Goal: Task Accomplishment & Management: Use online tool/utility

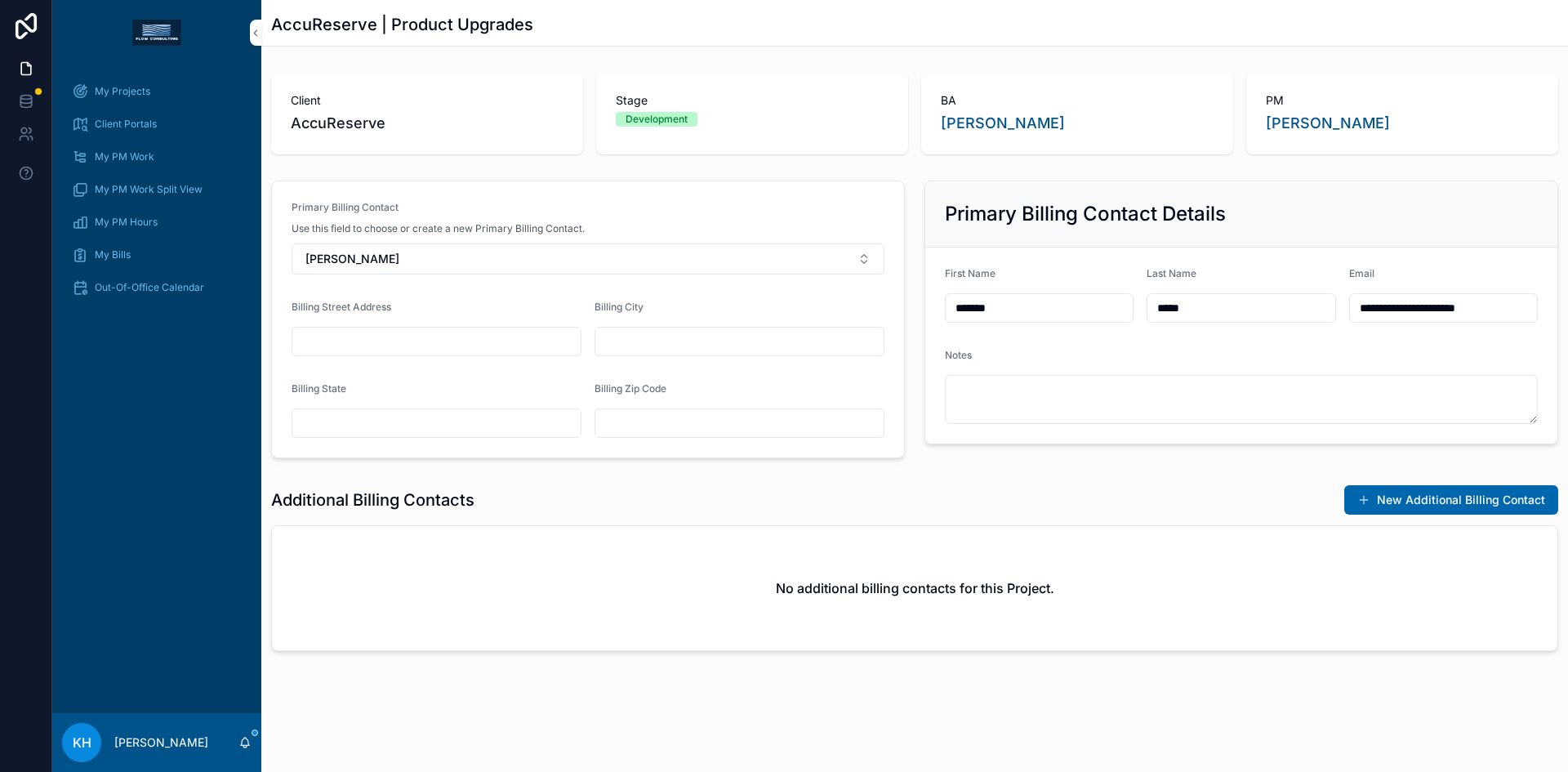
click at [115, 95] on span "My Projects" at bounding box center [123, 92] width 55 height 13
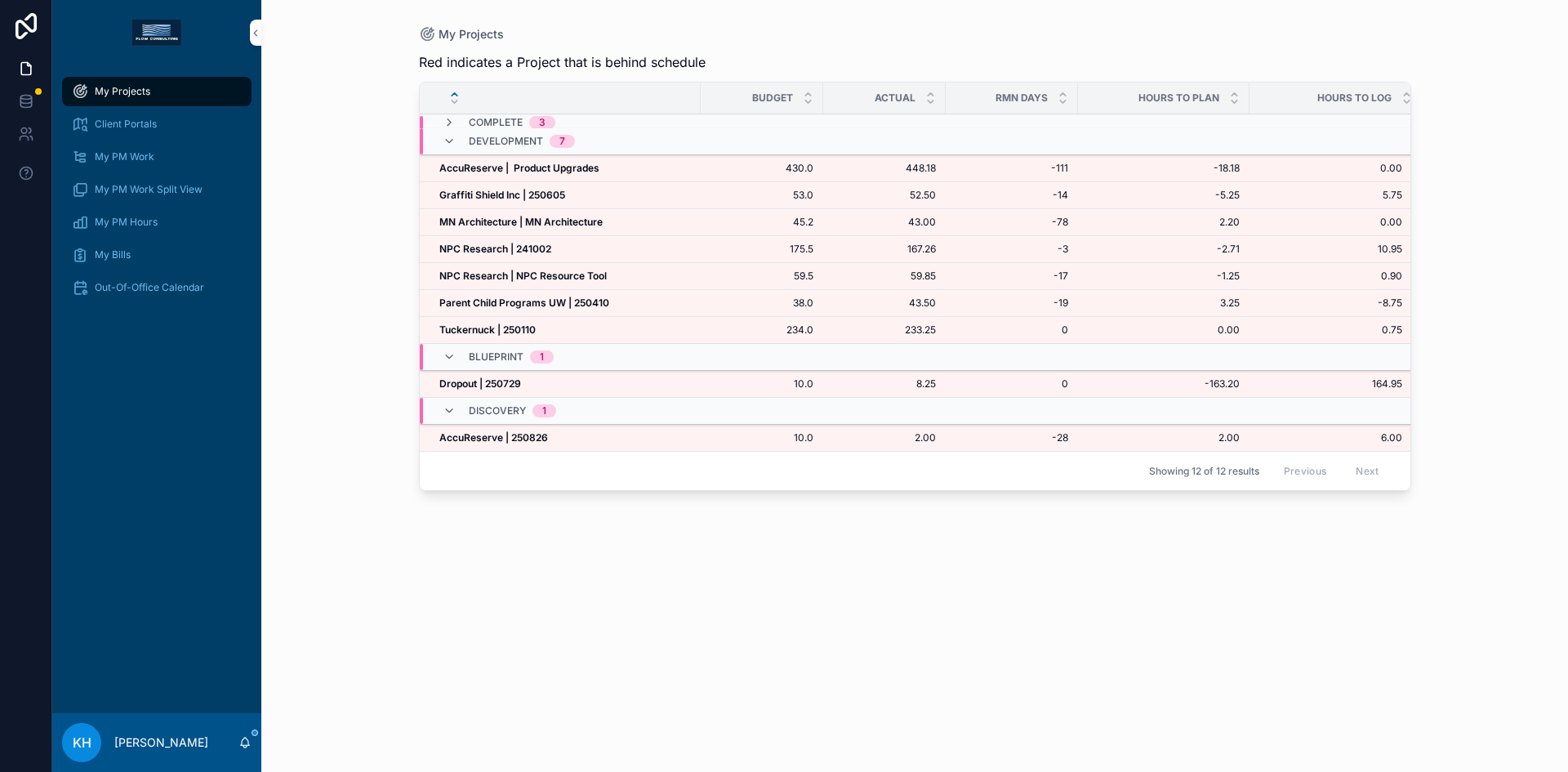
click at [116, 253] on span "My Bills" at bounding box center [113, 254] width 36 height 13
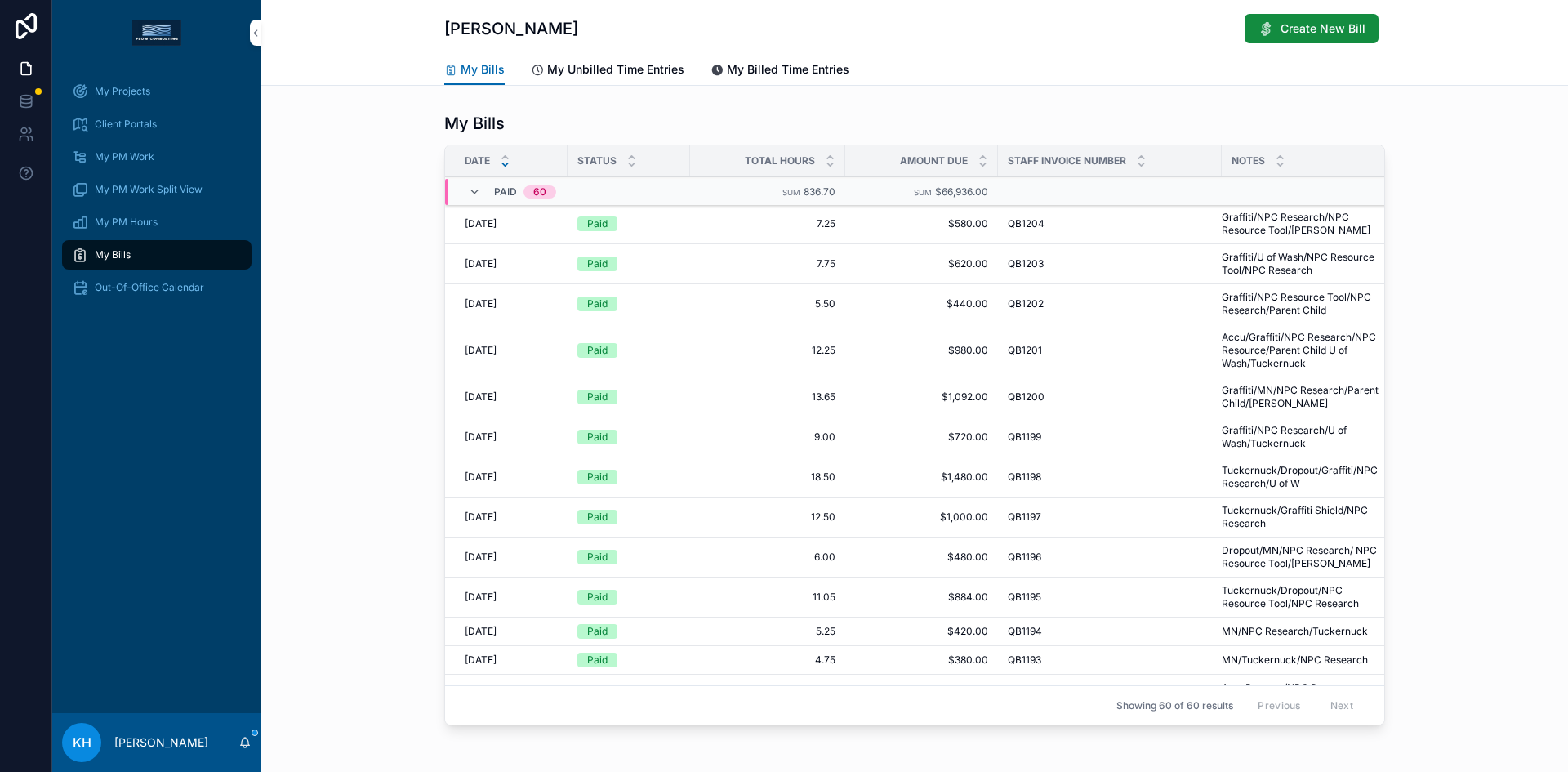
click at [606, 75] on span "My Unbilled Time Entries" at bounding box center [615, 69] width 137 height 16
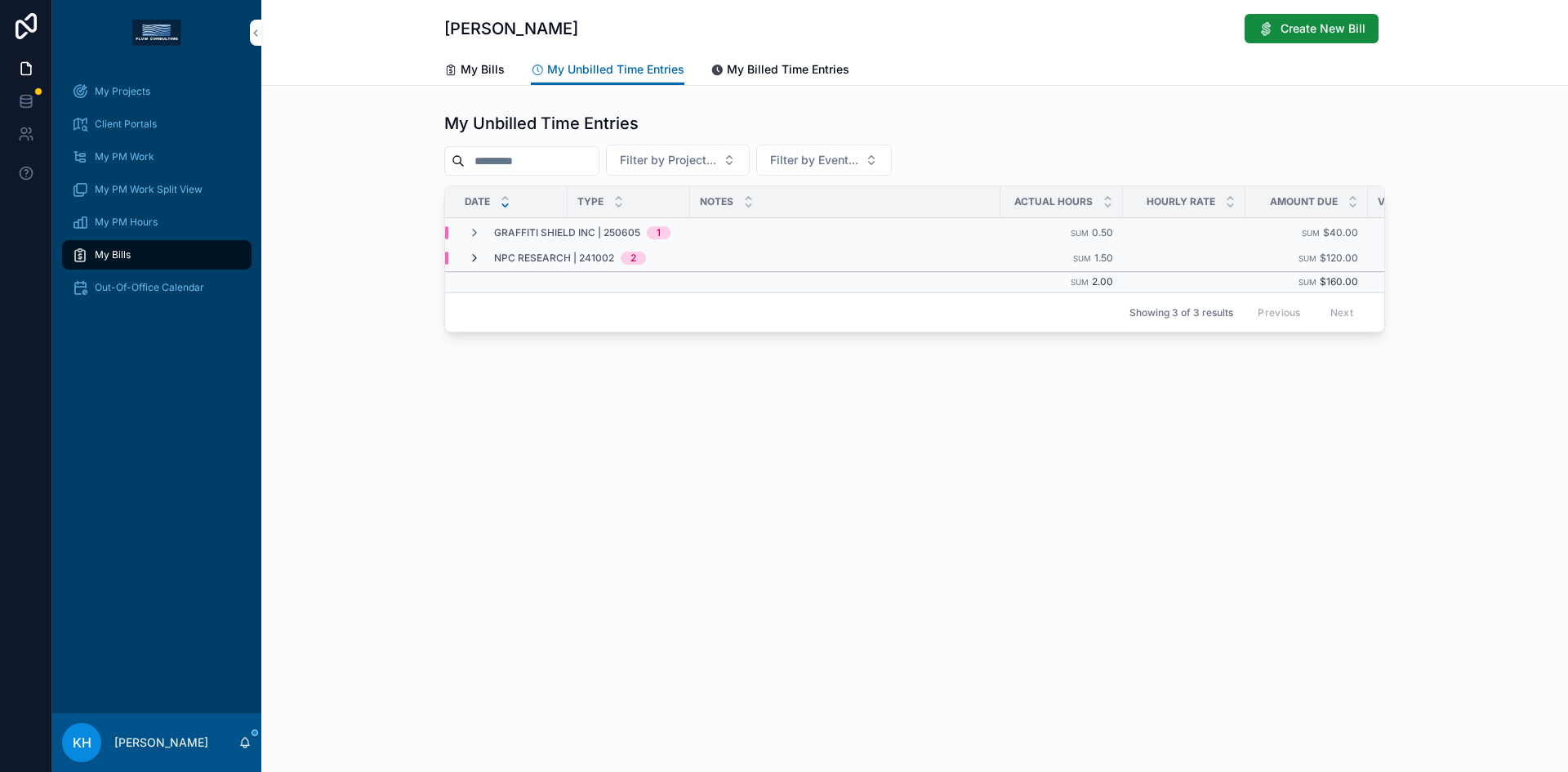
click at [471, 258] on icon "scrollable content" at bounding box center [474, 258] width 13 height 13
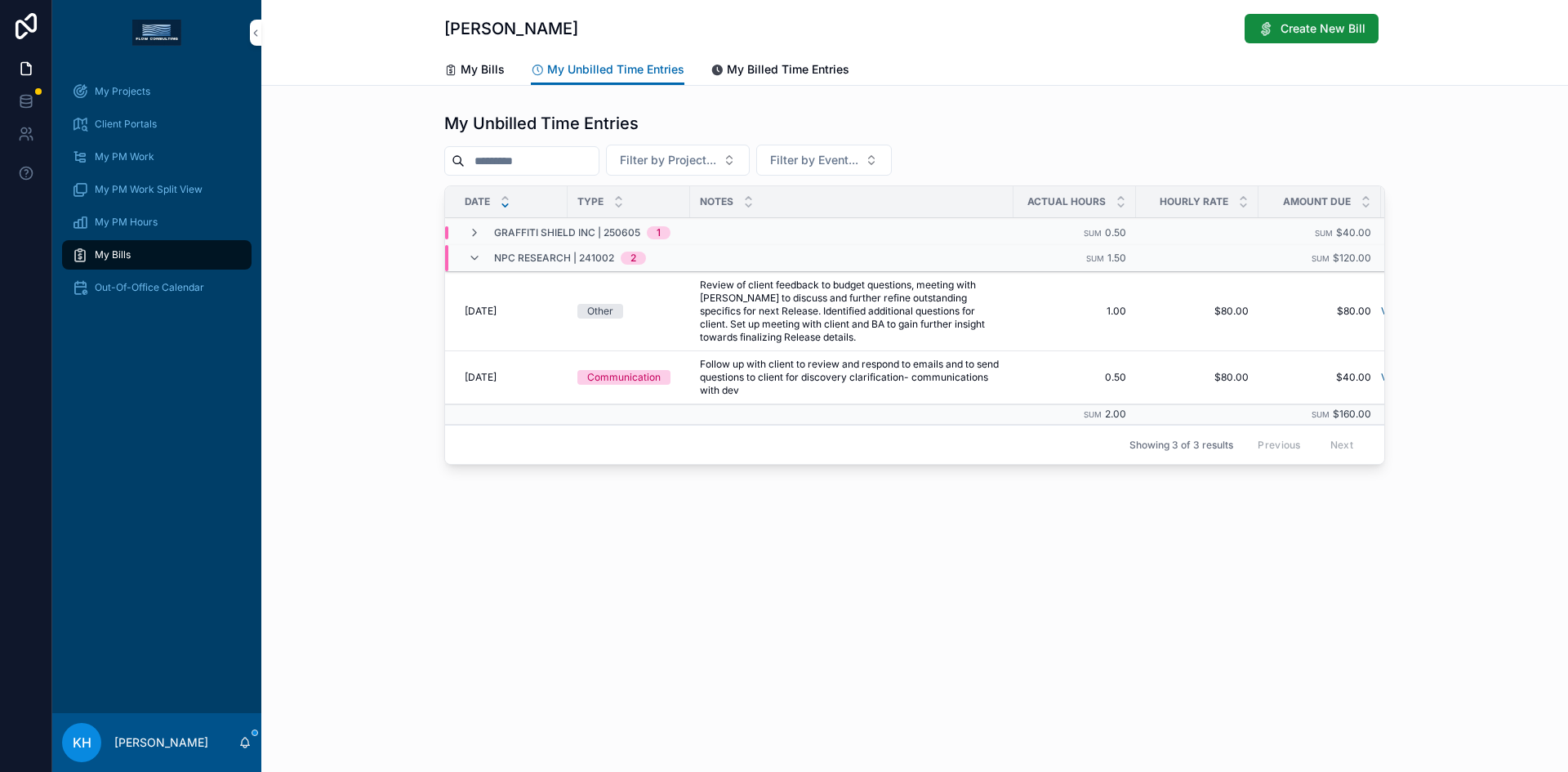
click at [120, 90] on span "My Projects" at bounding box center [123, 92] width 55 height 13
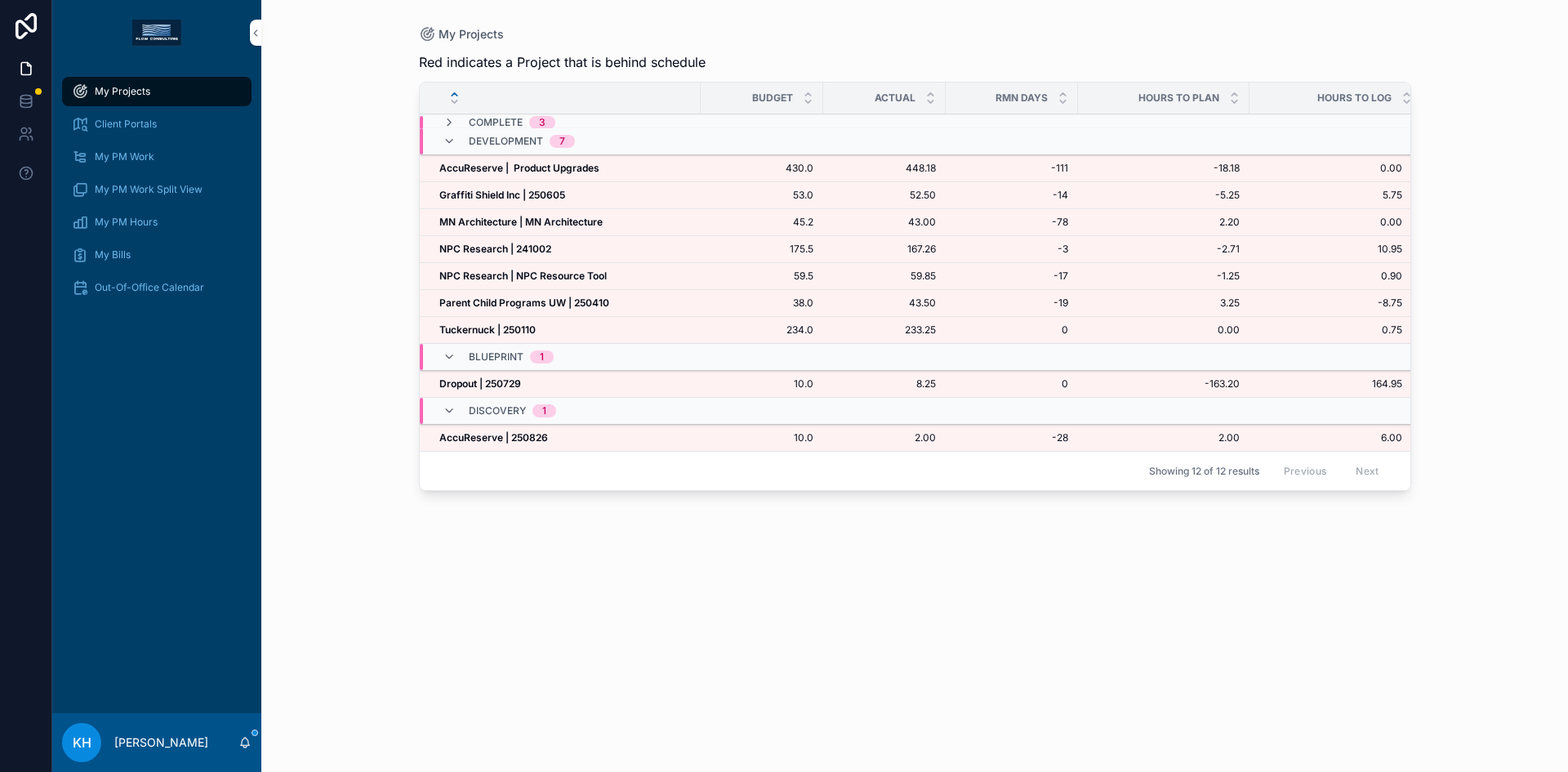
click at [493, 247] on strong "NPC Research | 241002" at bounding box center [495, 249] width 112 height 12
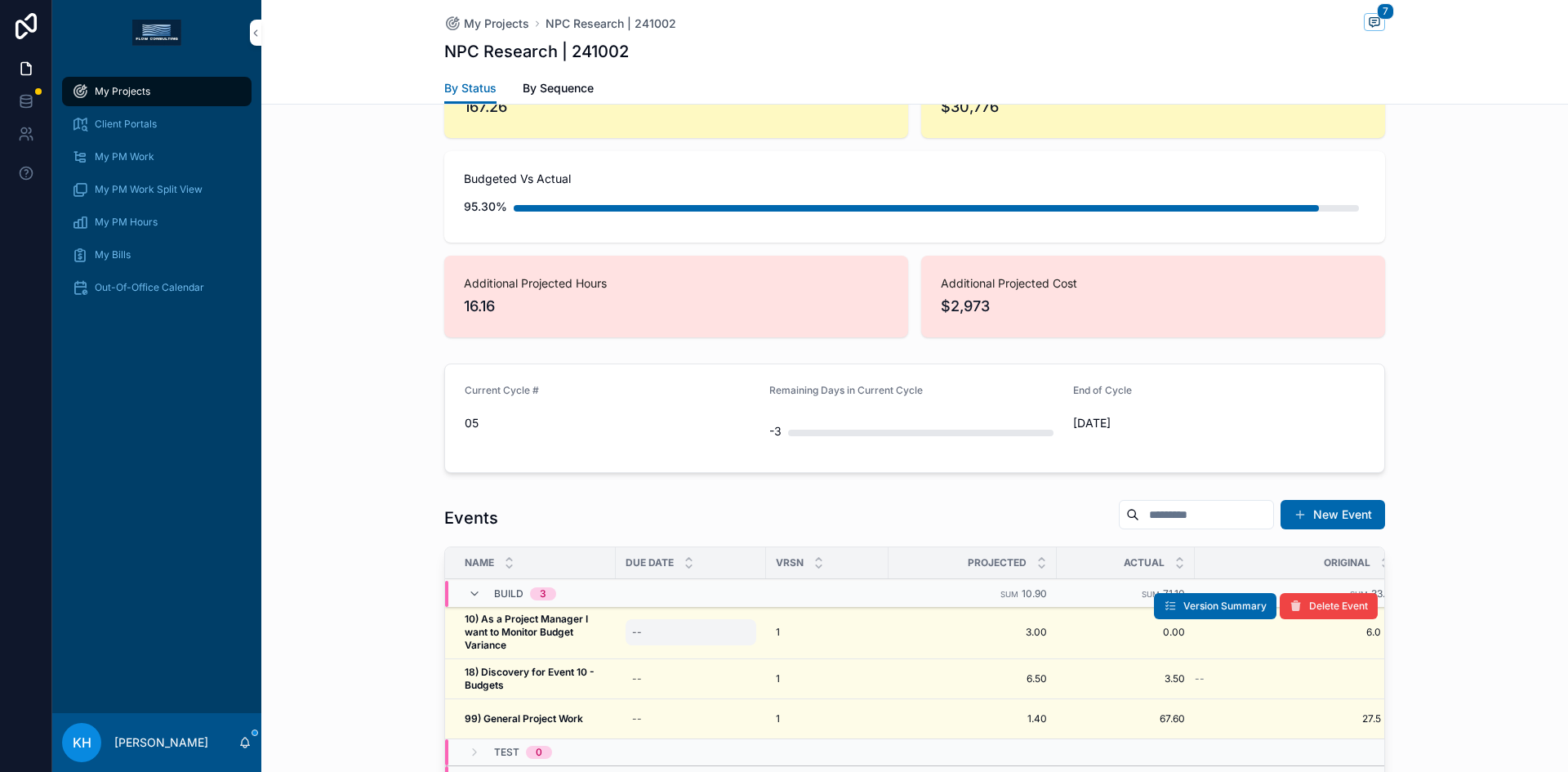
scroll to position [1288, 0]
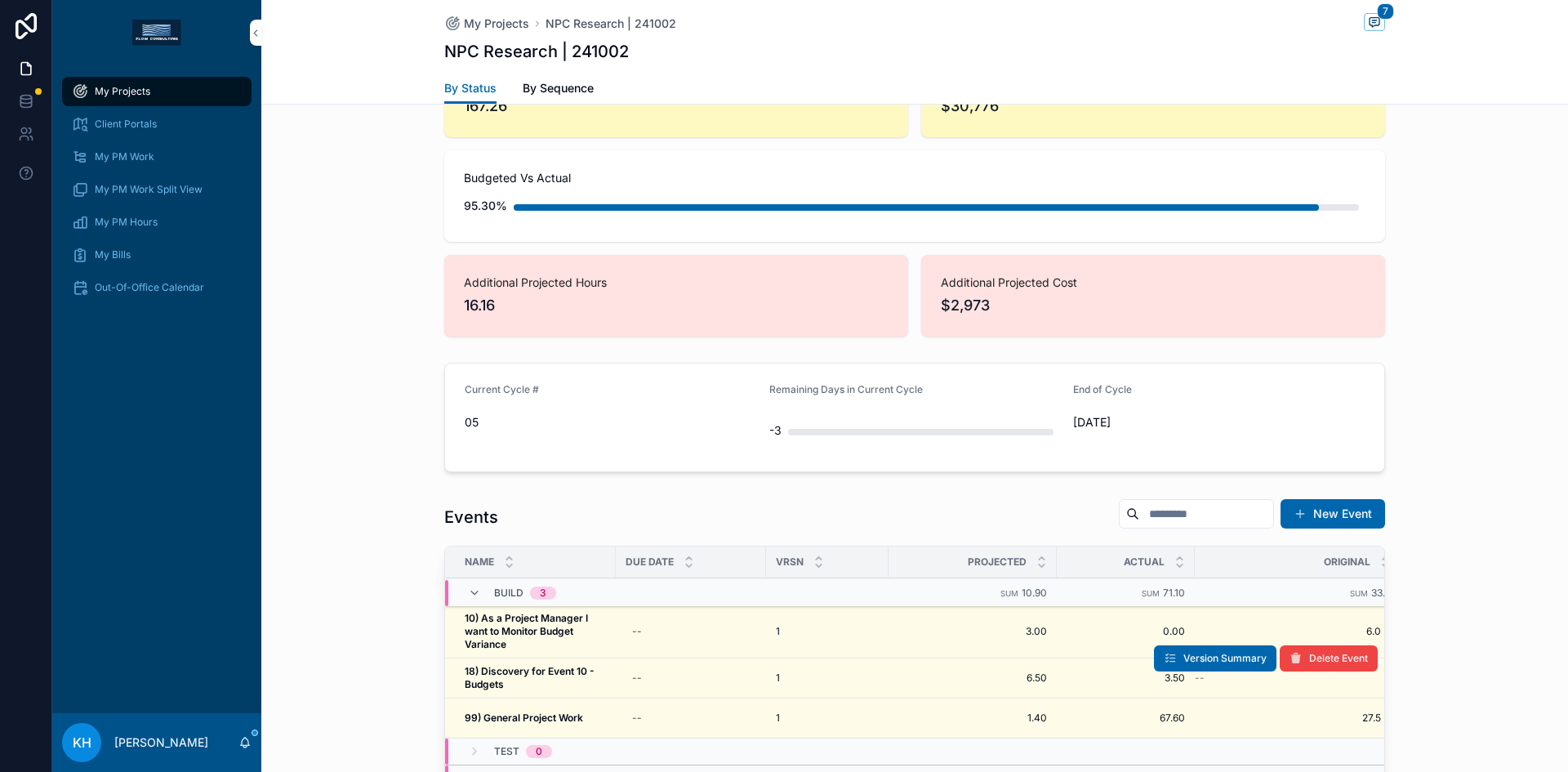
click at [551, 664] on strong "18) Discovery for Event 10 - Budgets" at bounding box center [530, 677] width 133 height 25
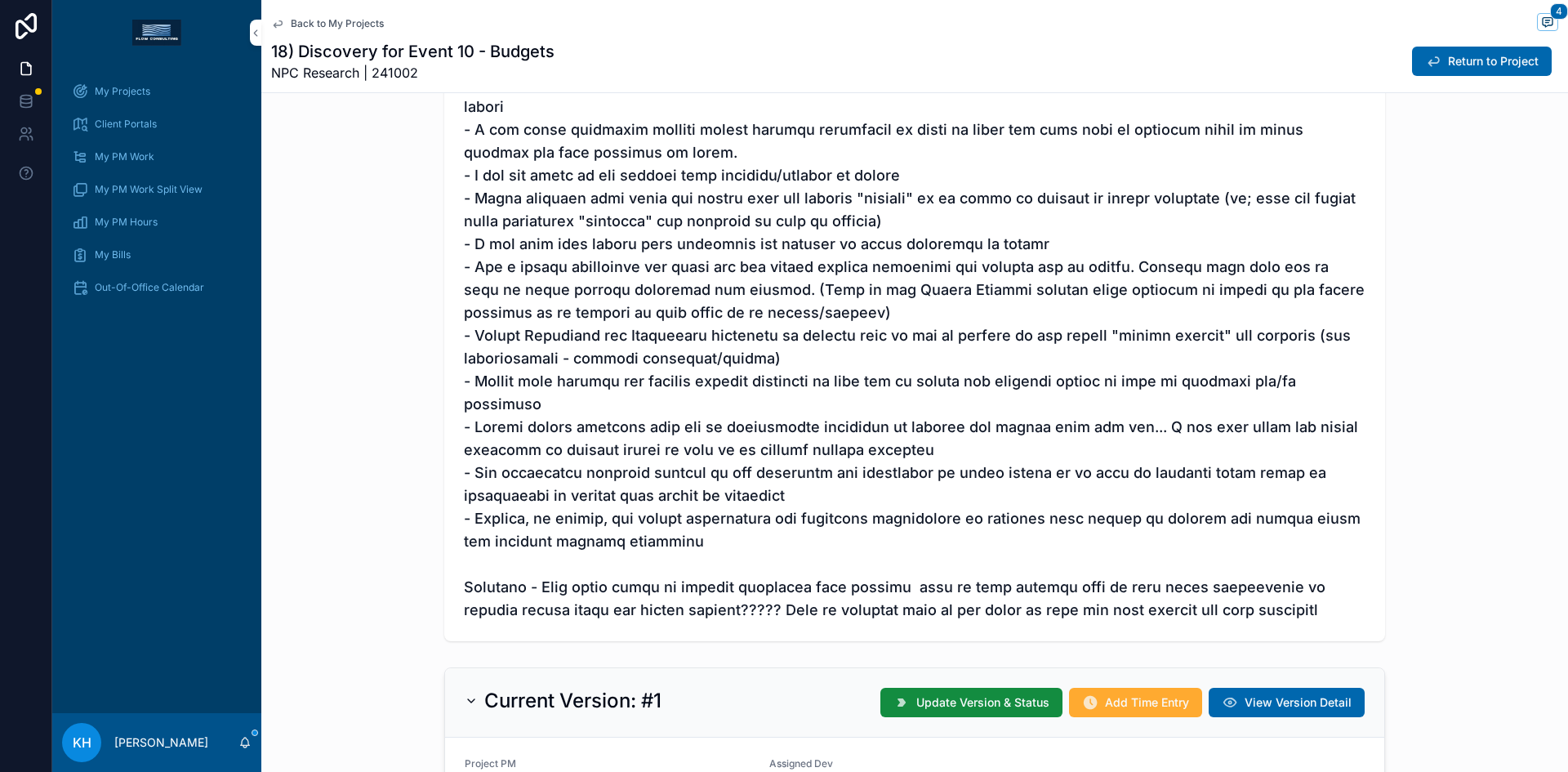
scroll to position [665, 0]
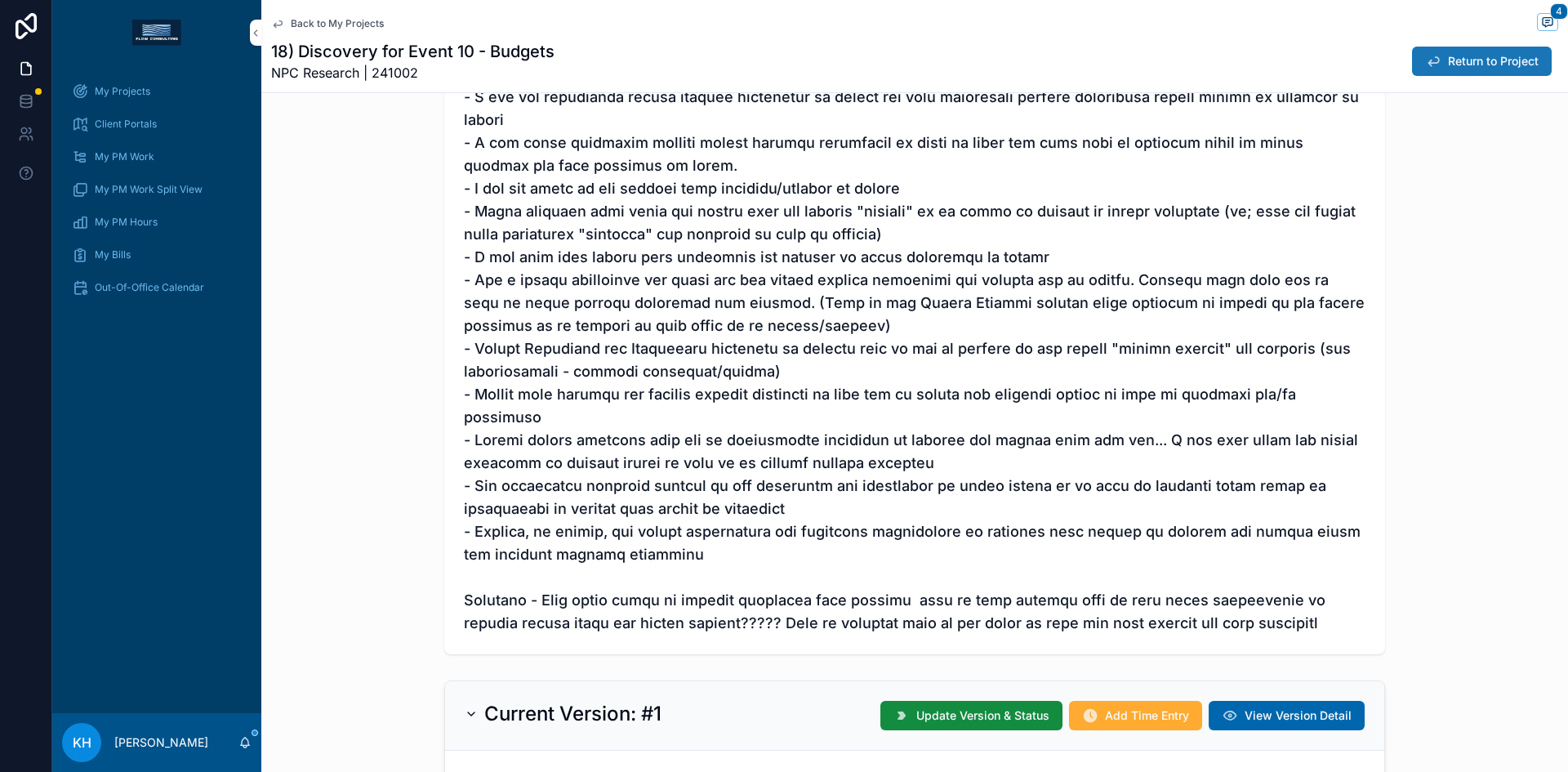
click at [1451, 59] on span "Return to Project" at bounding box center [1493, 61] width 91 height 16
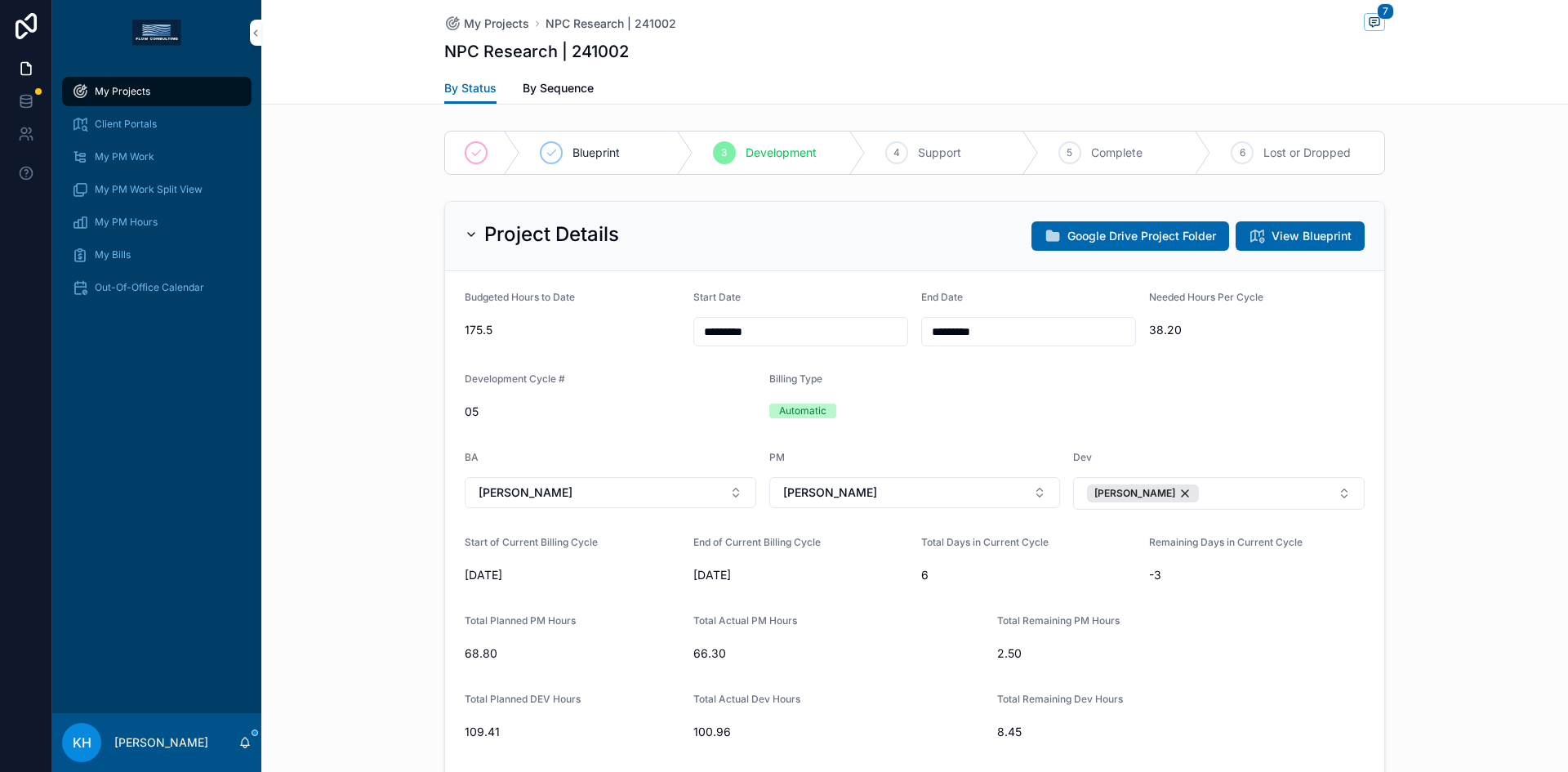
click at [157, 94] on div "My Projects" at bounding box center [157, 91] width 170 height 26
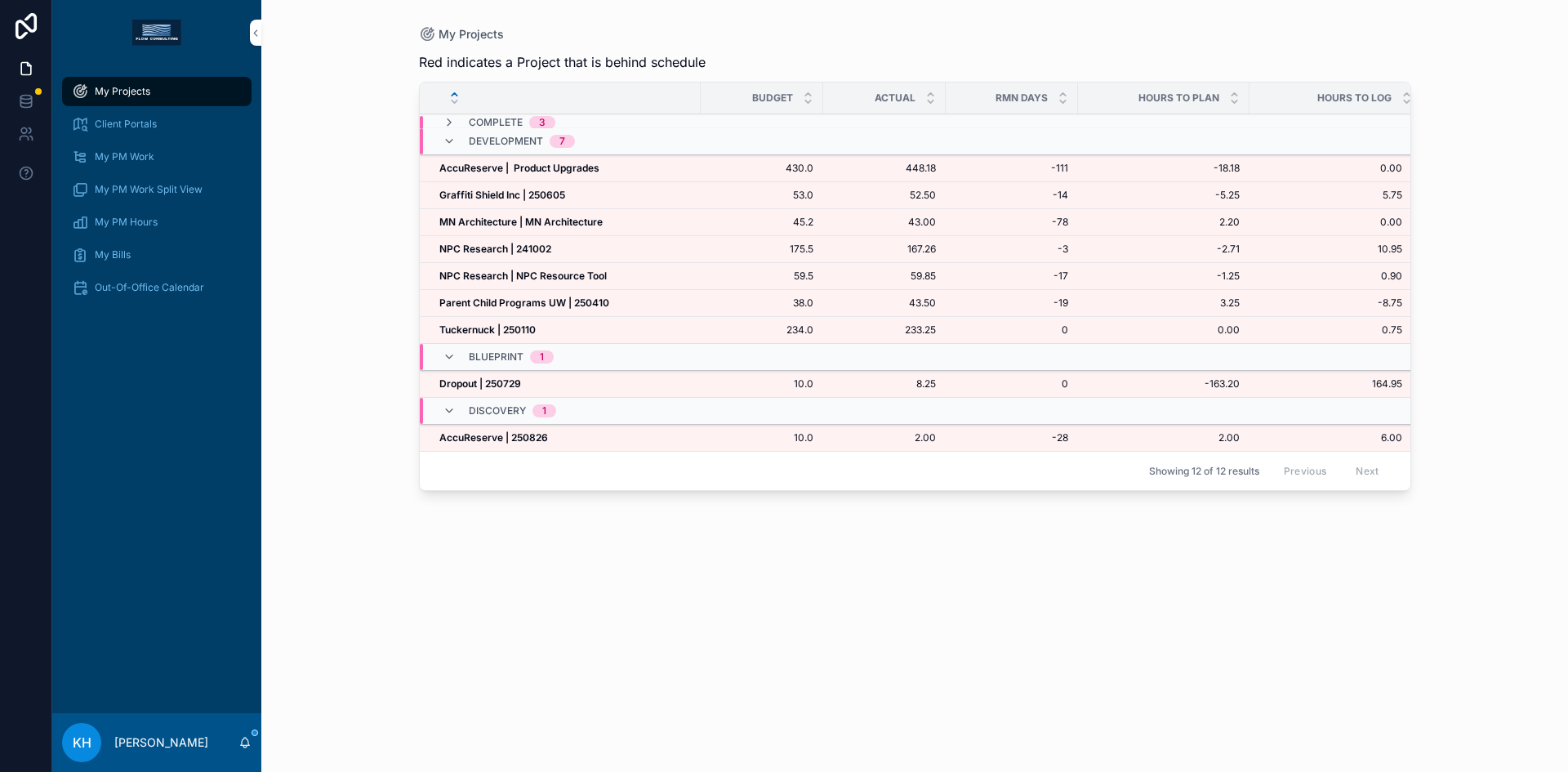
click at [466, 382] on strong "Dropout | 250729" at bounding box center [480, 383] width 82 height 12
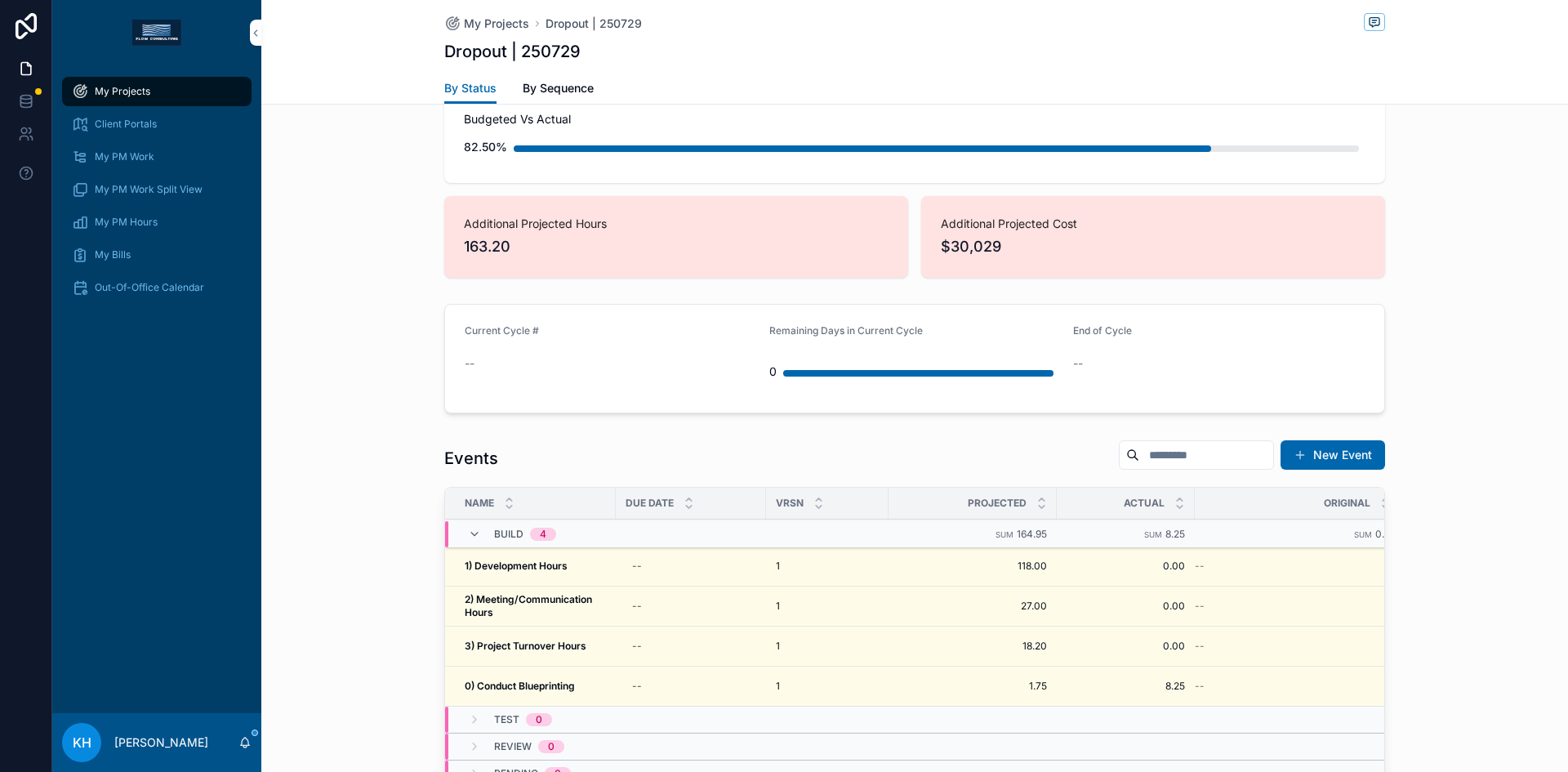
scroll to position [1332, 0]
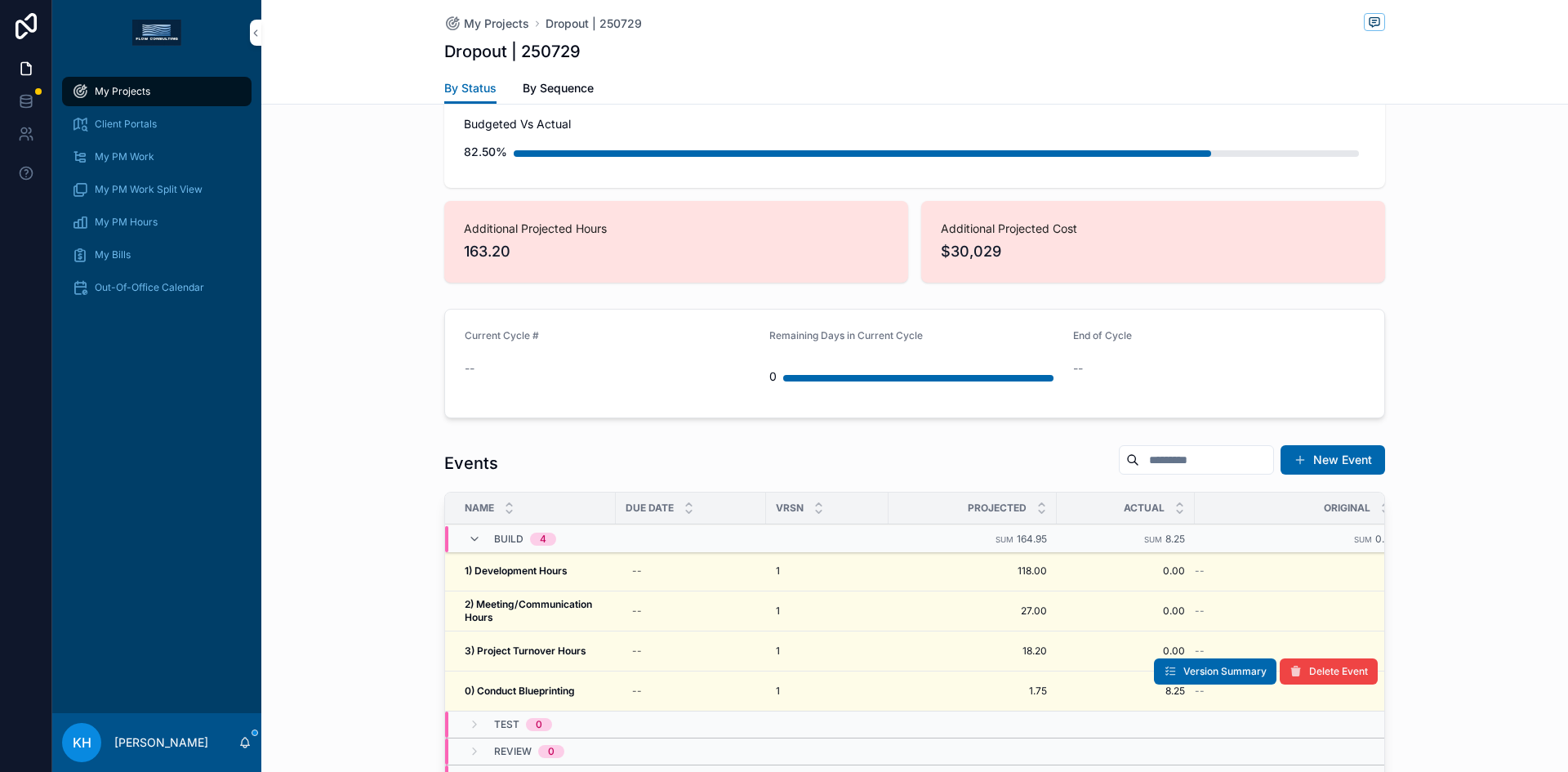
click at [550, 685] on strong "0) Conduct Blueprinting" at bounding box center [519, 691] width 110 height 12
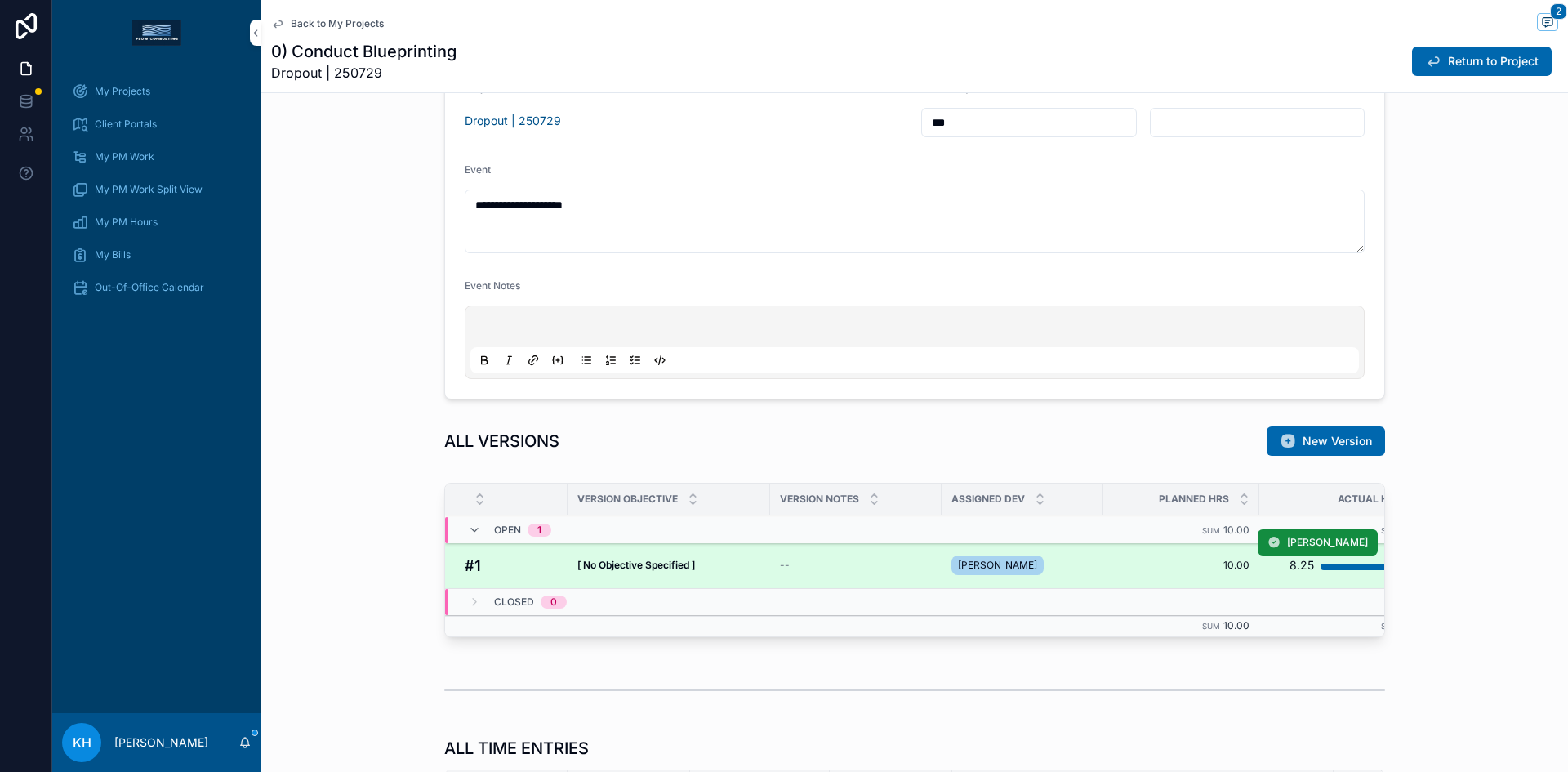
scroll to position [864, 0]
click at [640, 568] on strong "[ No Objective Specified ]" at bounding box center [636, 564] width 117 height 12
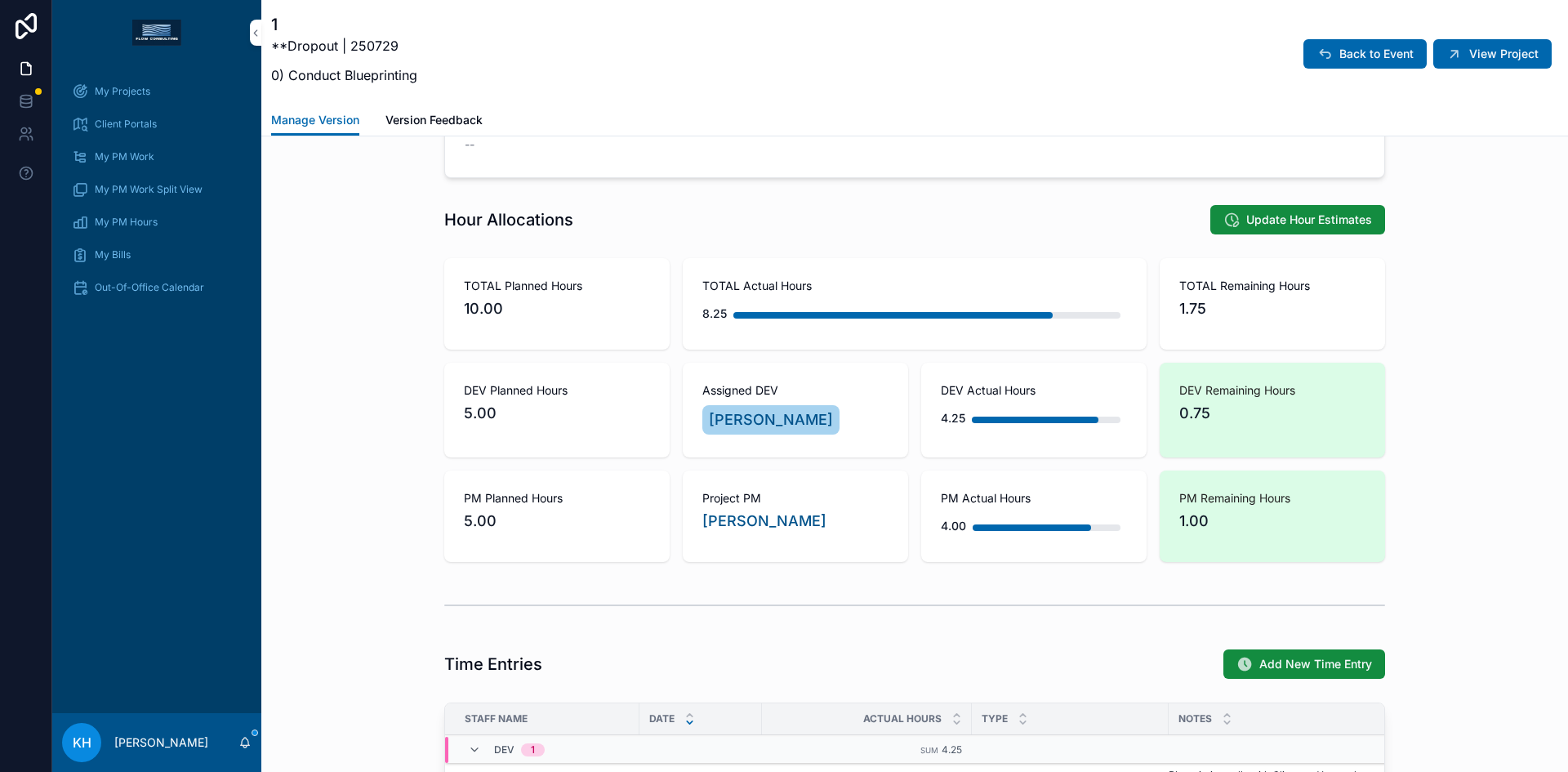
scroll to position [832, 0]
click at [1300, 659] on span "Add New Time Entry" at bounding box center [1315, 663] width 113 height 16
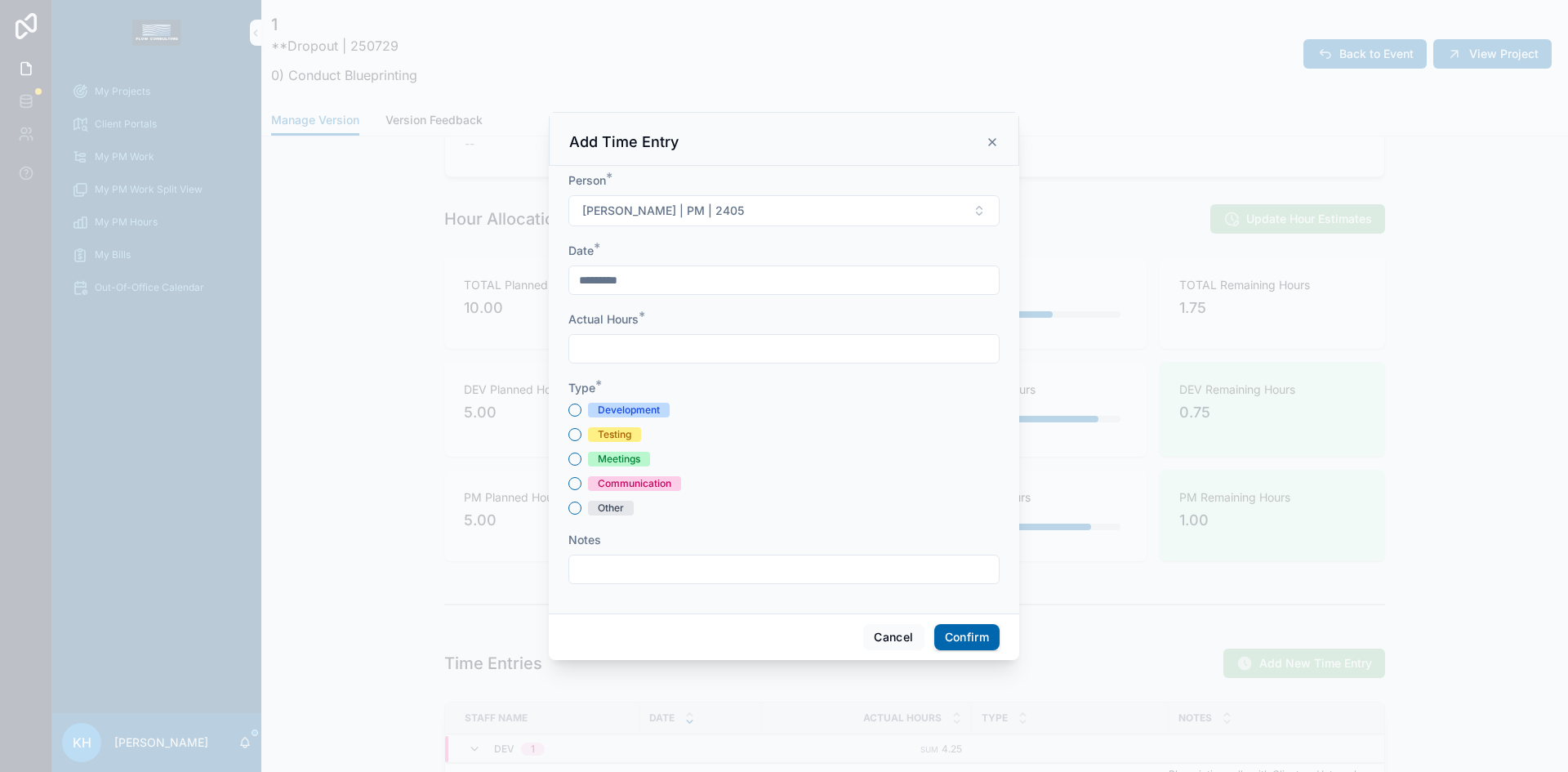
click at [677, 344] on input "text" at bounding box center [784, 349] width 430 height 23
click at [657, 283] on input "*********" at bounding box center [784, 280] width 430 height 23
click at [695, 326] on button at bounding box center [696, 319] width 29 height 29
click at [840, 520] on button "26" at bounding box center [842, 521] width 29 height 29
type input "*********"
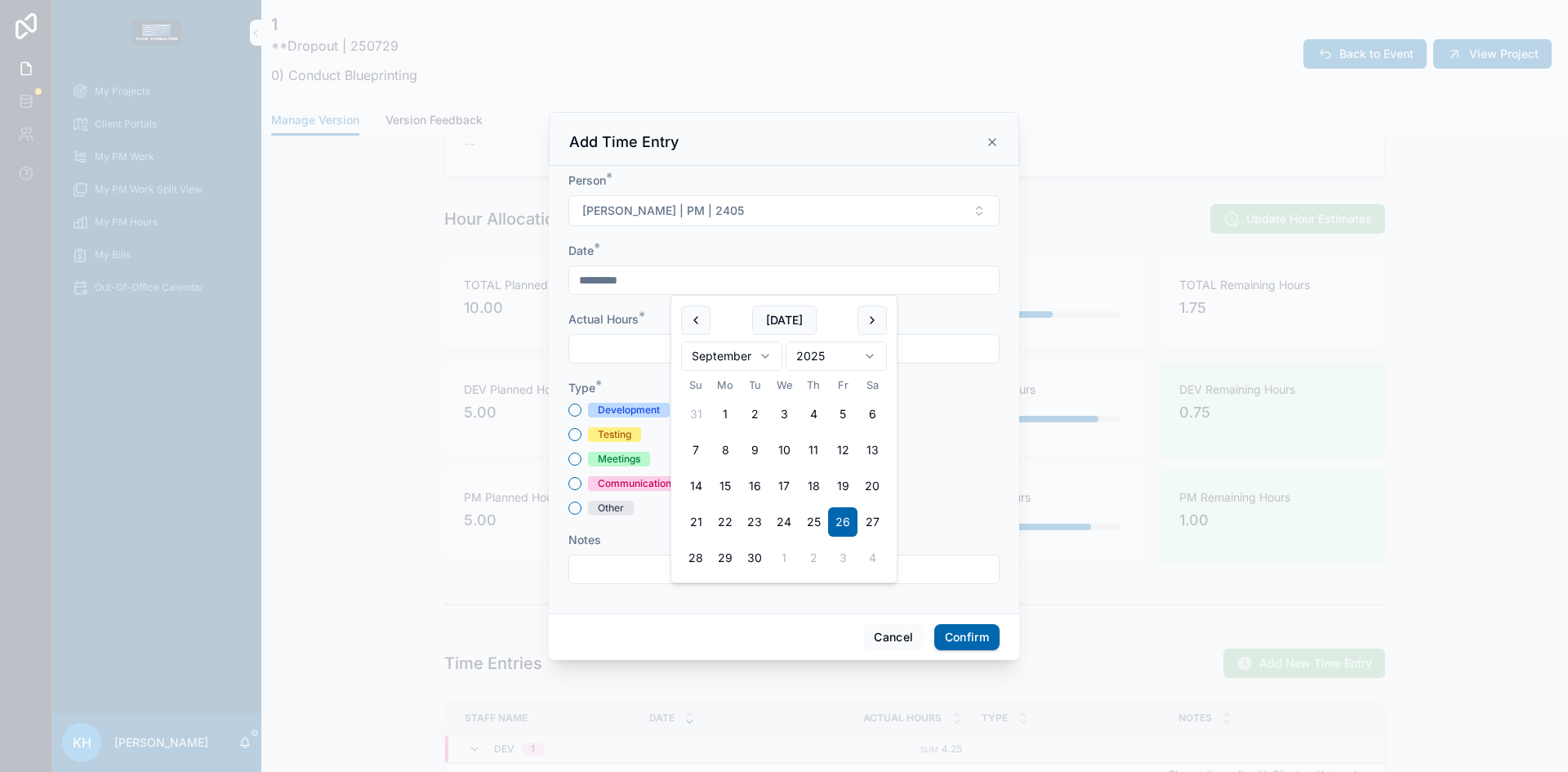
click at [644, 350] on input "text" at bounding box center [784, 349] width 430 height 23
type input "****"
click at [573, 461] on button "Meetings" at bounding box center [575, 459] width 13 height 13
click at [630, 568] on input "text" at bounding box center [784, 569] width 430 height 23
click at [582, 567] on input "**********" at bounding box center [784, 569] width 430 height 23
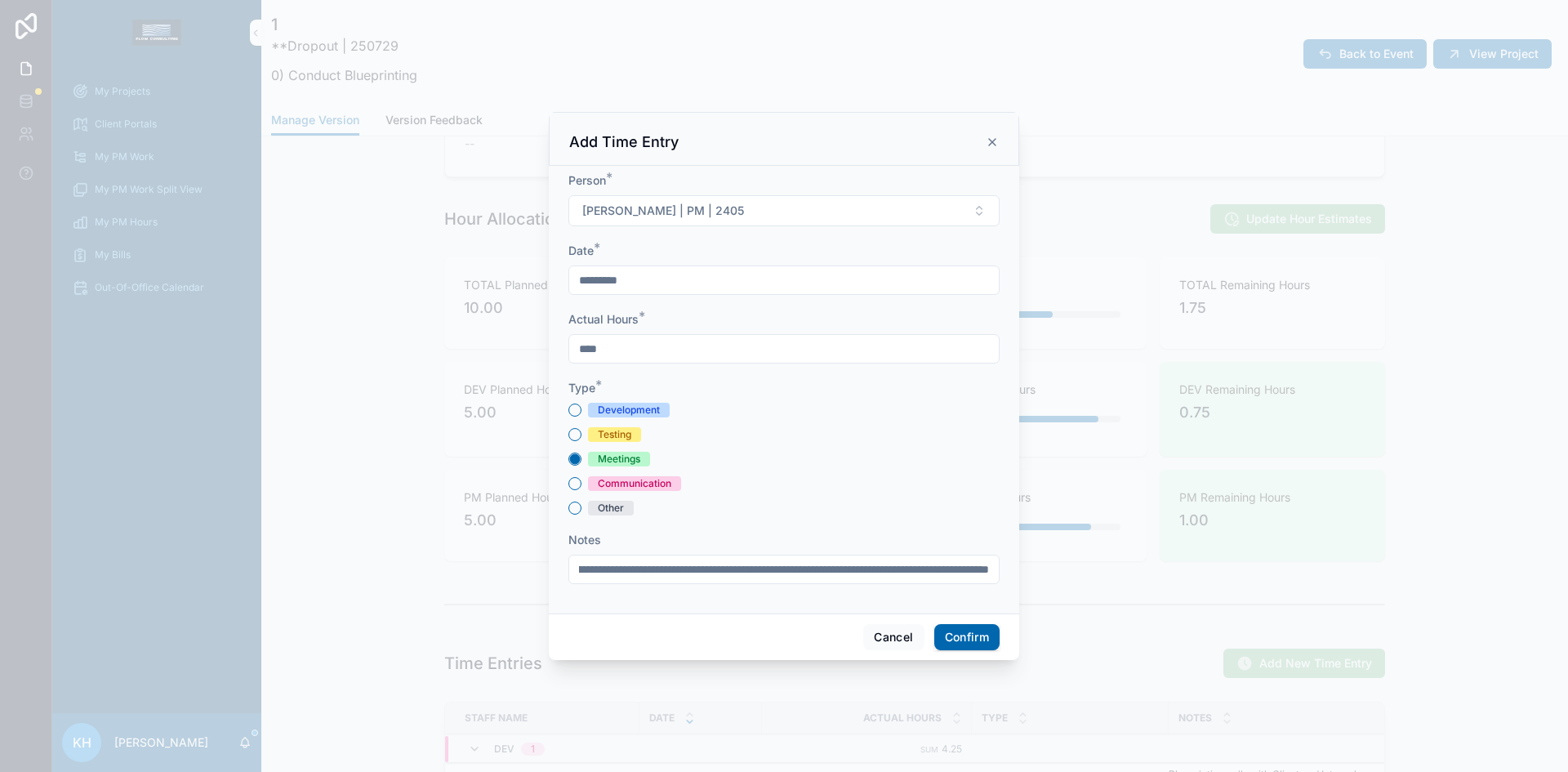
scroll to position [0, 241]
click at [987, 567] on input "**********" at bounding box center [784, 569] width 430 height 23
type input "**********"
click at [977, 635] on button "Confirm" at bounding box center [967, 637] width 65 height 26
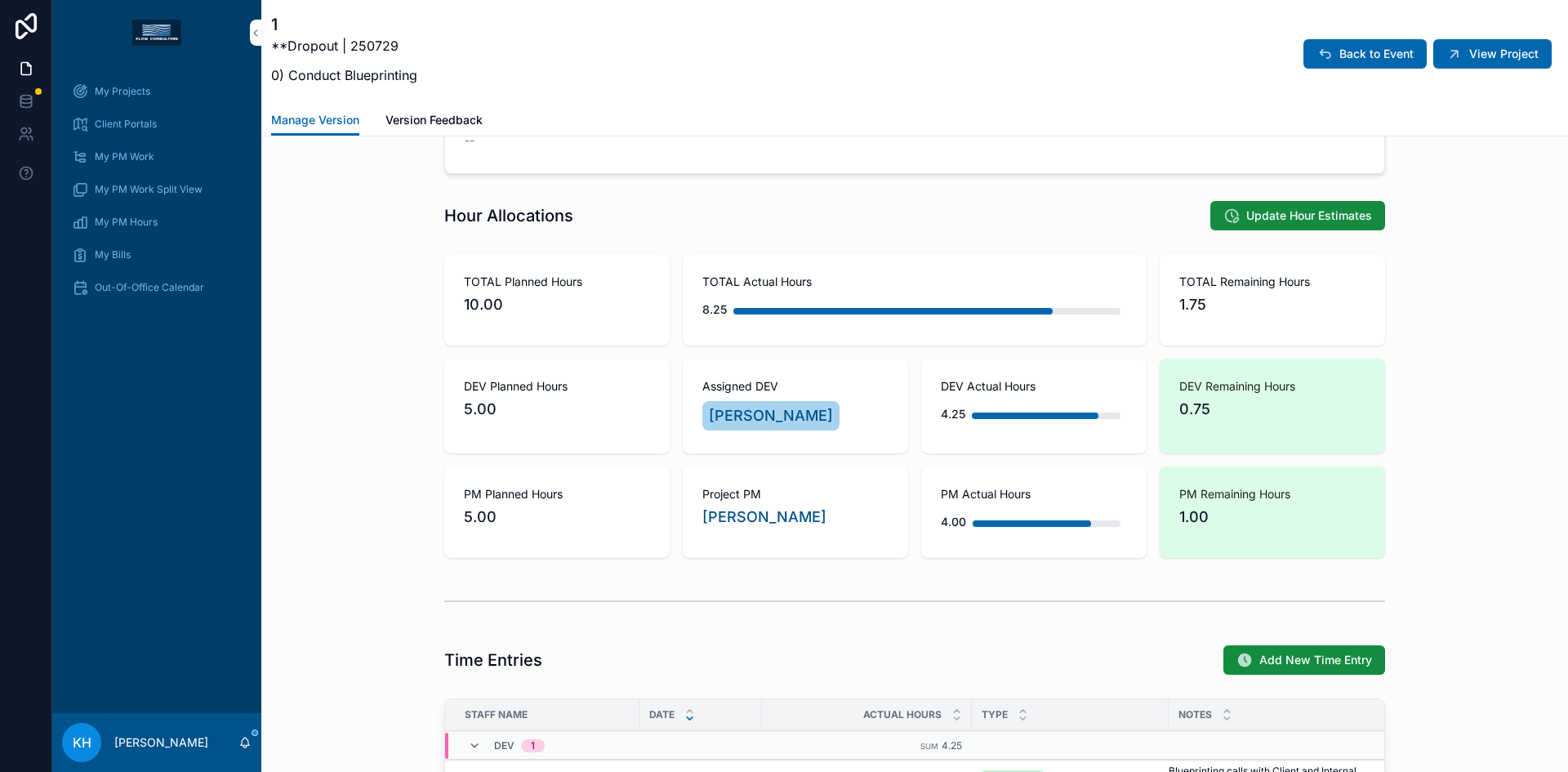
scroll to position [833, 0]
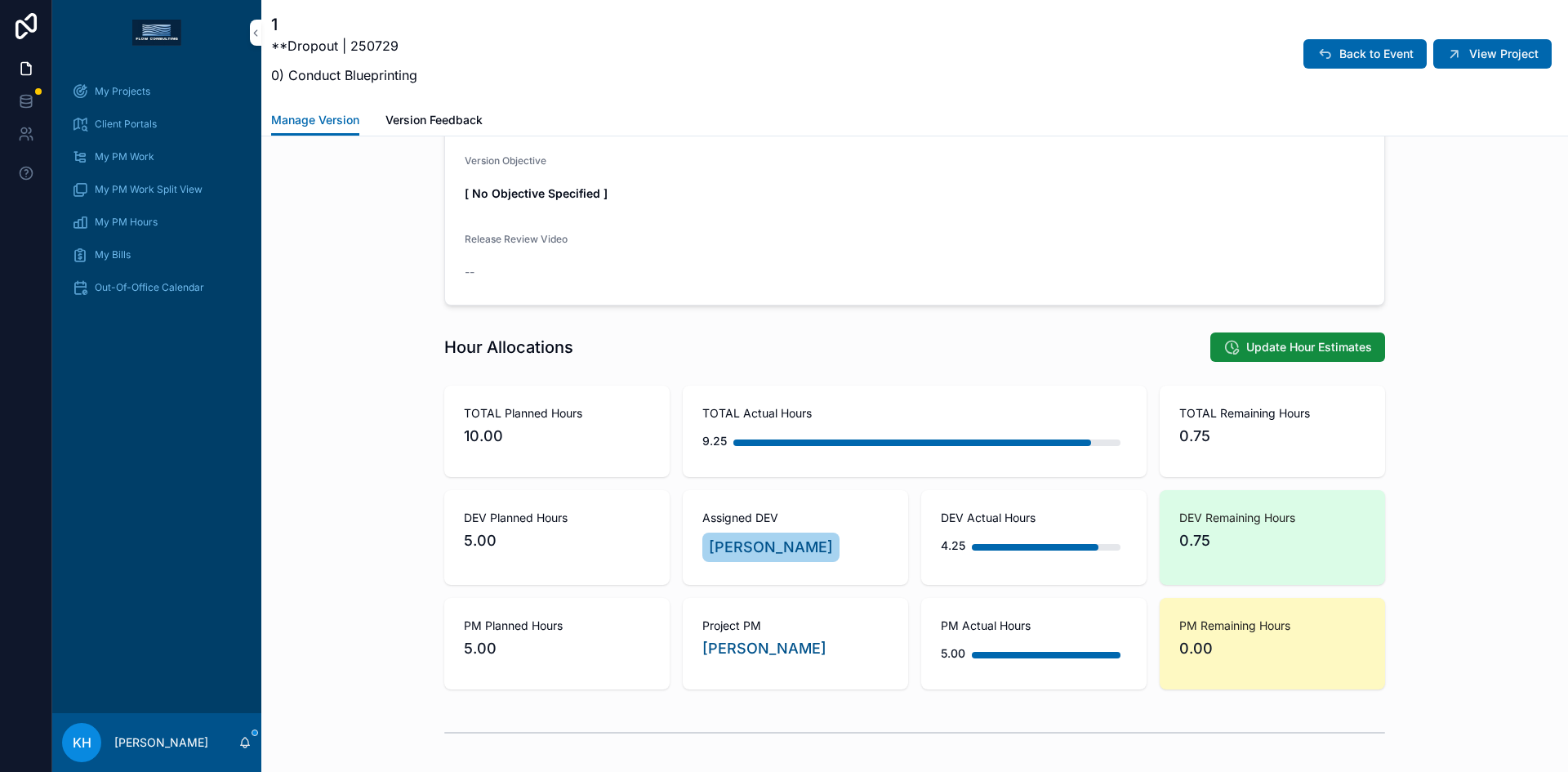
scroll to position [696, 0]
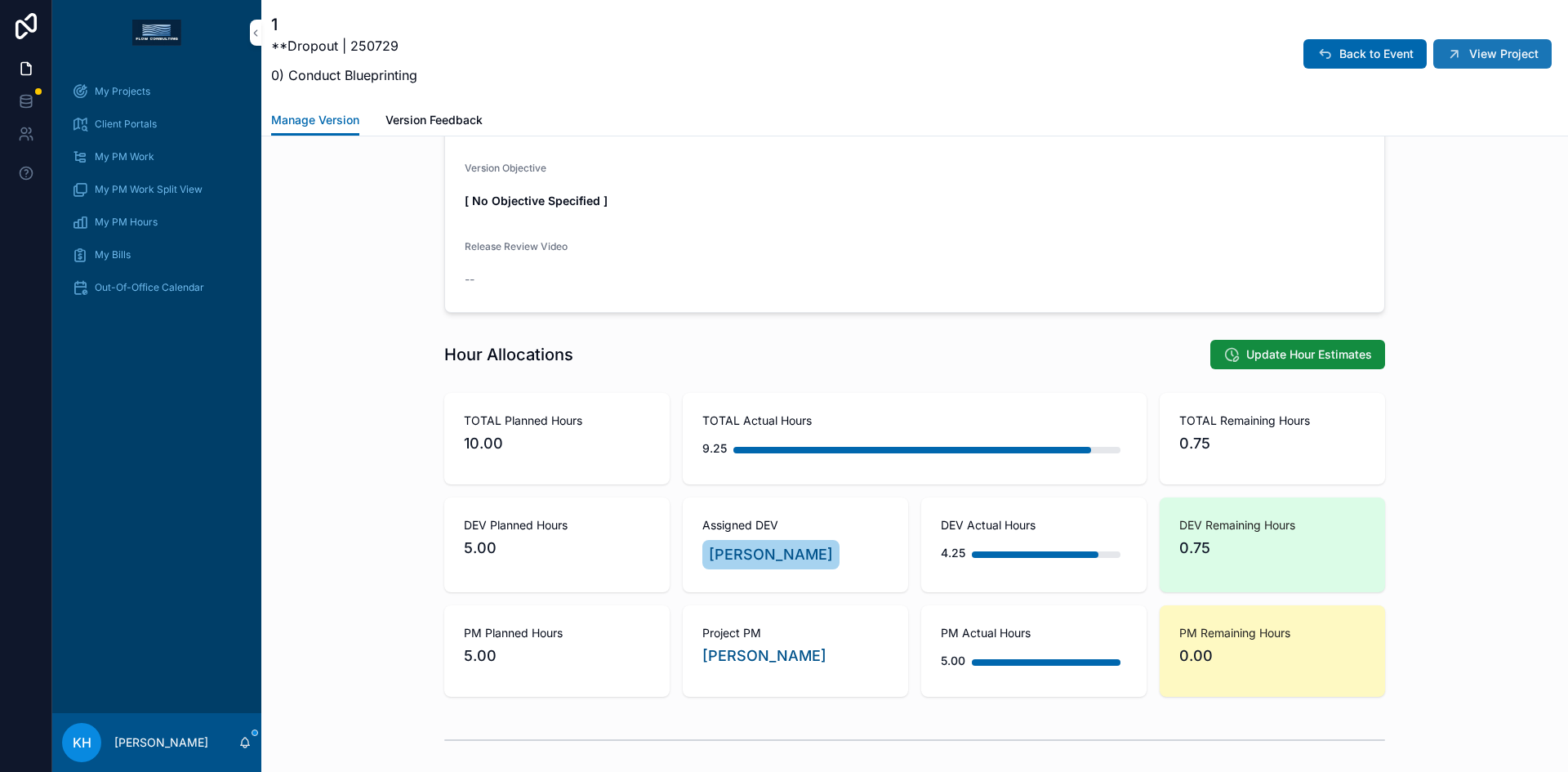
click at [1469, 48] on span "View Project" at bounding box center [1504, 53] width 69 height 16
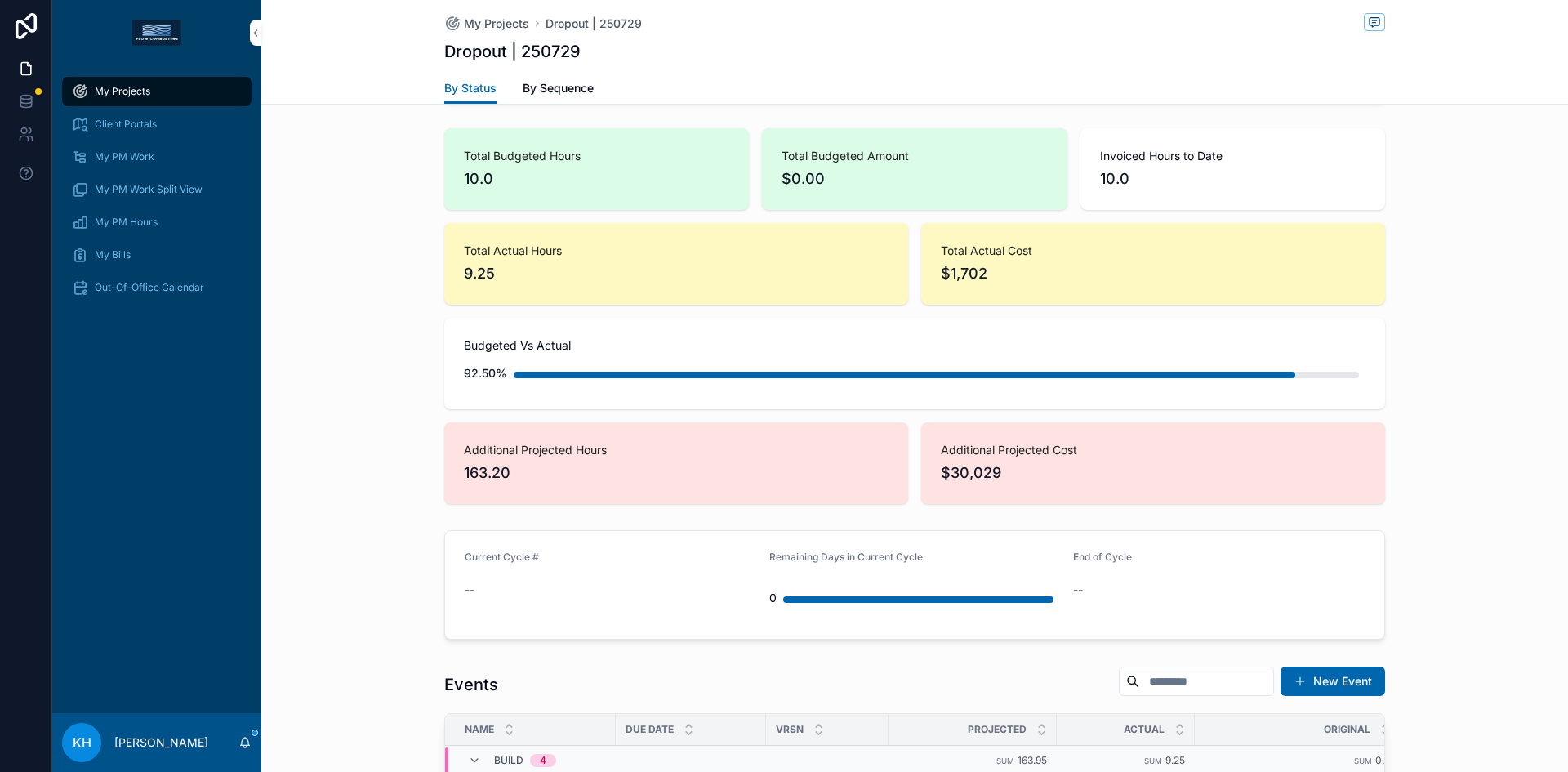
scroll to position [1110, 0]
click at [124, 84] on div "My Projects" at bounding box center [157, 91] width 170 height 26
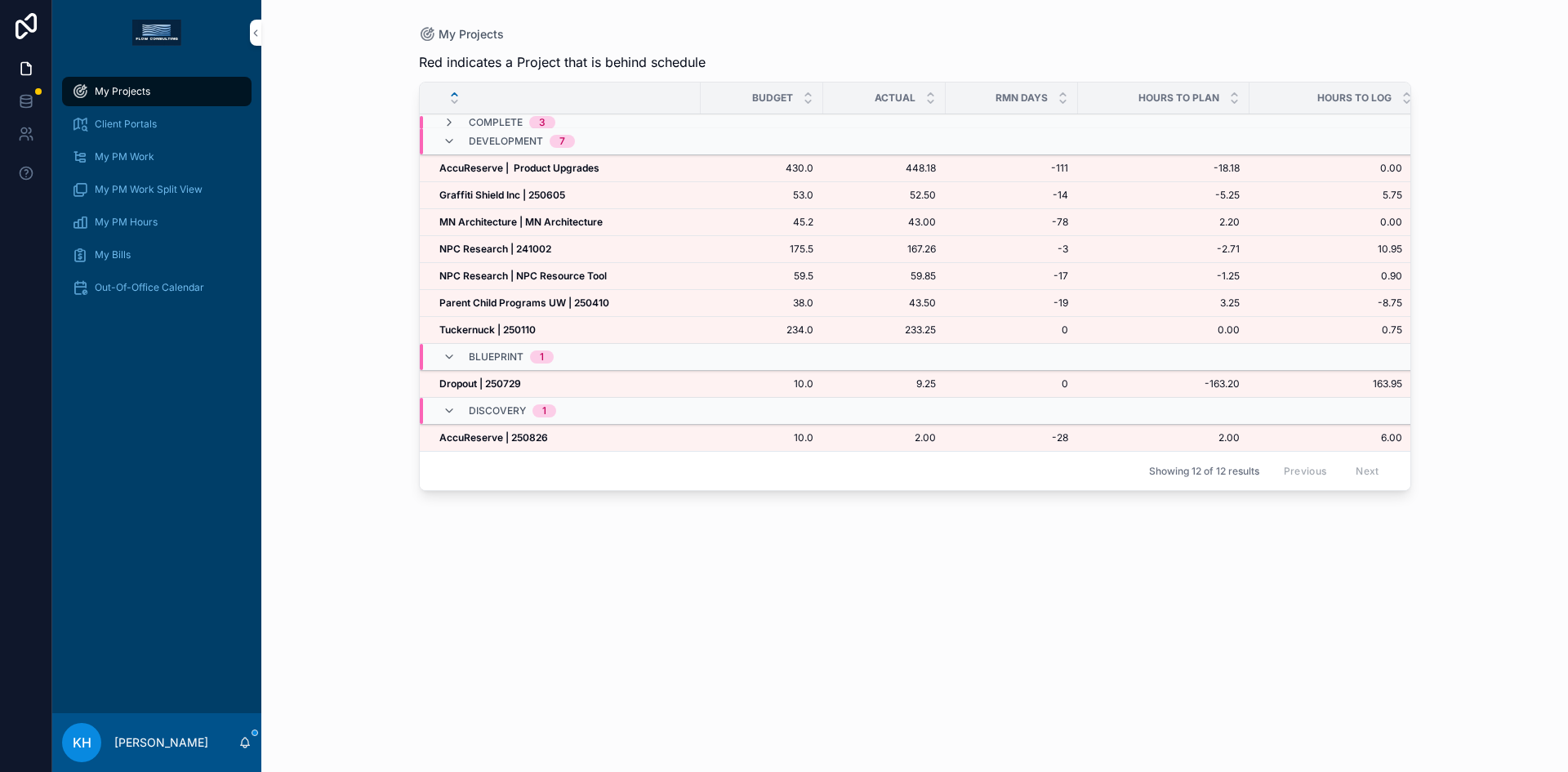
click at [513, 195] on strong "Graffiti Shield Inc | 250605" at bounding box center [502, 195] width 125 height 12
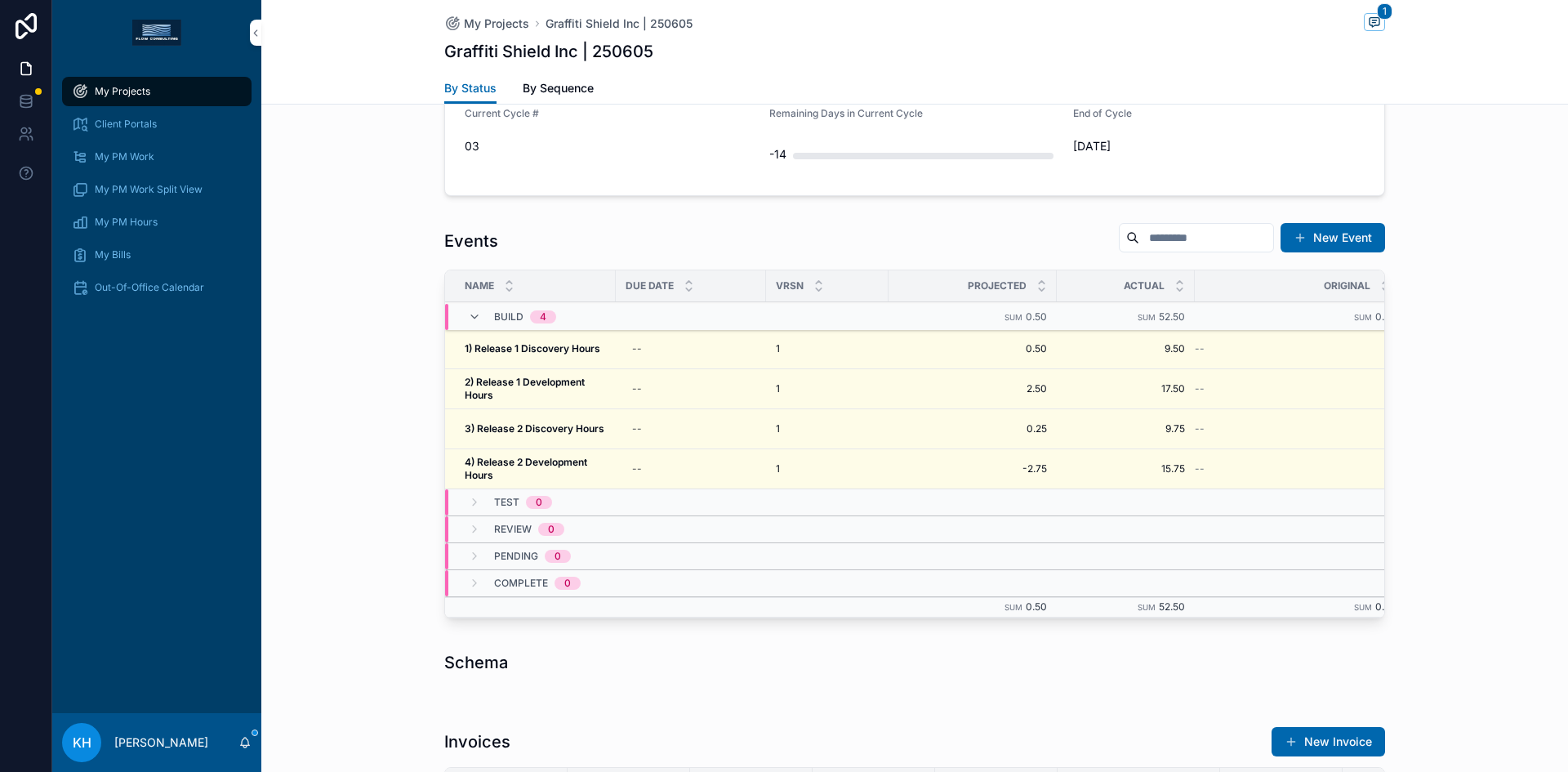
scroll to position [1369, 0]
click at [529, 384] on strong "2) Release 1 Development Hours" at bounding box center [526, 387] width 123 height 25
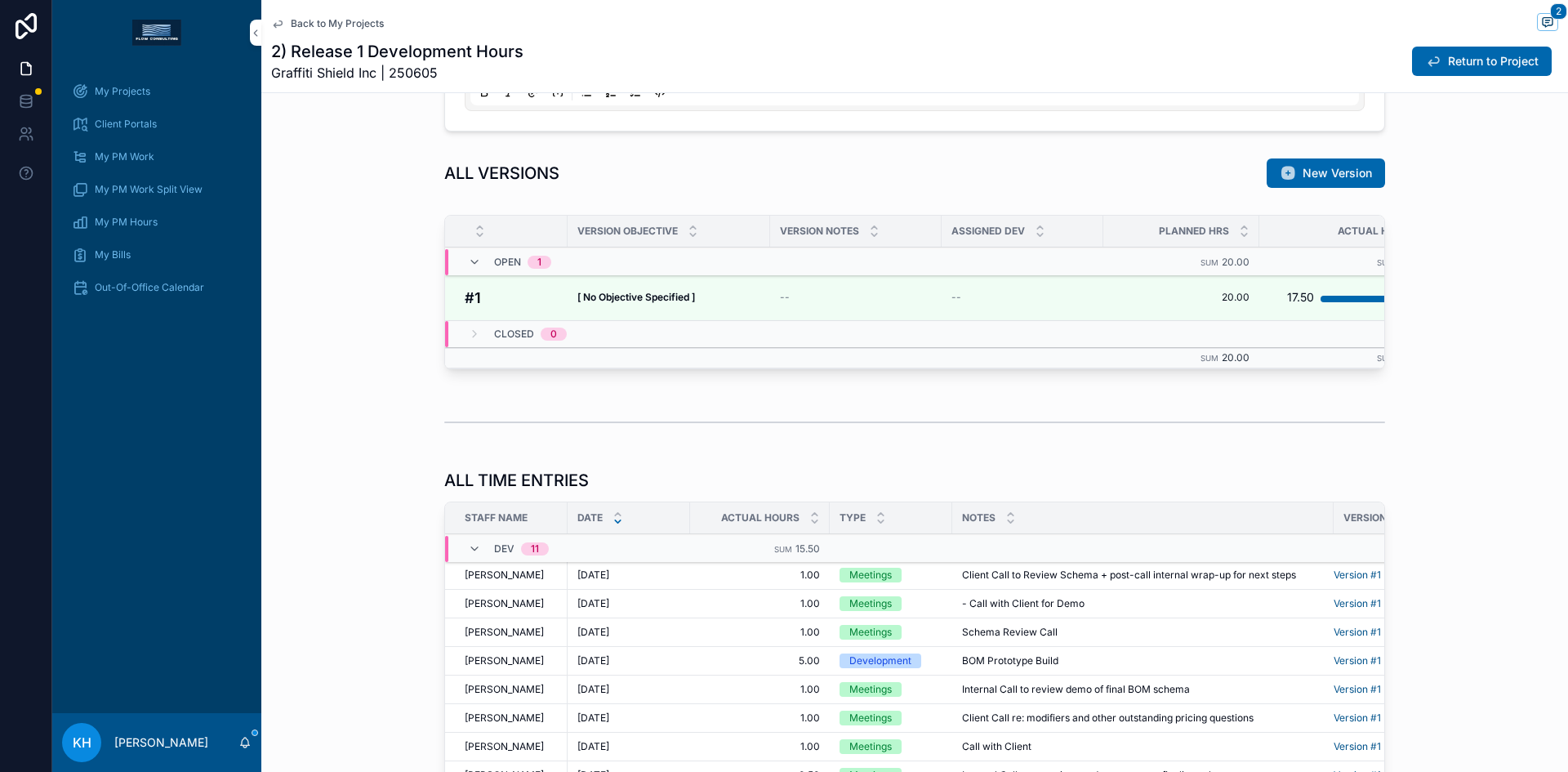
scroll to position [1120, 0]
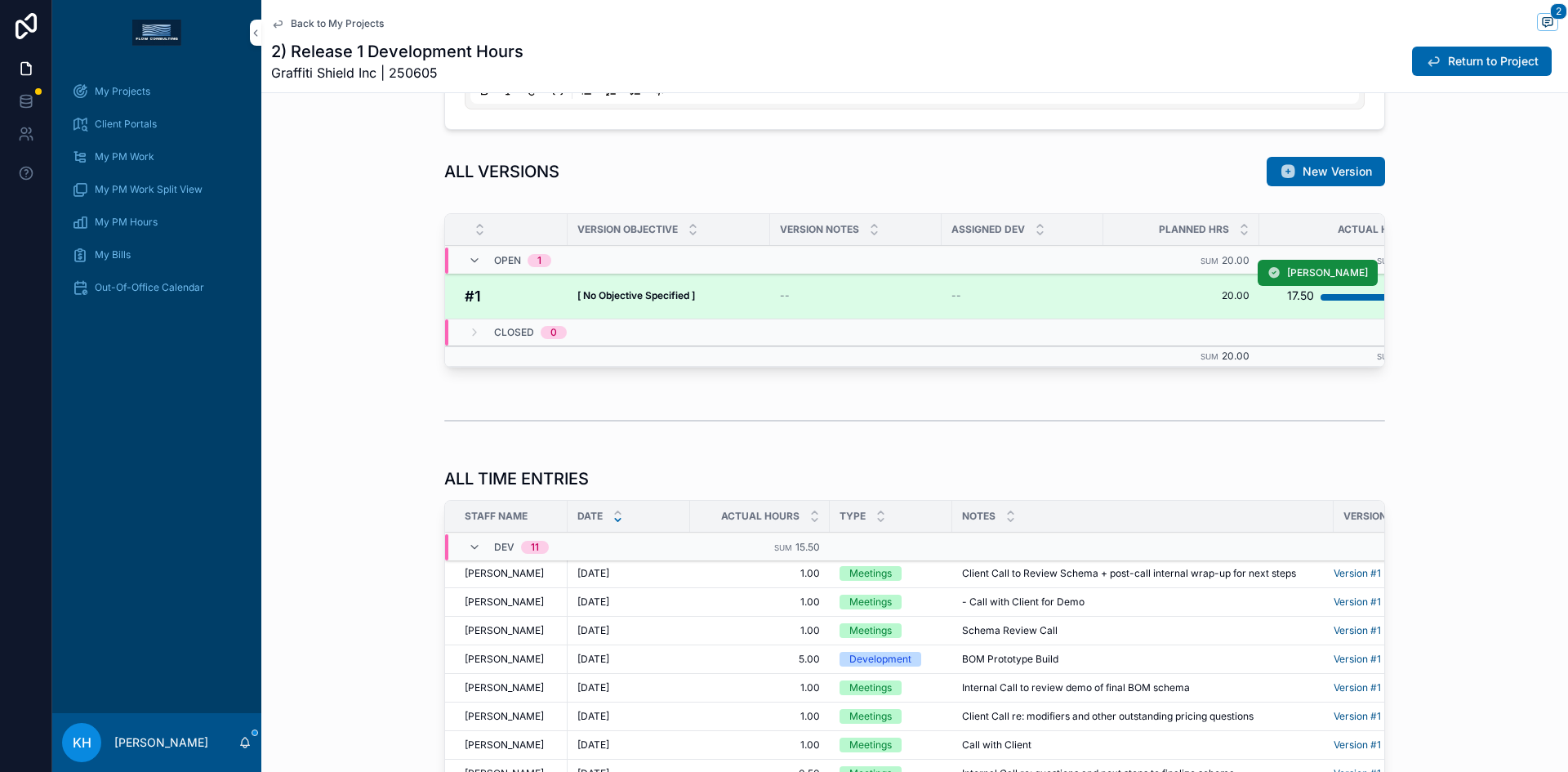
click at [704, 302] on td "[ No Objective Specified ] [ No Objective Specified ]" at bounding box center [669, 296] width 203 height 46
click at [676, 294] on strong "[ No Objective Specified ]" at bounding box center [636, 295] width 117 height 12
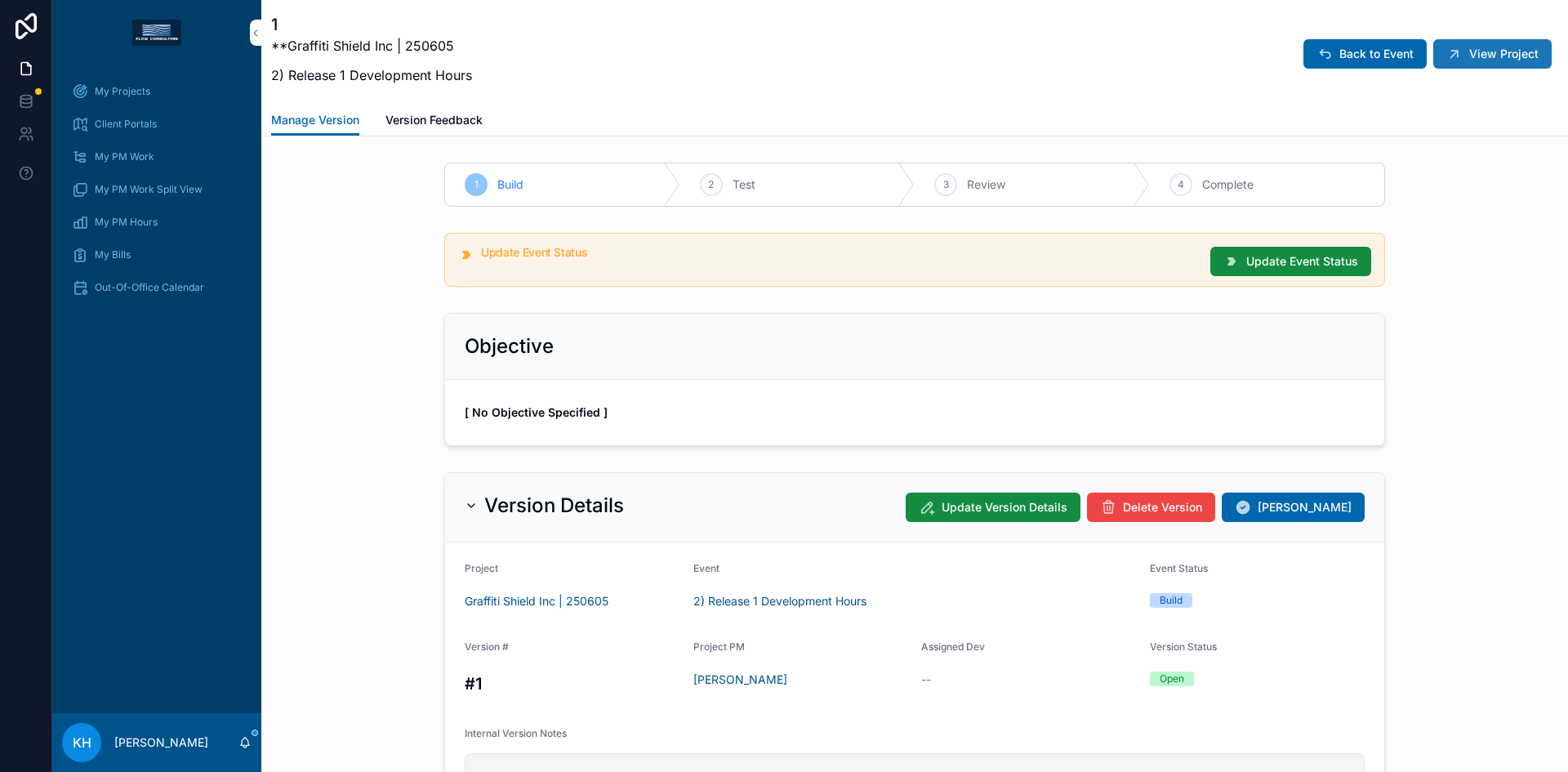
click at [1470, 56] on span "View Project" at bounding box center [1504, 53] width 69 height 16
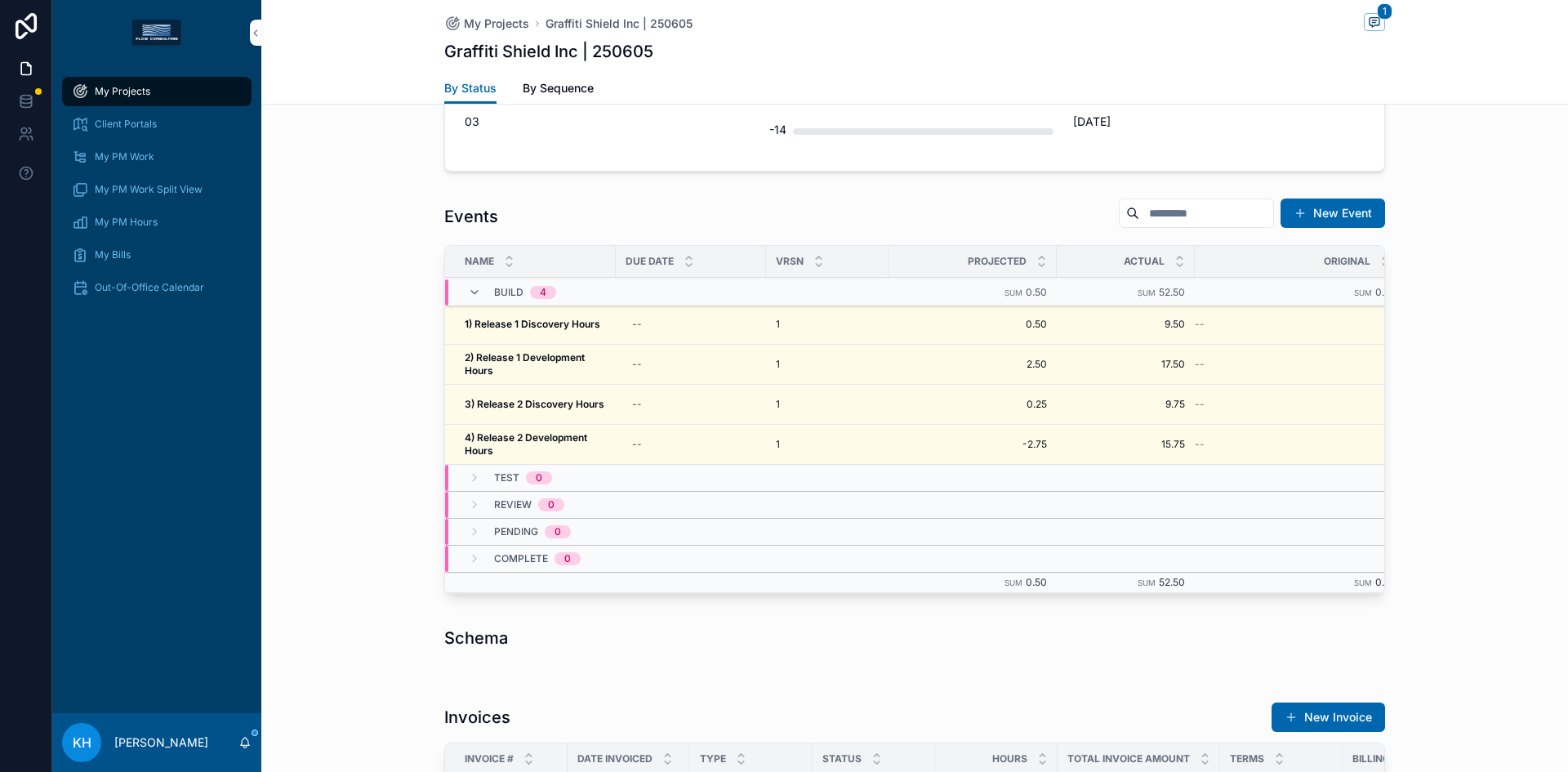
scroll to position [1394, 0]
click at [533, 402] on strong "3) Release 2 Discovery Hours" at bounding box center [534, 403] width 140 height 12
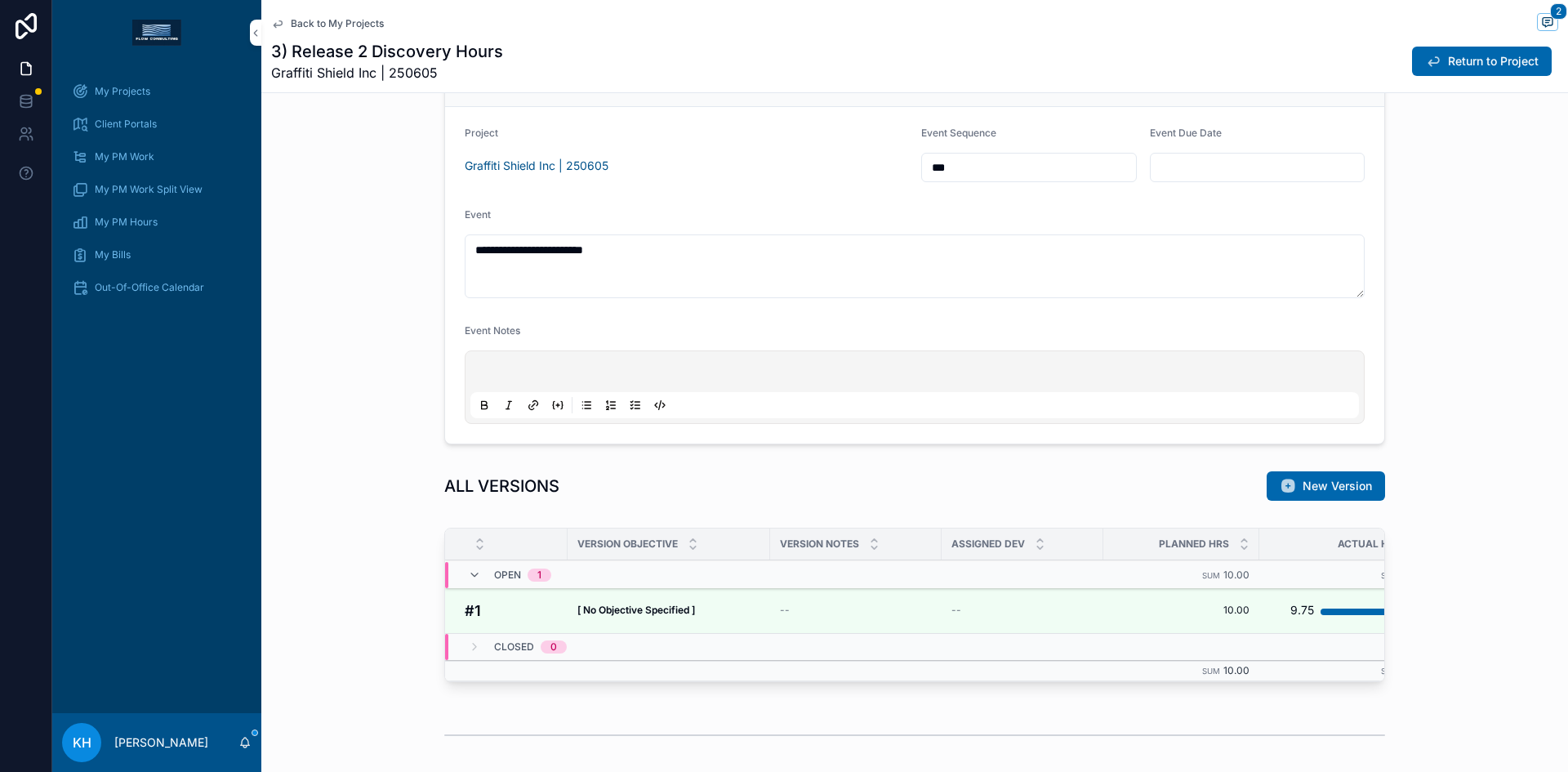
scroll to position [807, 0]
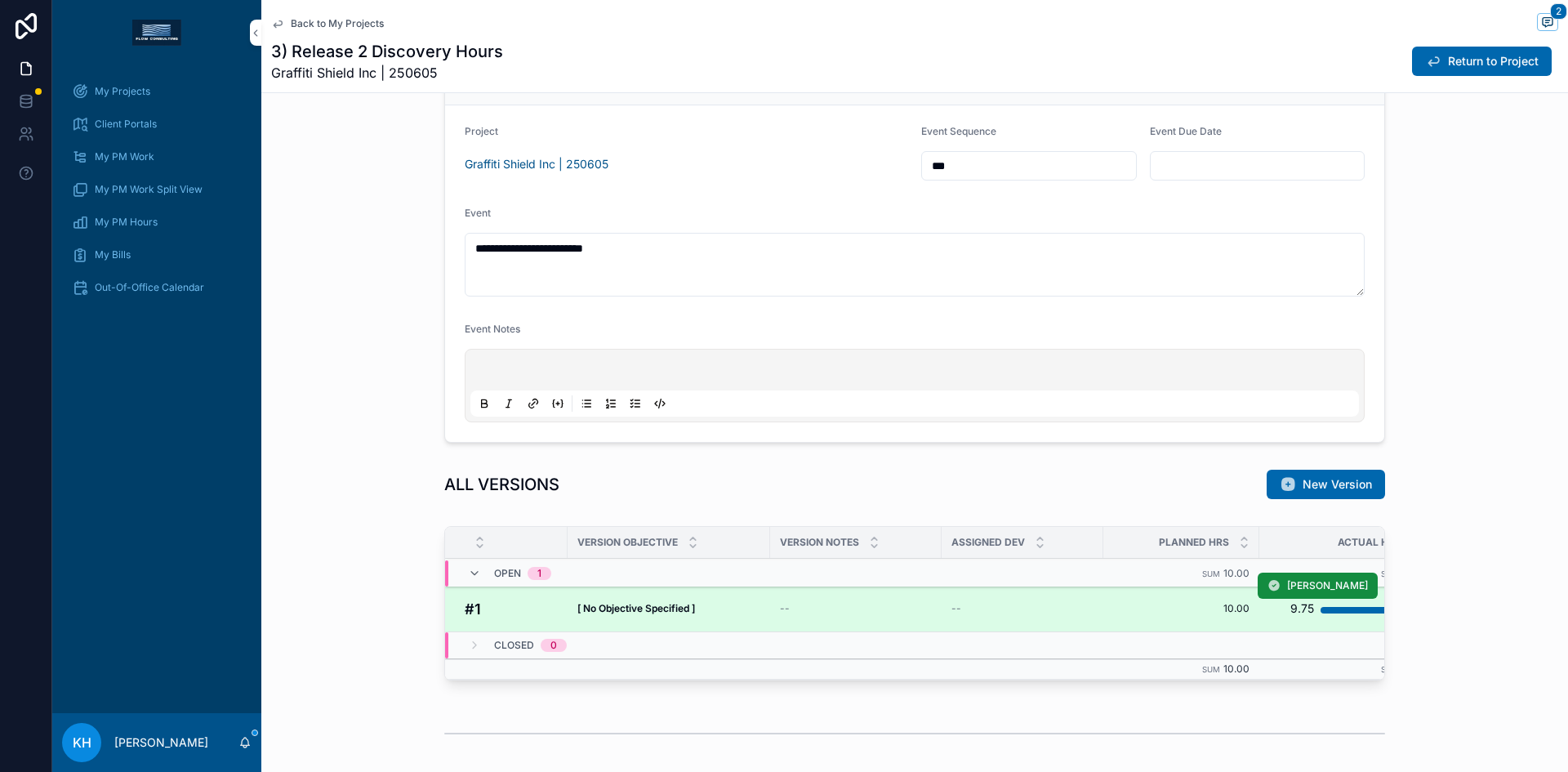
click at [695, 609] on div "[ No Objective Specified ] [ No Objective Specified ]" at bounding box center [669, 608] width 183 height 13
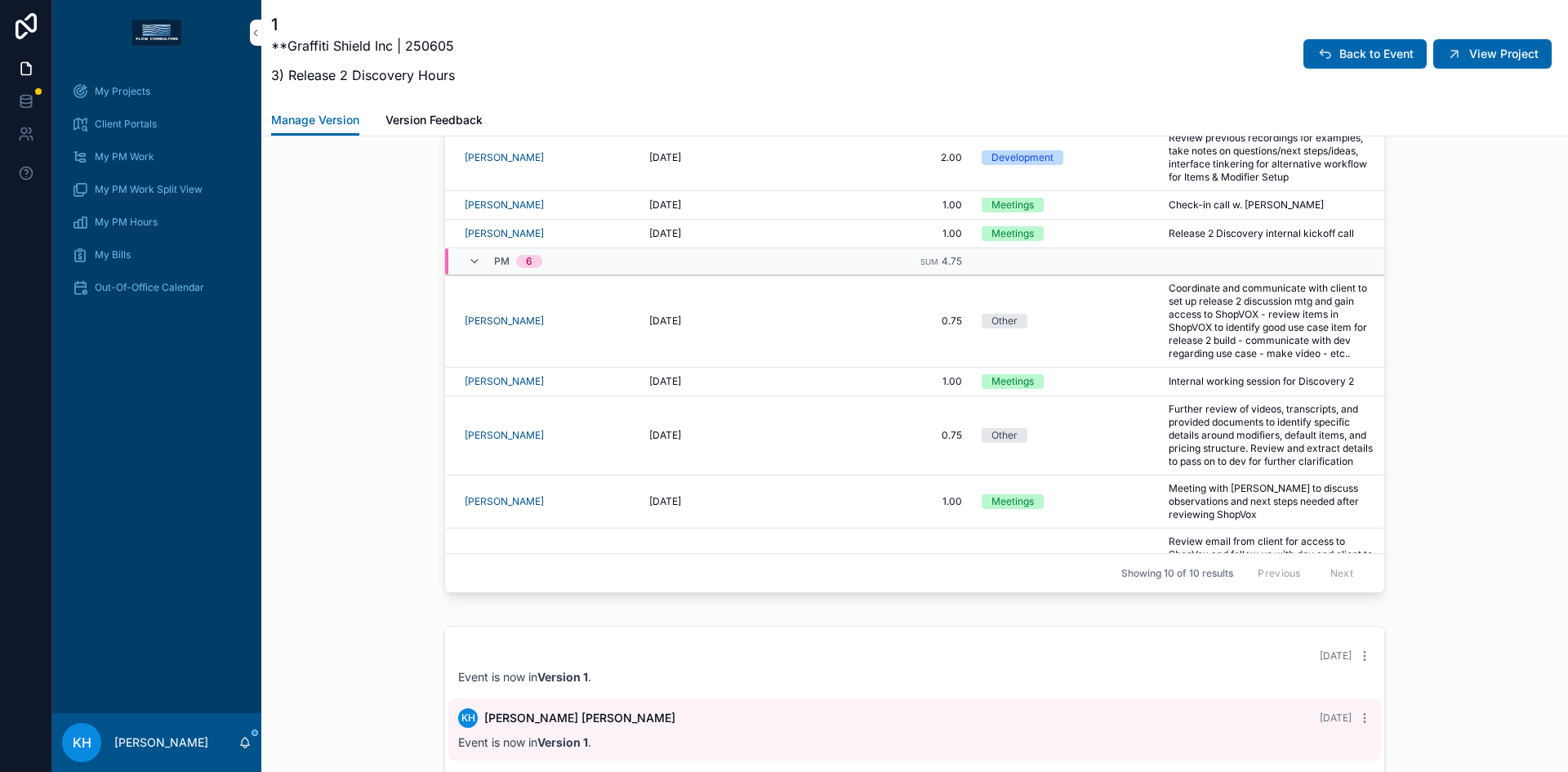
scroll to position [1514, 0]
click at [1469, 46] on span "View Project" at bounding box center [1504, 53] width 69 height 16
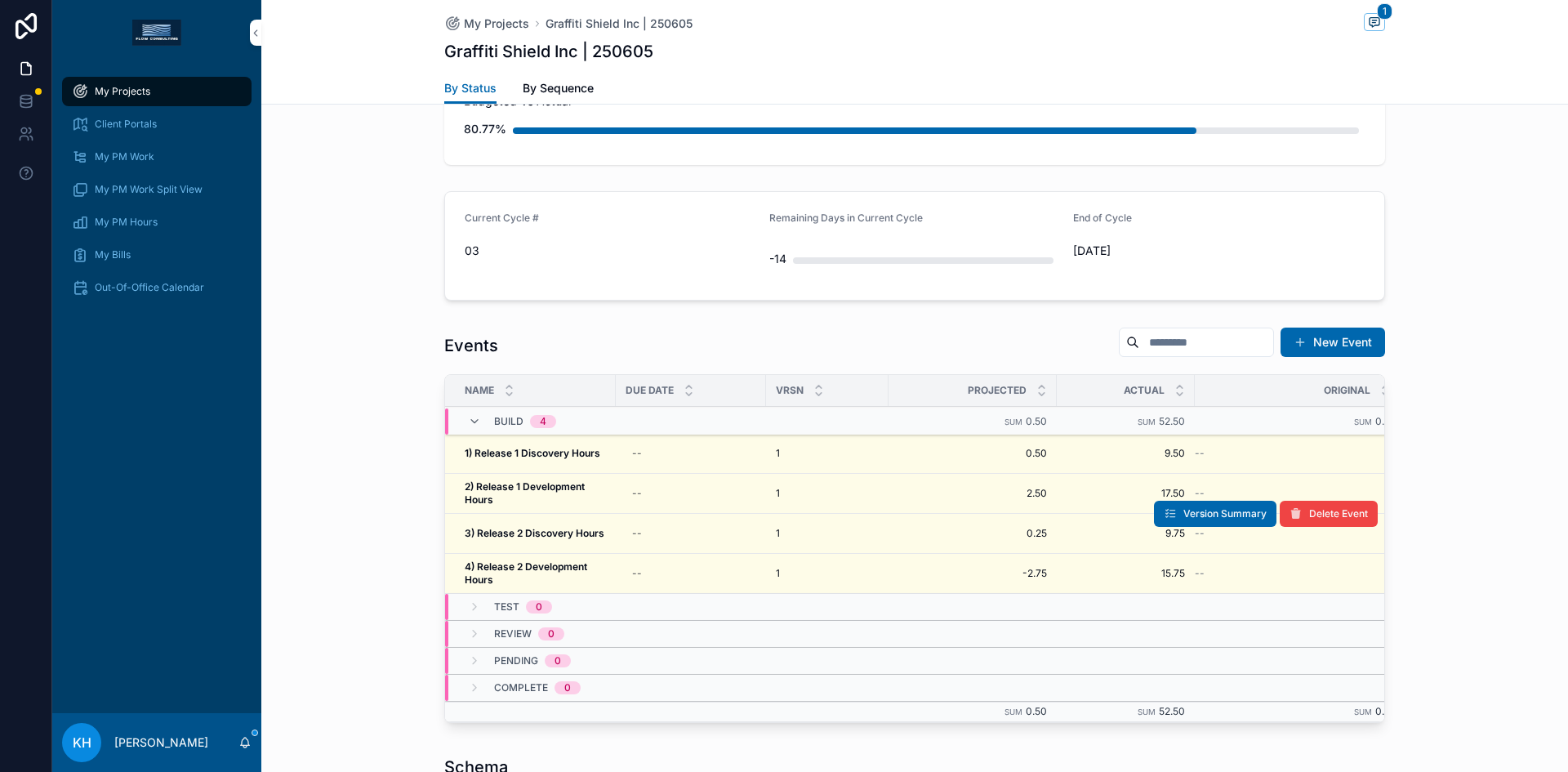
scroll to position [1264, 0]
click at [537, 566] on strong "4) Release 2 Development Hours" at bounding box center [527, 572] width 125 height 25
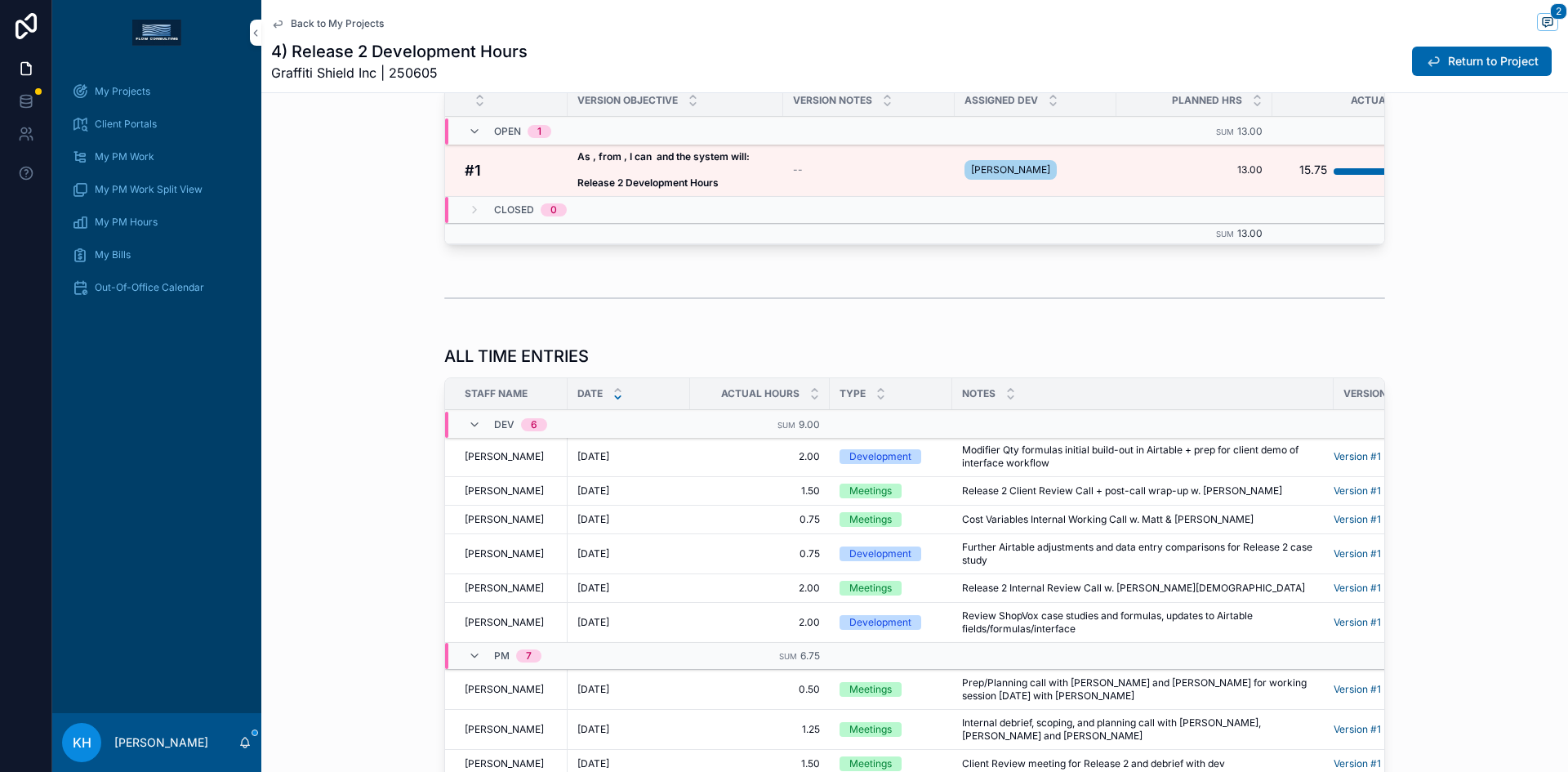
scroll to position [1314, 0]
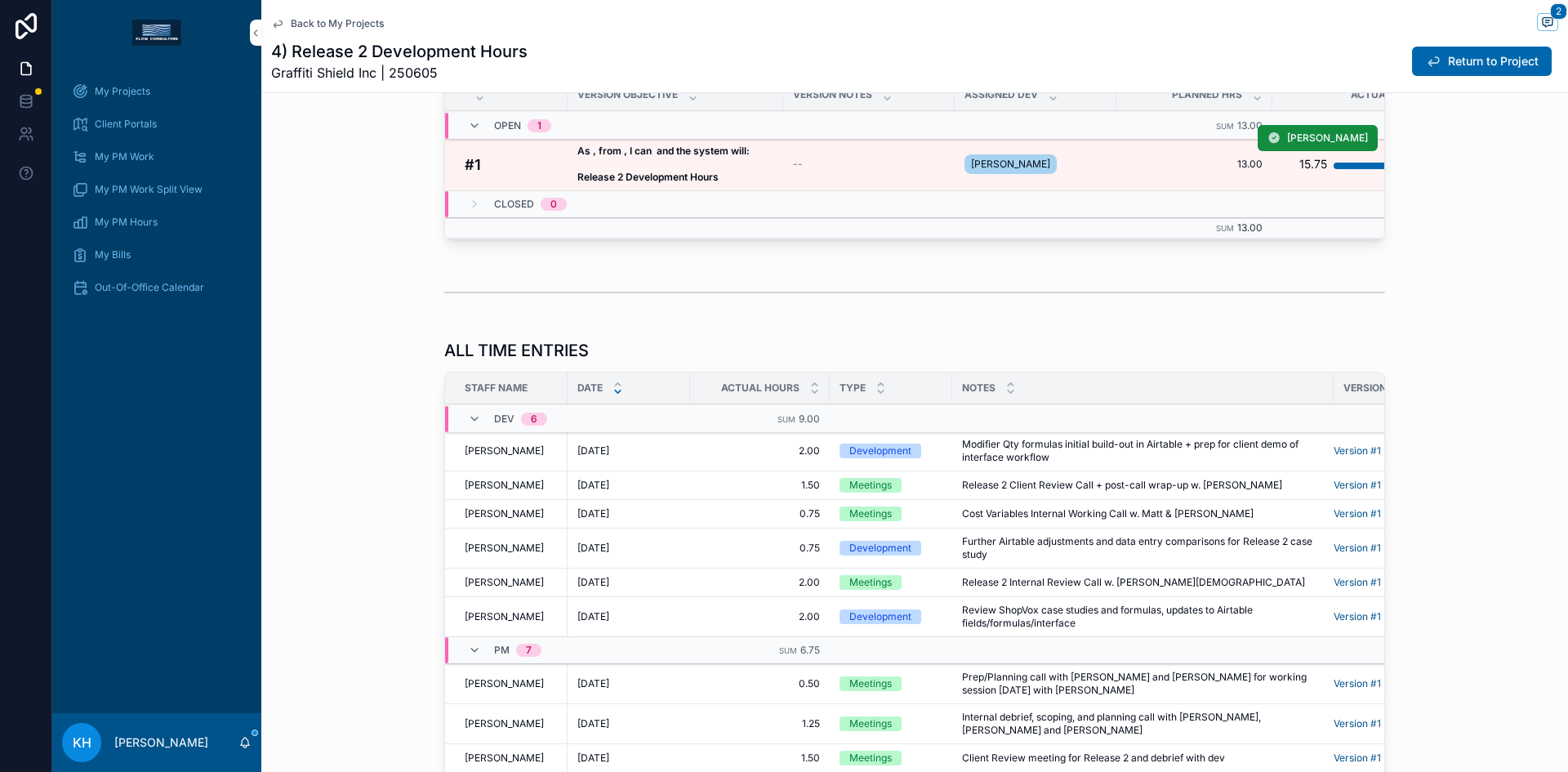
click at [784, 167] on td "--" at bounding box center [869, 165] width 172 height 53
click at [825, 167] on div "--" at bounding box center [869, 164] width 152 height 13
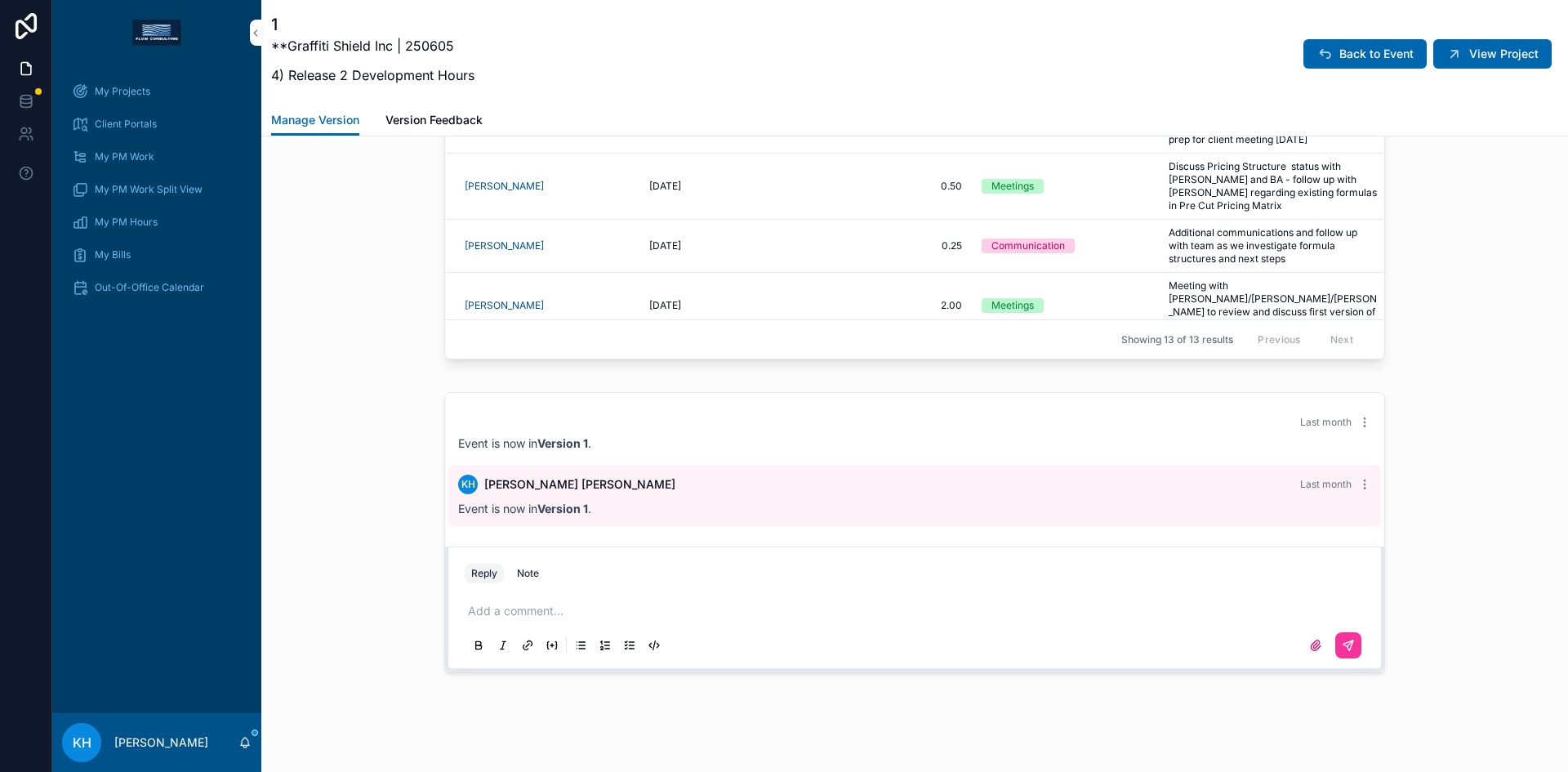
scroll to position [1831, 0]
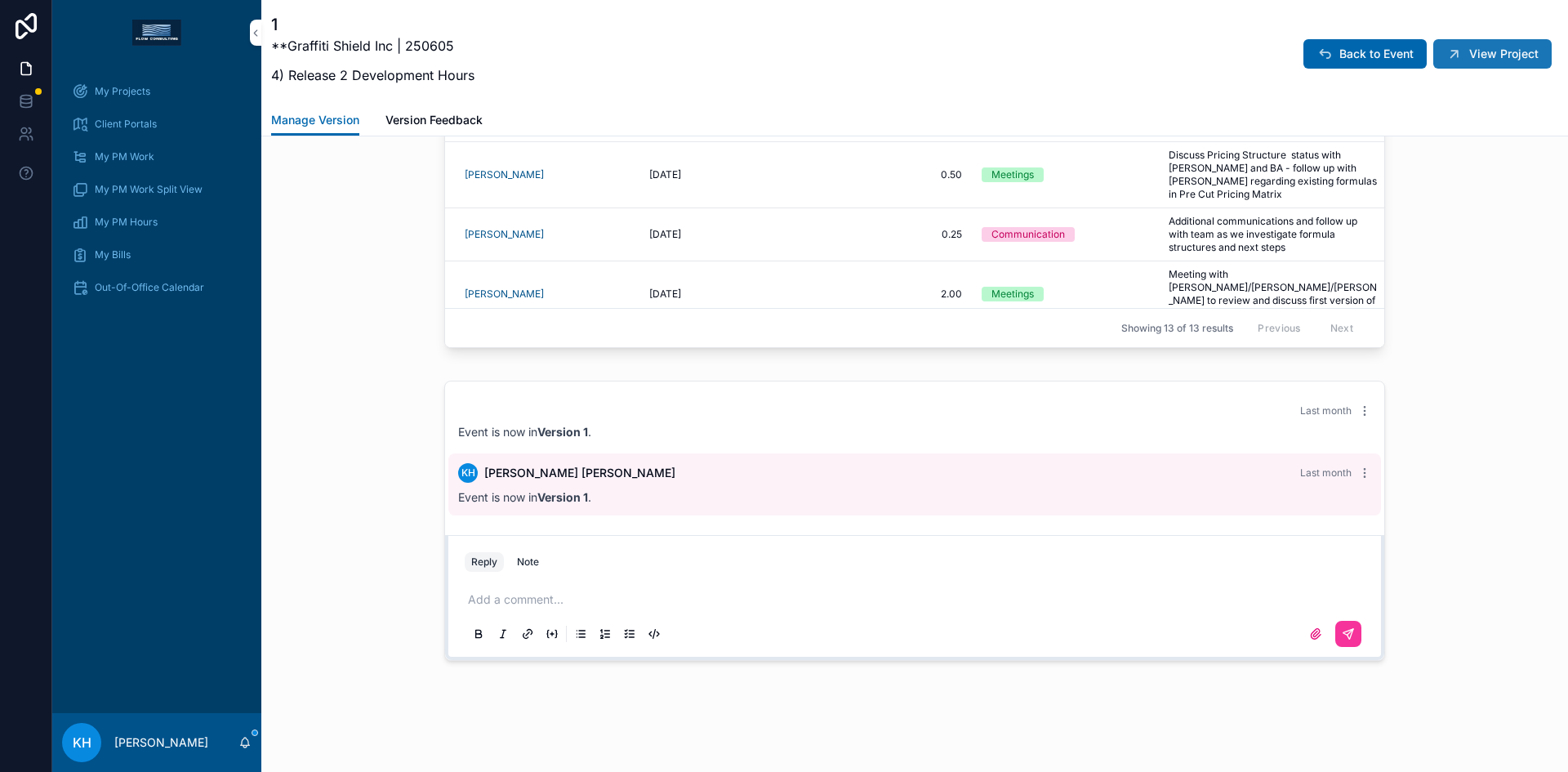
click at [1479, 62] on button "View Project" at bounding box center [1492, 53] width 118 height 29
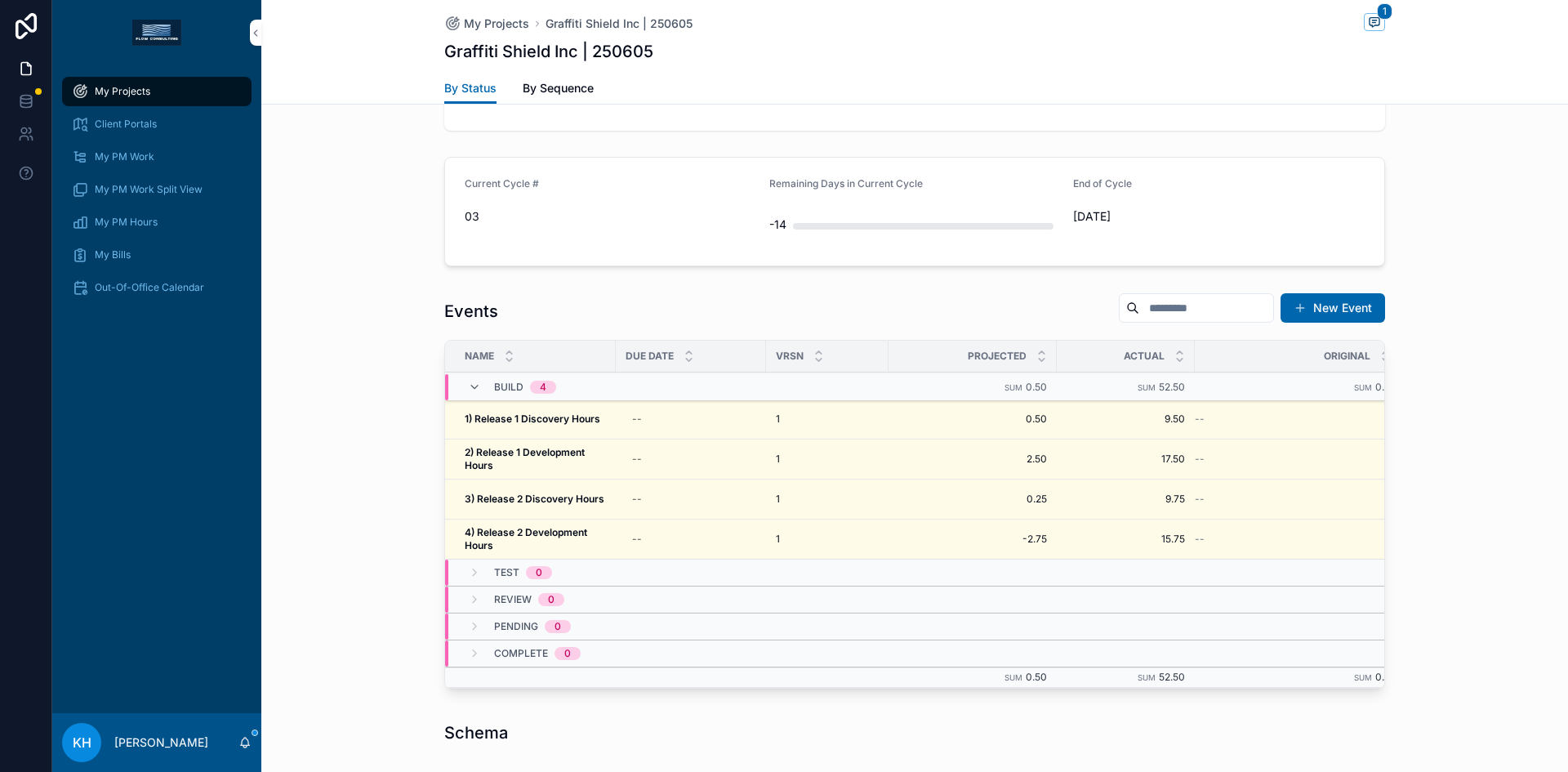
scroll to position [1299, 0]
click at [543, 530] on strong "4) Release 2 Development Hours" at bounding box center [527, 537] width 125 height 25
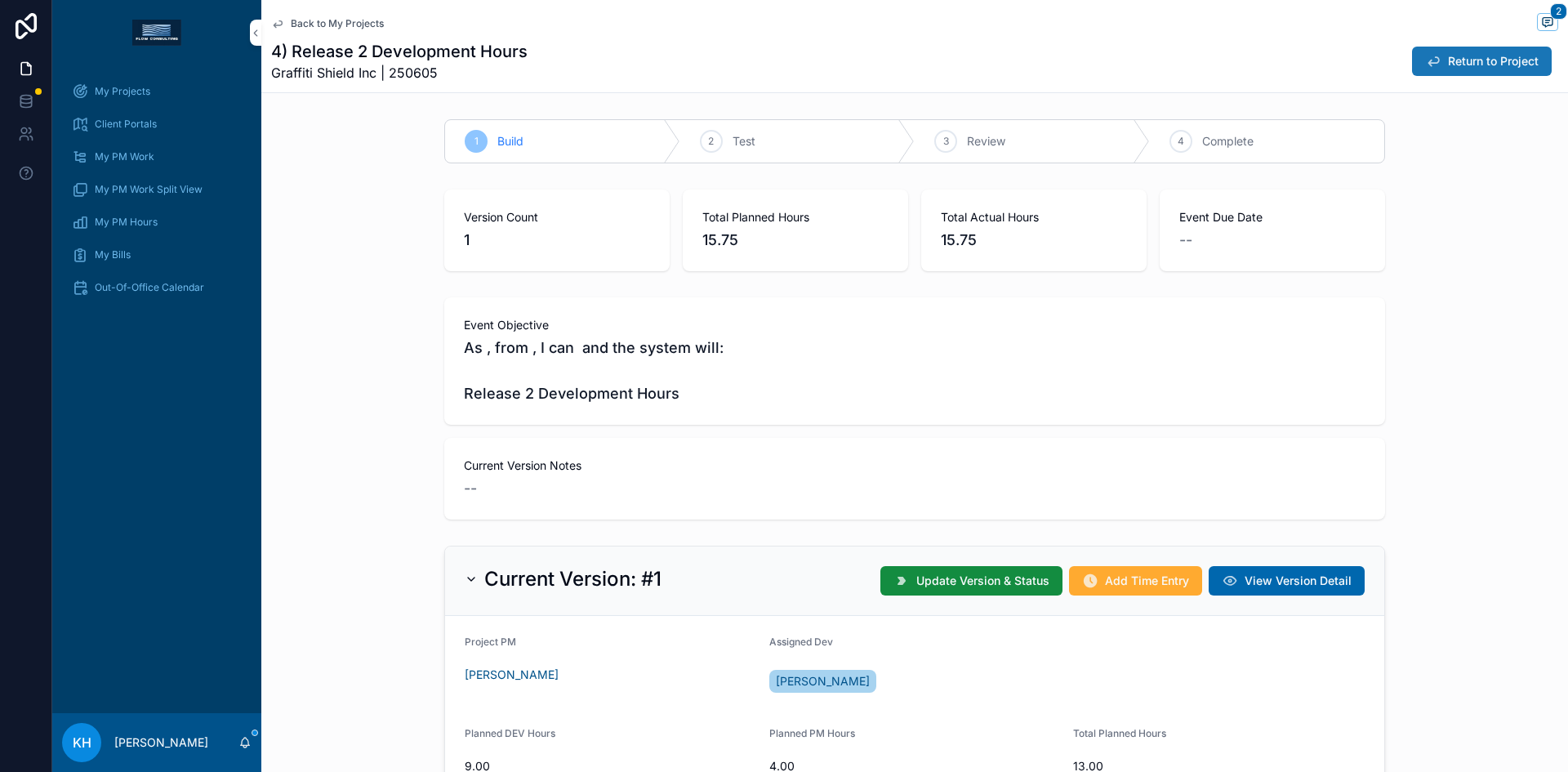
click at [1448, 63] on span "Return to Project" at bounding box center [1493, 61] width 91 height 16
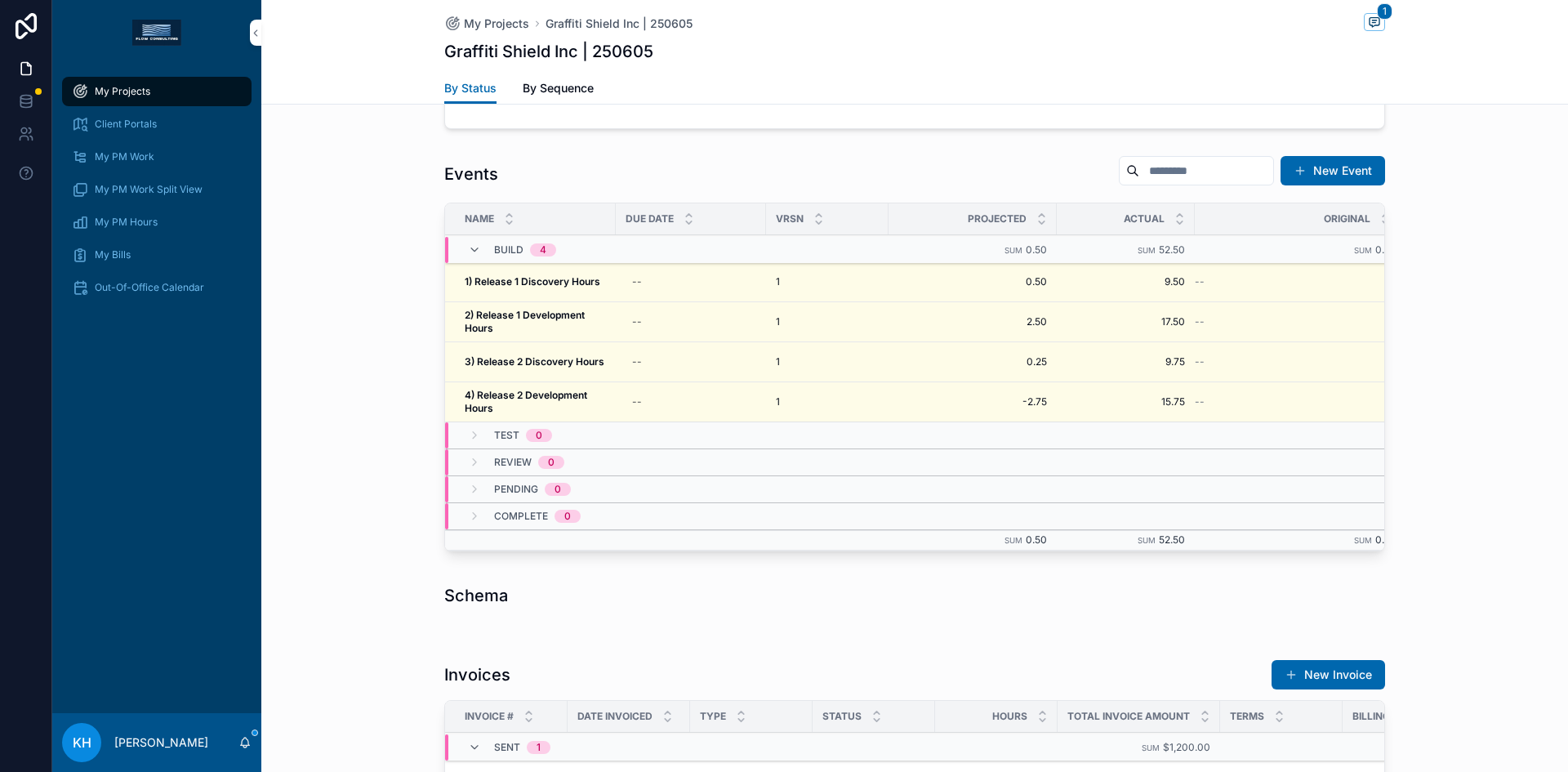
scroll to position [1434, 0]
click at [520, 391] on strong "4) Release 2 Development Hours" at bounding box center [527, 402] width 125 height 25
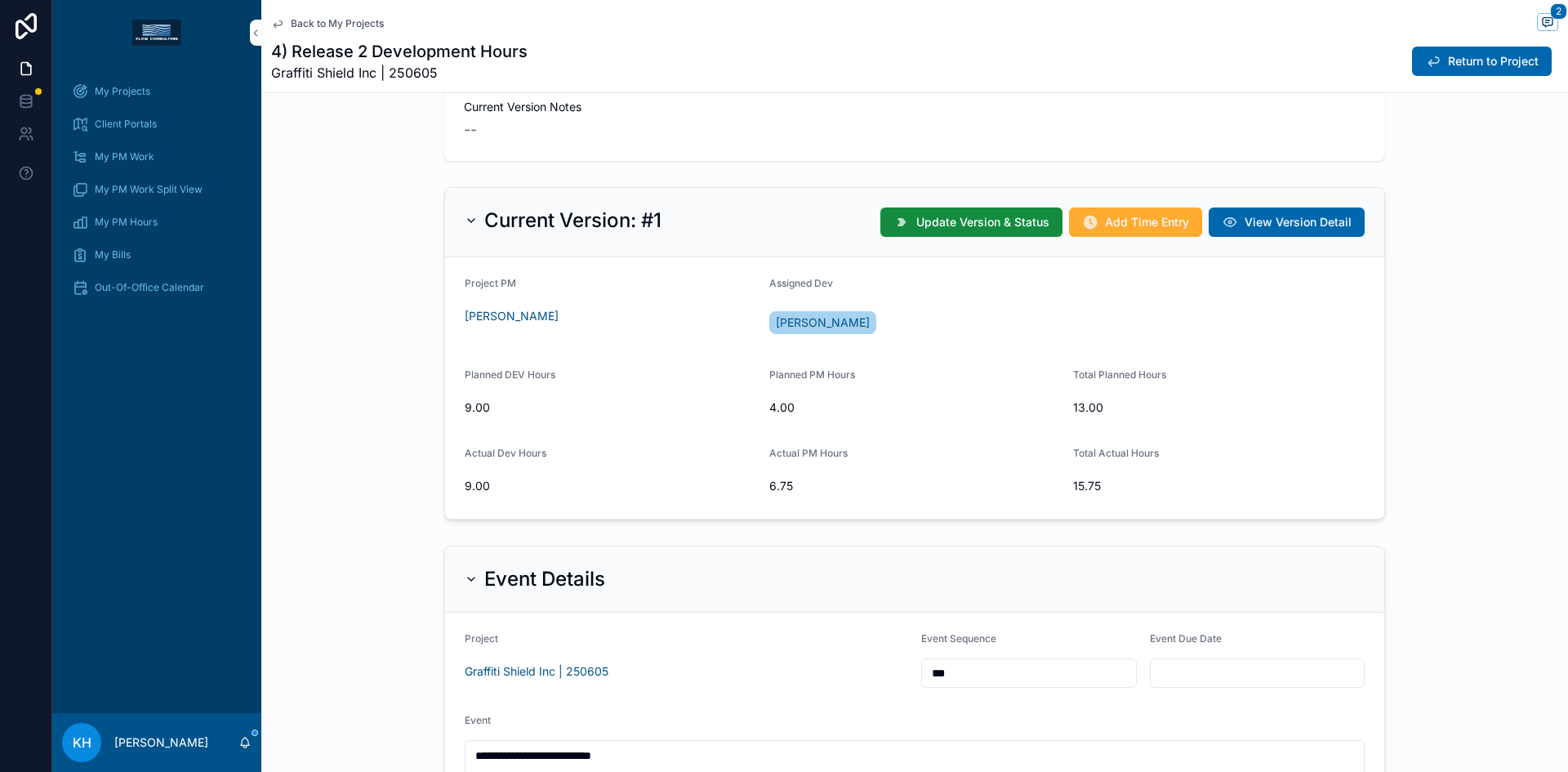
scroll to position [358, 0]
click at [1469, 59] on span "Return to Project" at bounding box center [1493, 61] width 91 height 16
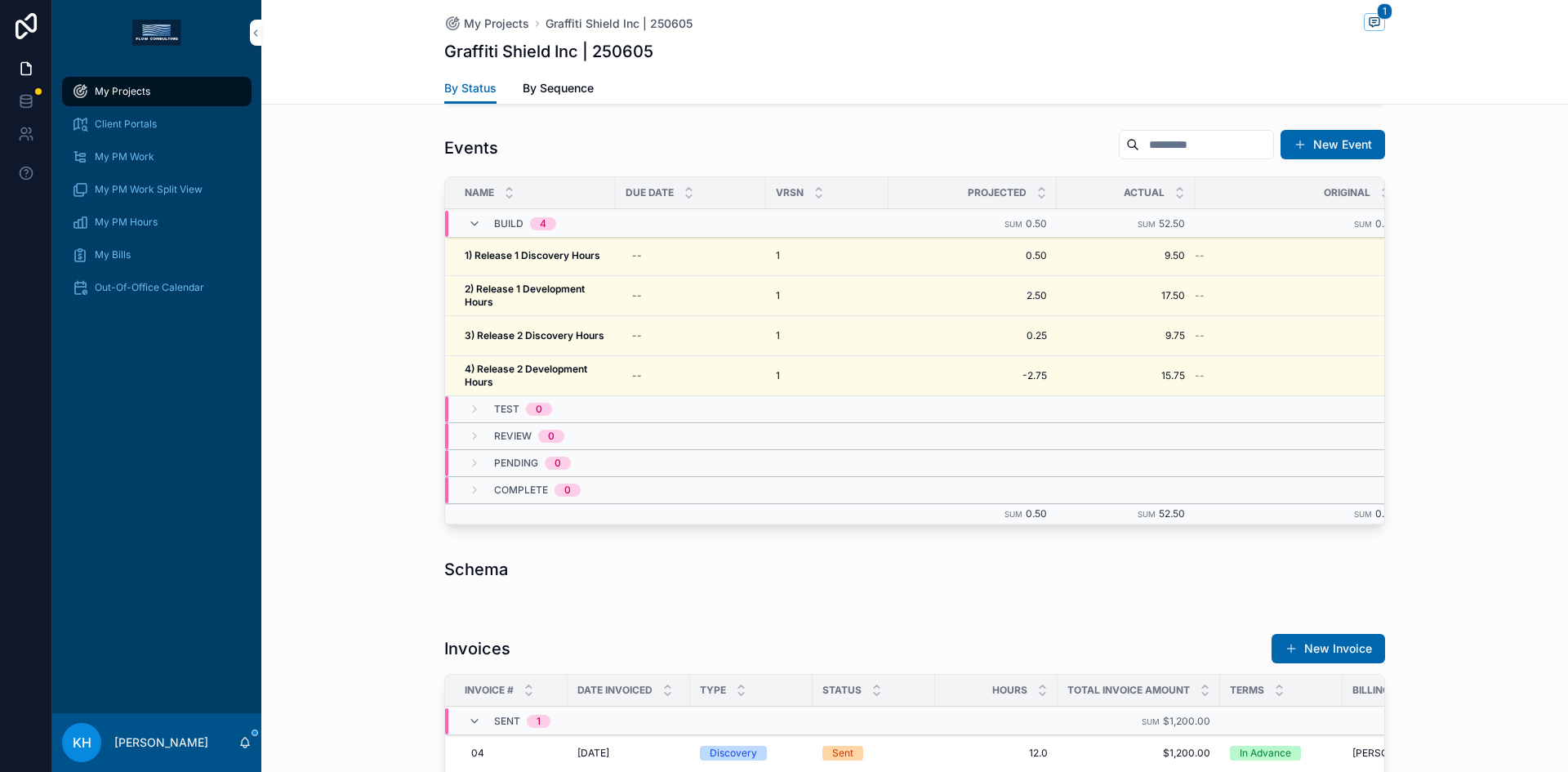
scroll to position [1460, 0]
click at [549, 372] on strong "4) Release 2 Development Hours" at bounding box center [527, 376] width 125 height 25
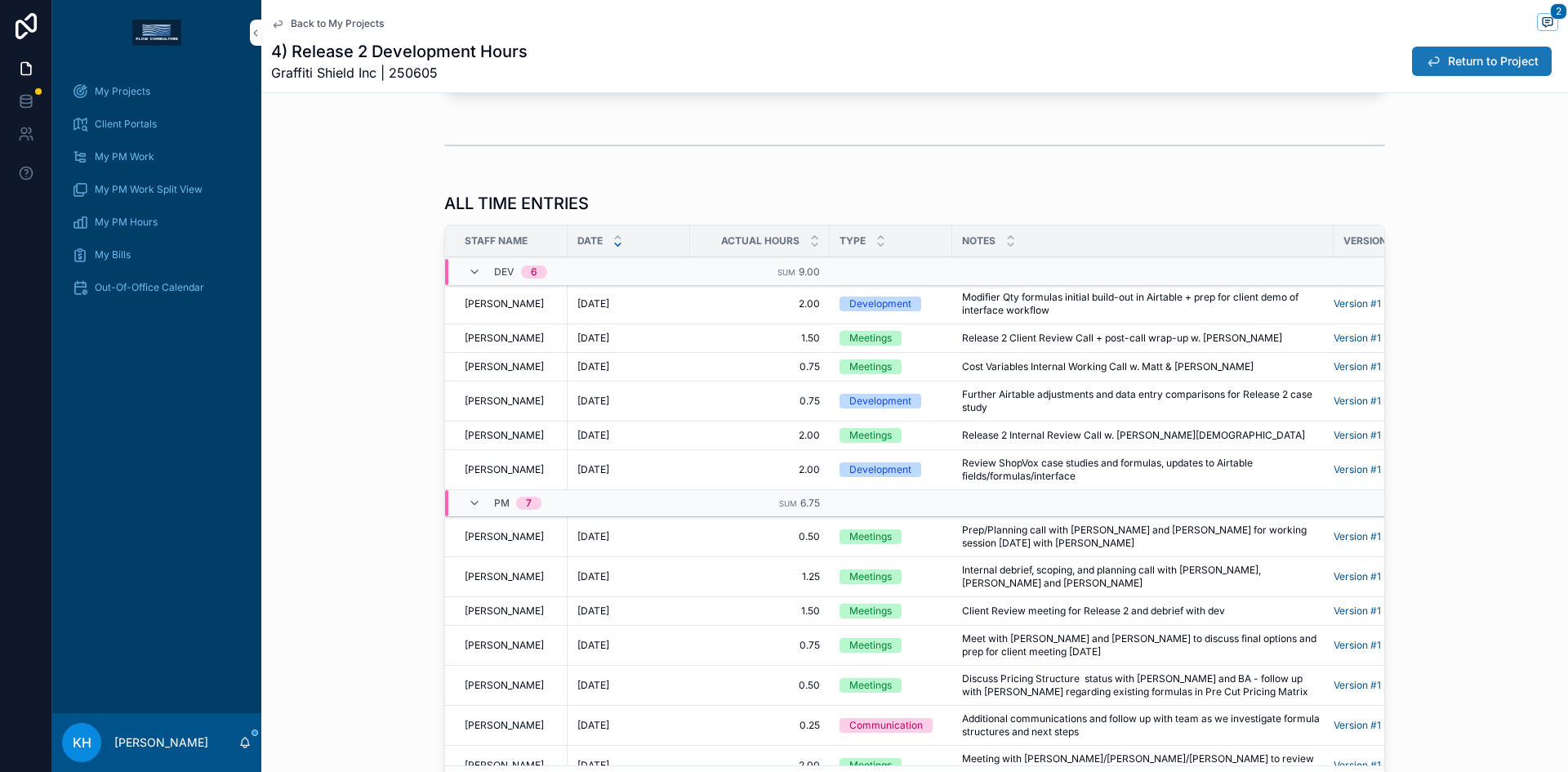
click at [1496, 55] on span "Return to Project" at bounding box center [1493, 61] width 91 height 16
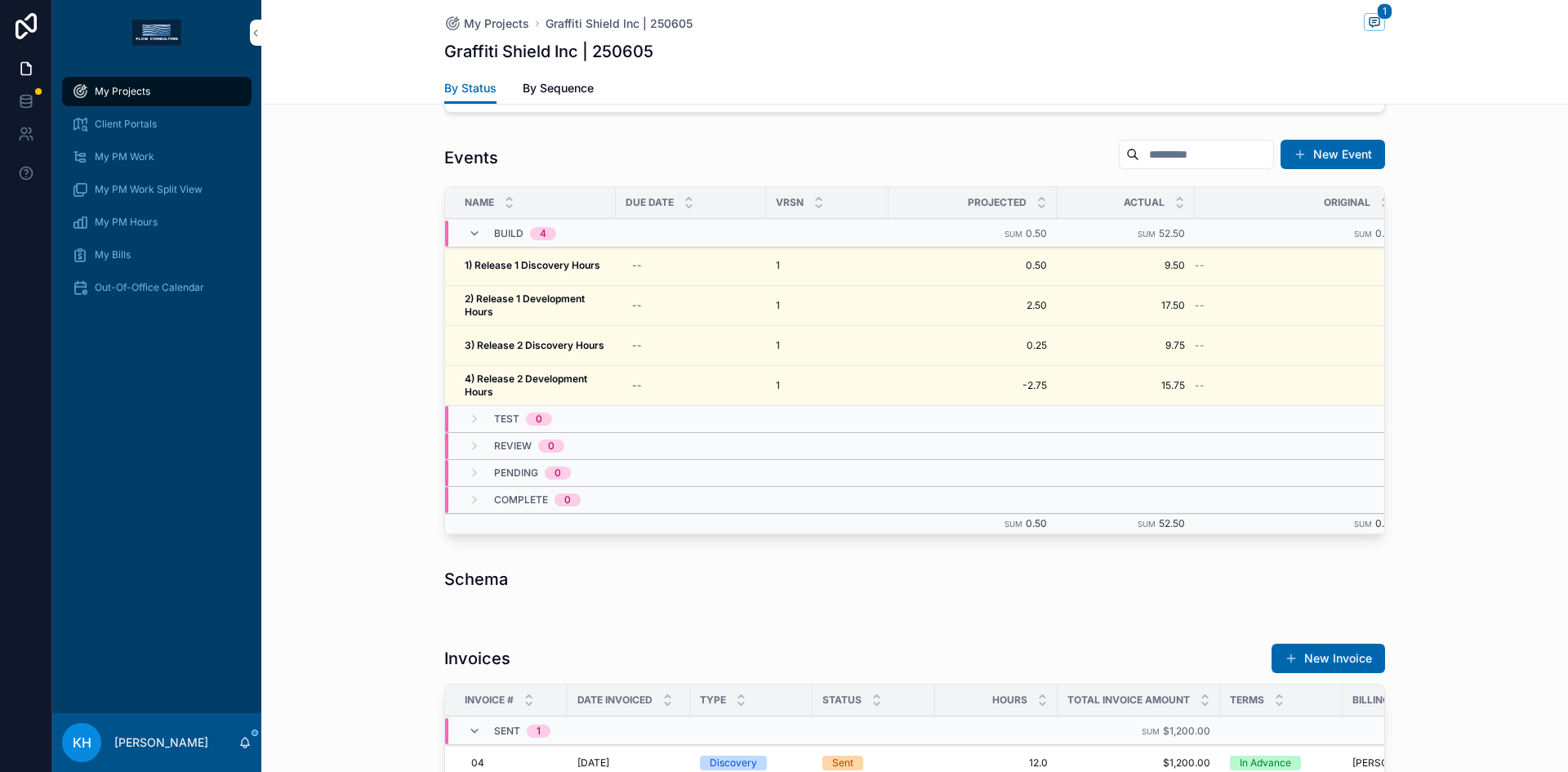
scroll to position [1453, 0]
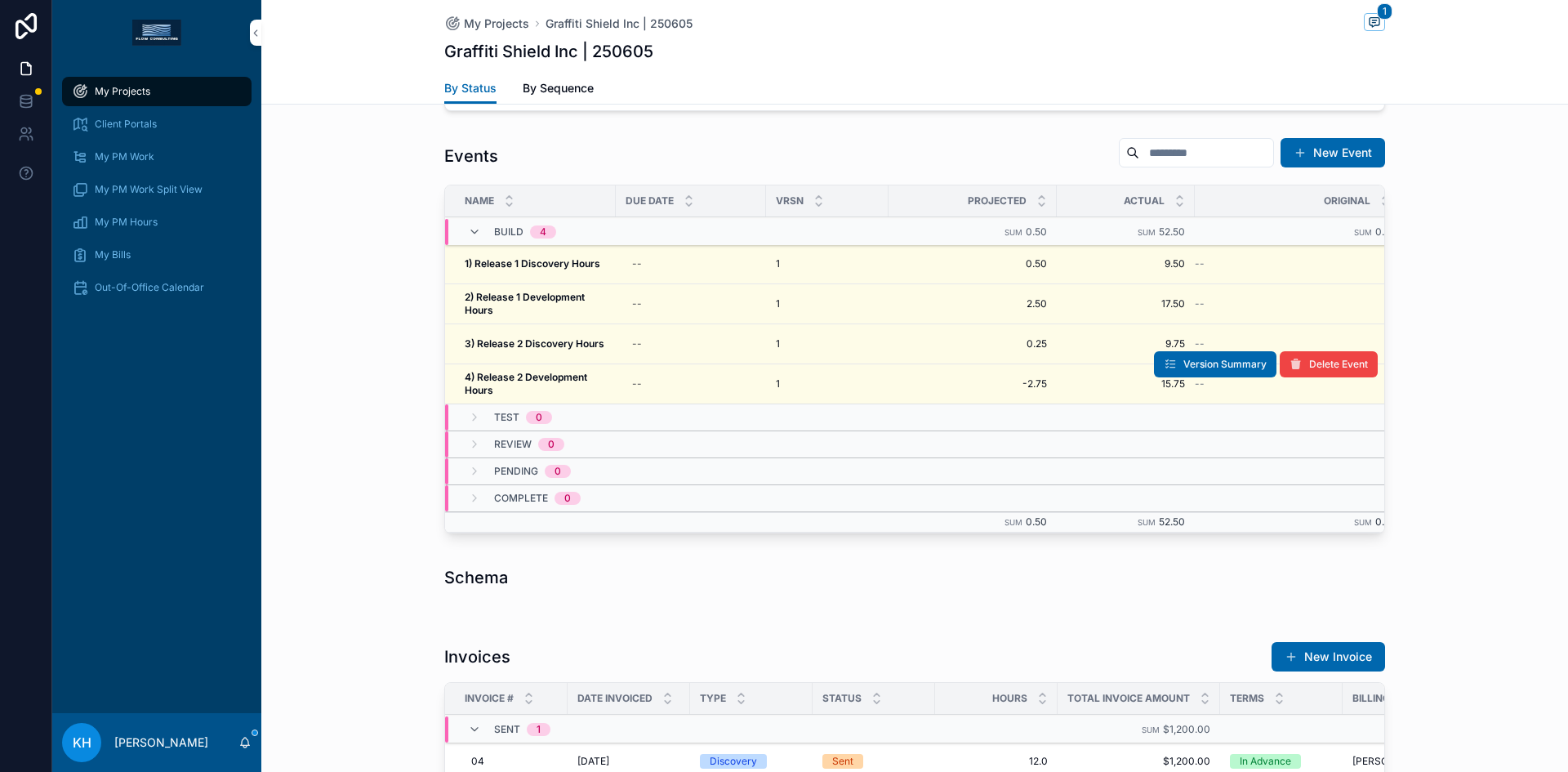
click at [567, 385] on span "4) Release 2 Development Hours" at bounding box center [535, 383] width 141 height 26
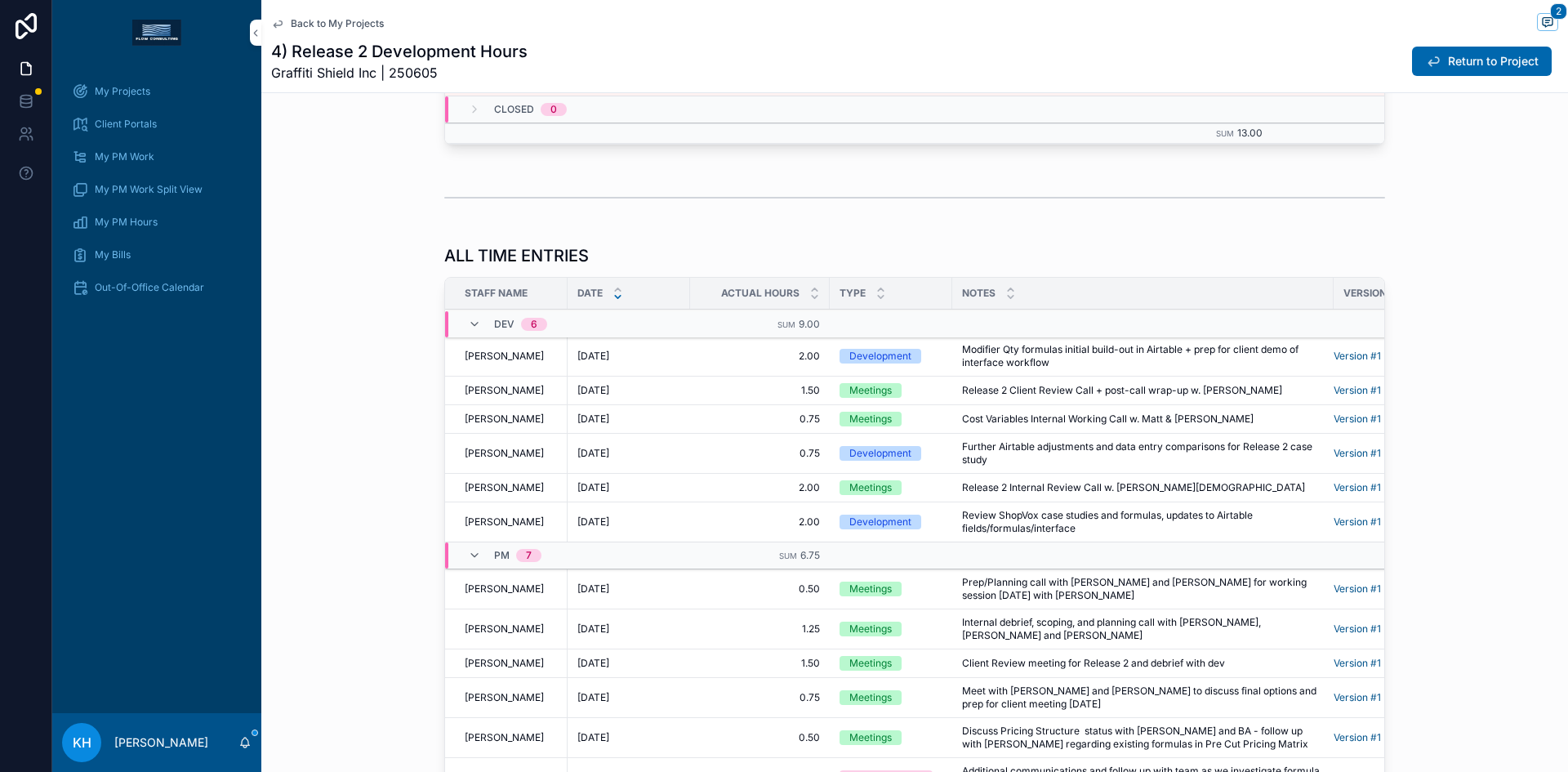
scroll to position [1407, 0]
click at [119, 254] on span "My Bills" at bounding box center [113, 254] width 36 height 13
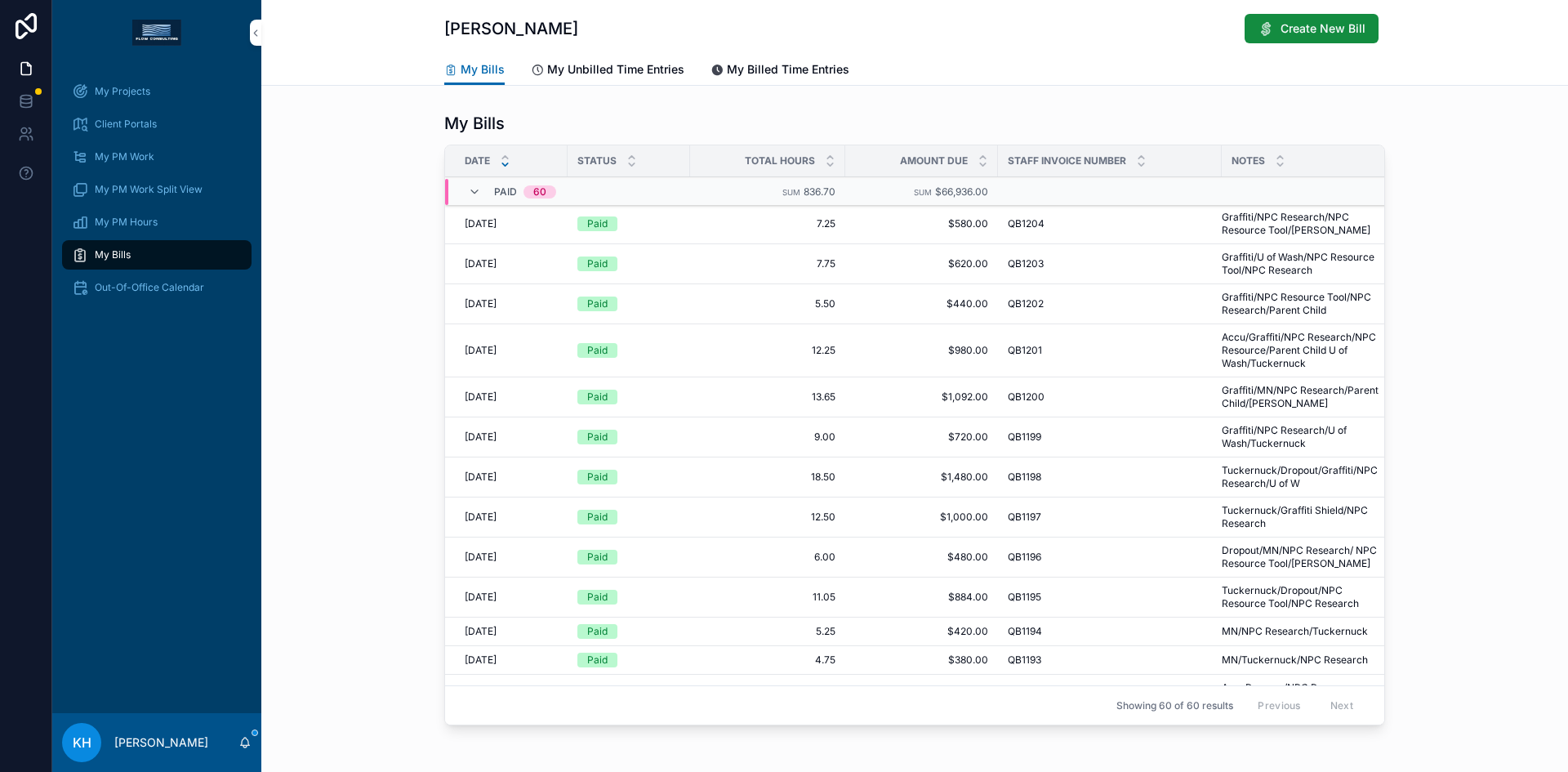
click at [1264, 223] on span "Graffiti/NPC Research/NPC Resource Tool/[PERSON_NAME]" at bounding box center [1304, 223] width 165 height 26
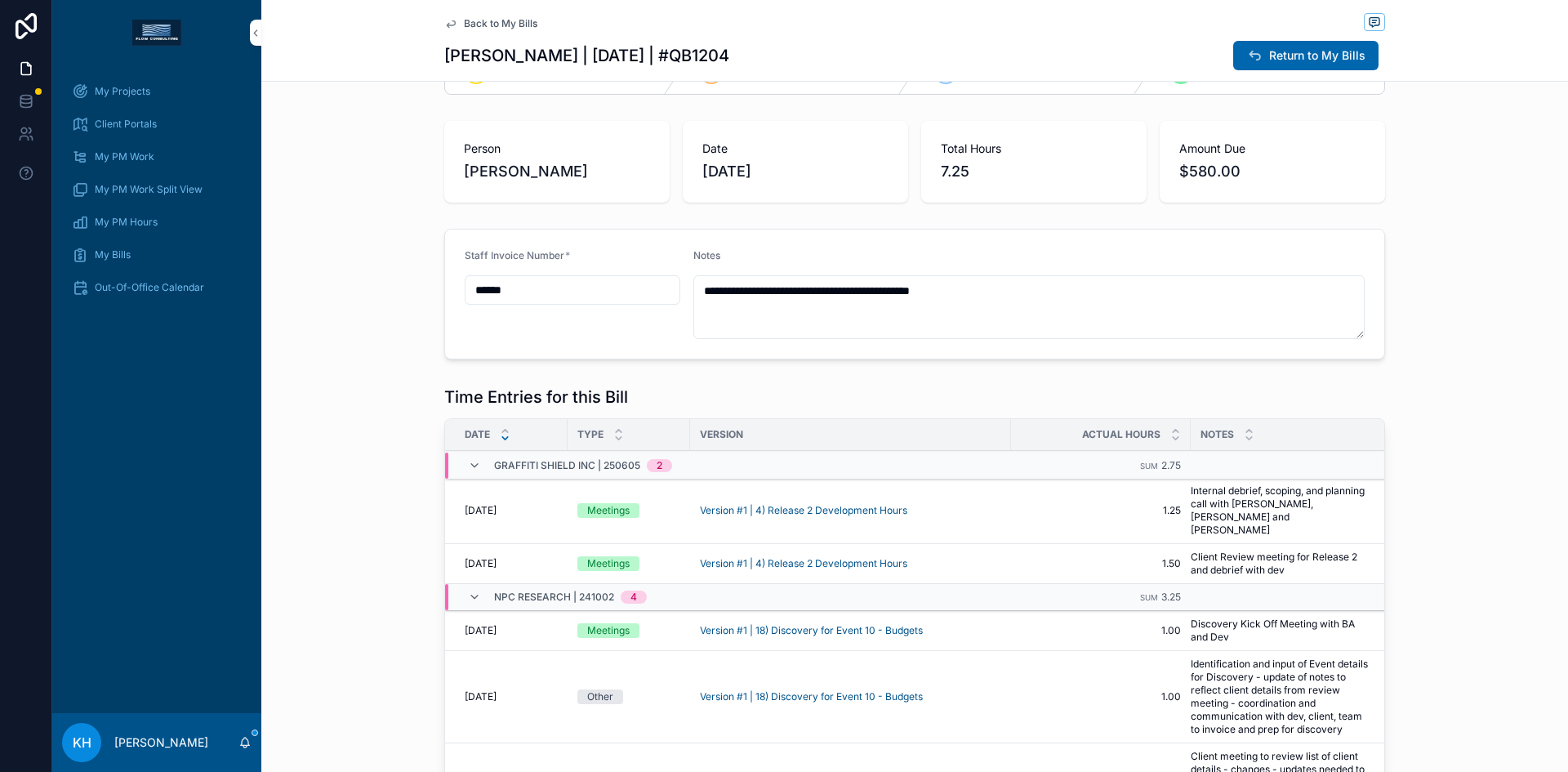
scroll to position [56, 0]
click at [1277, 58] on span "Return to My Bills" at bounding box center [1317, 55] width 96 height 16
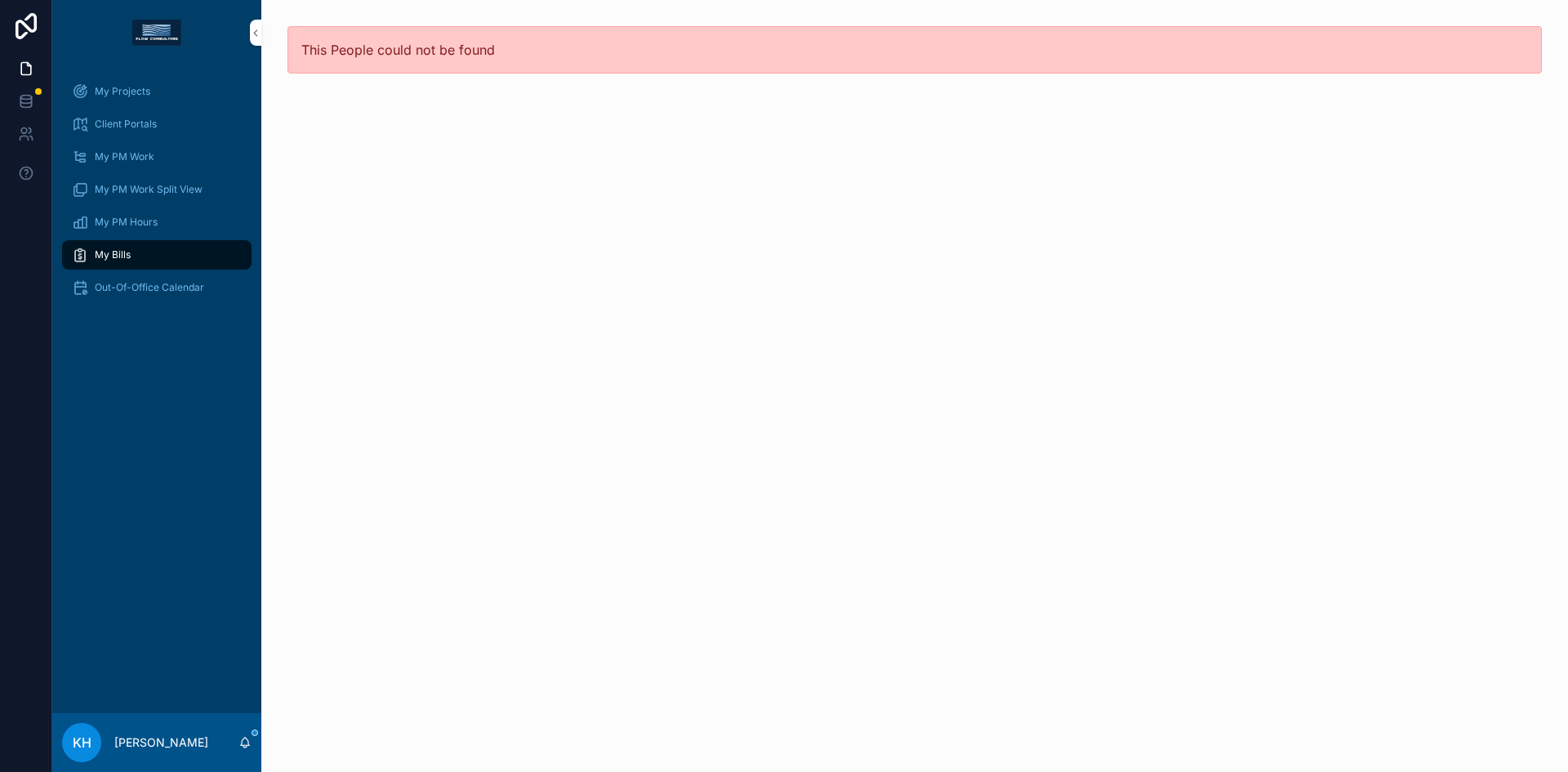
click at [109, 245] on div "My Bills" at bounding box center [157, 254] width 170 height 26
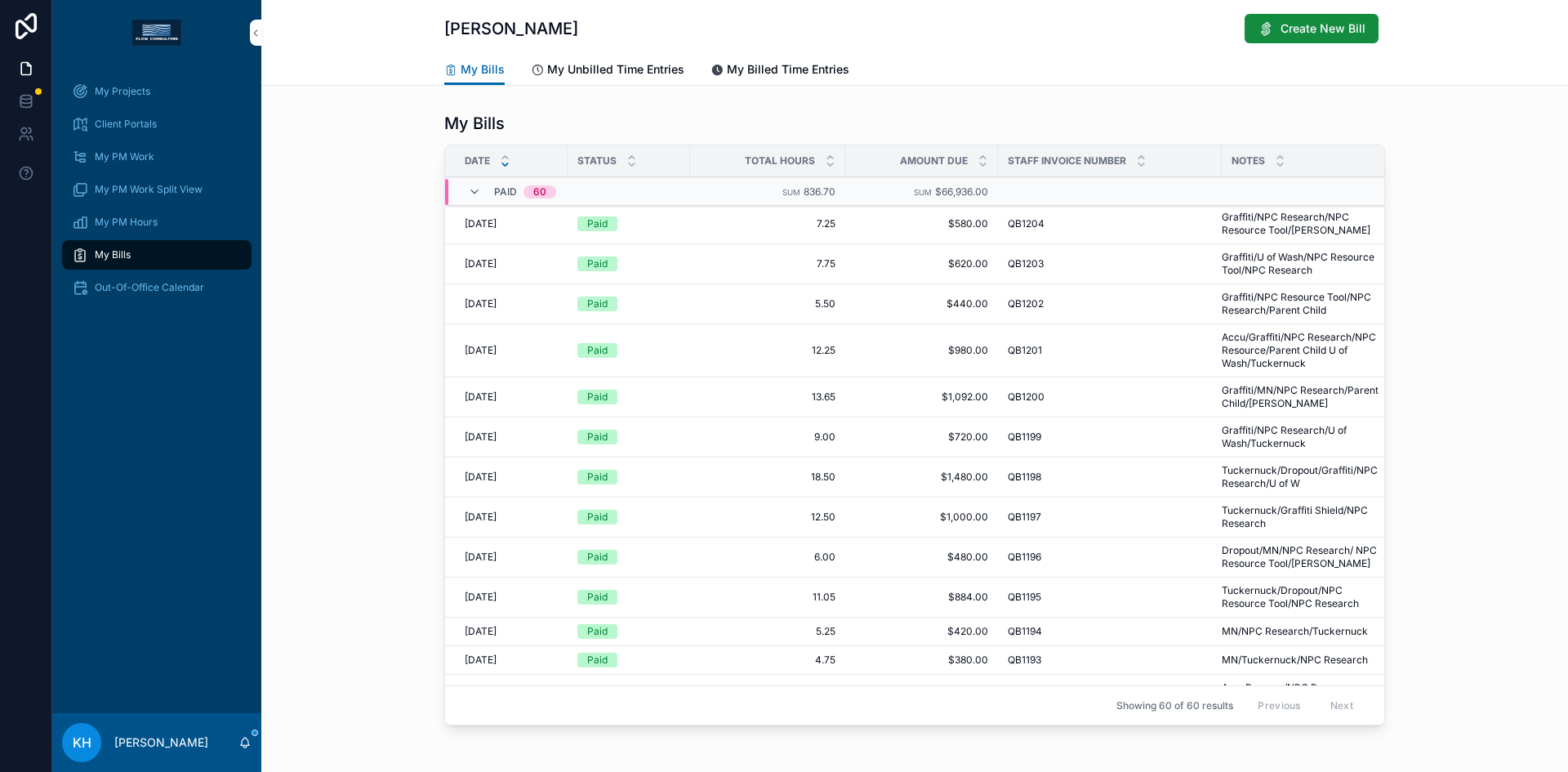
scroll to position [3, 35]
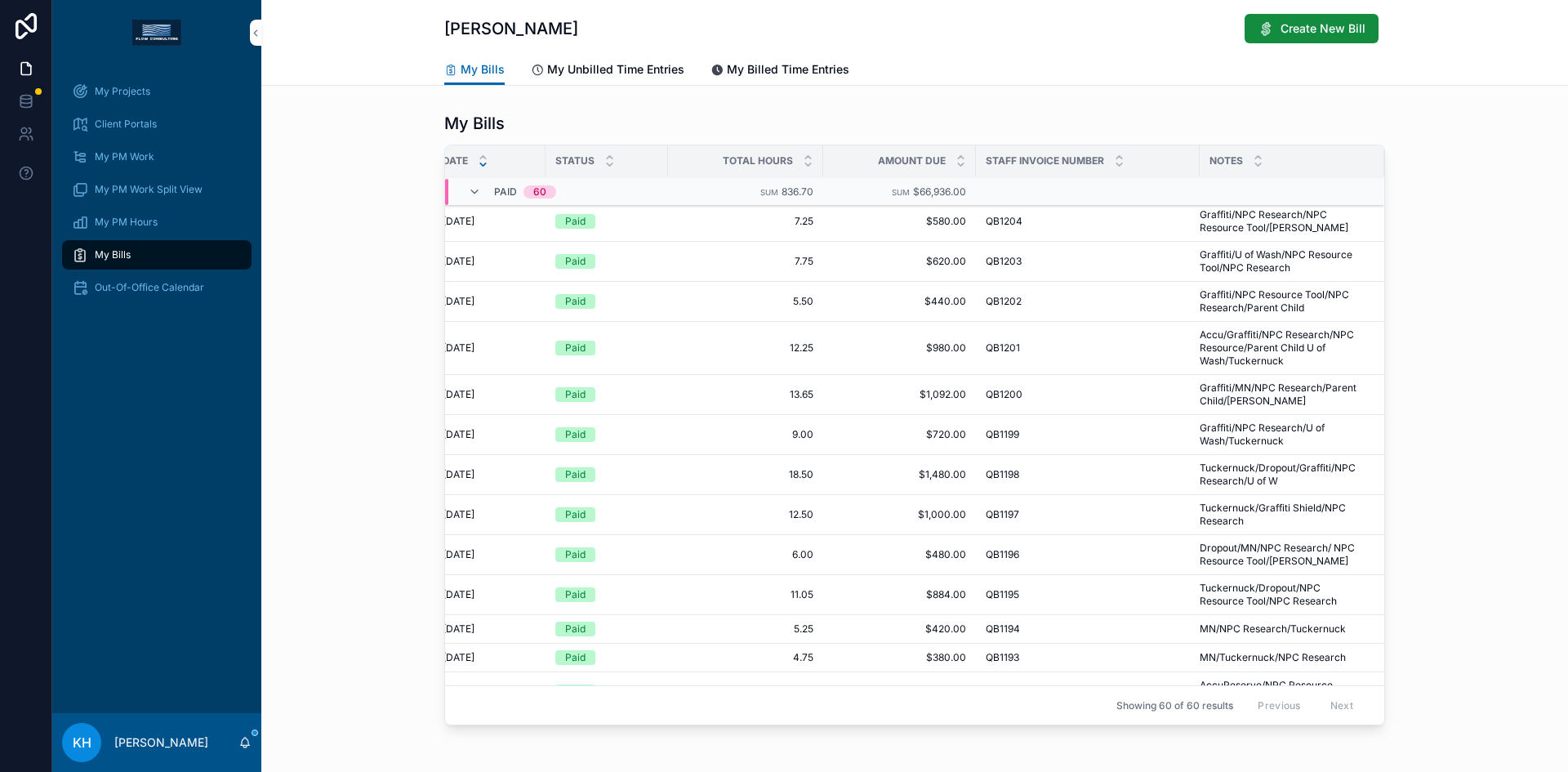
click at [110, 89] on span "My Projects" at bounding box center [123, 92] width 55 height 13
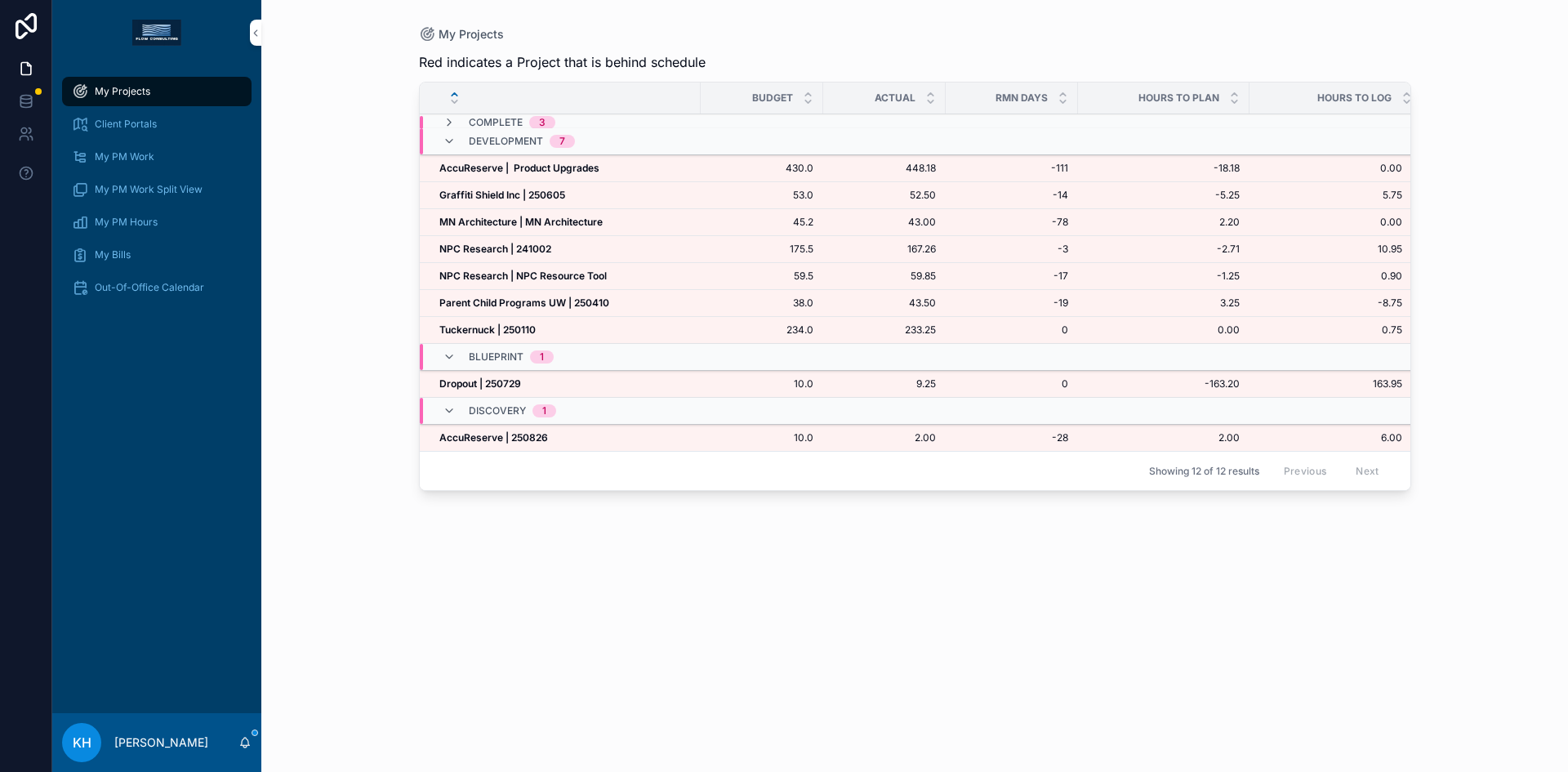
click at [519, 196] on strong "Graffiti Shield Inc | 250605" at bounding box center [502, 195] width 125 height 12
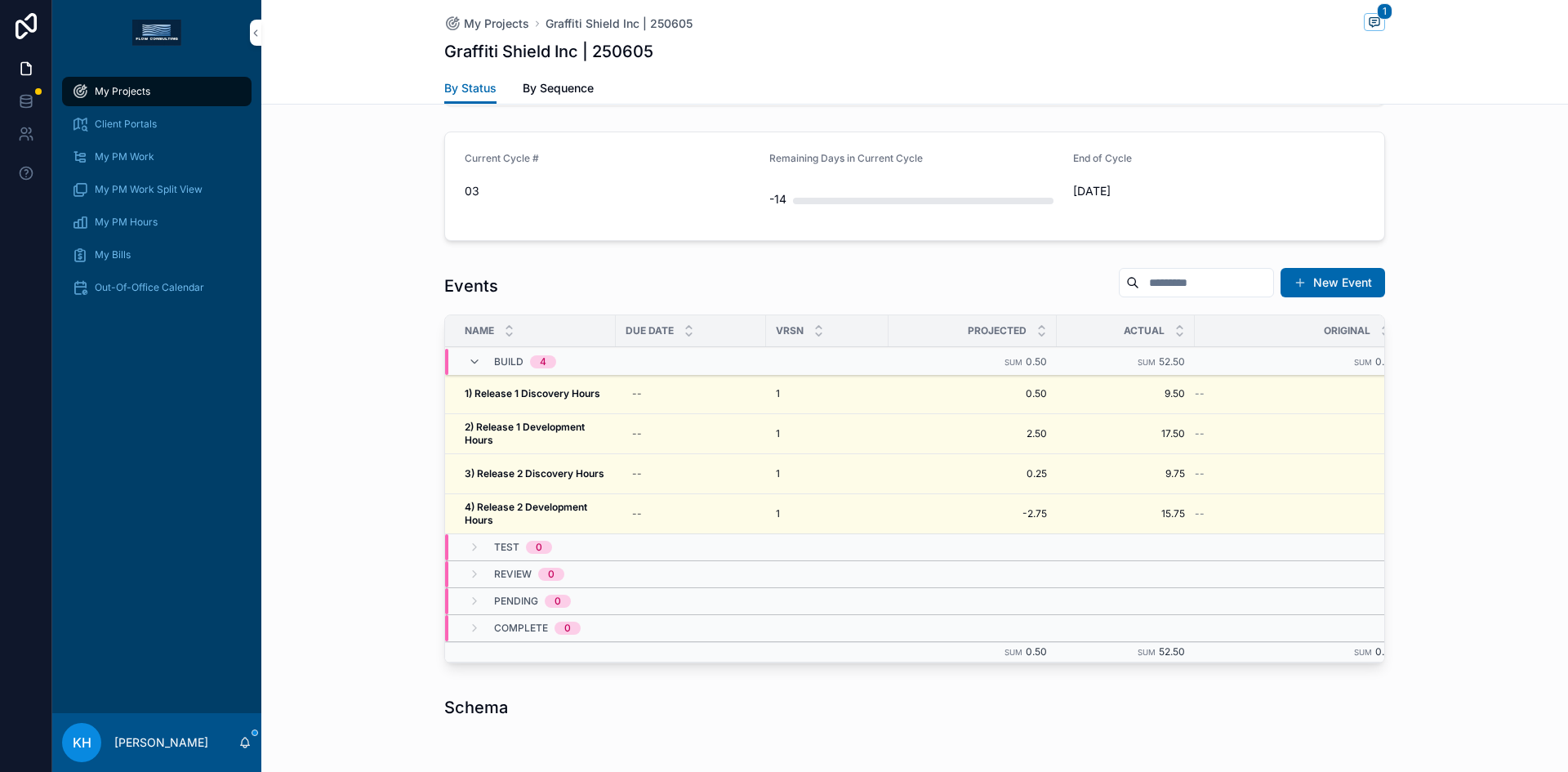
scroll to position [1324, 0]
click at [553, 431] on strong "2) Release 1 Development Hours" at bounding box center [526, 432] width 123 height 25
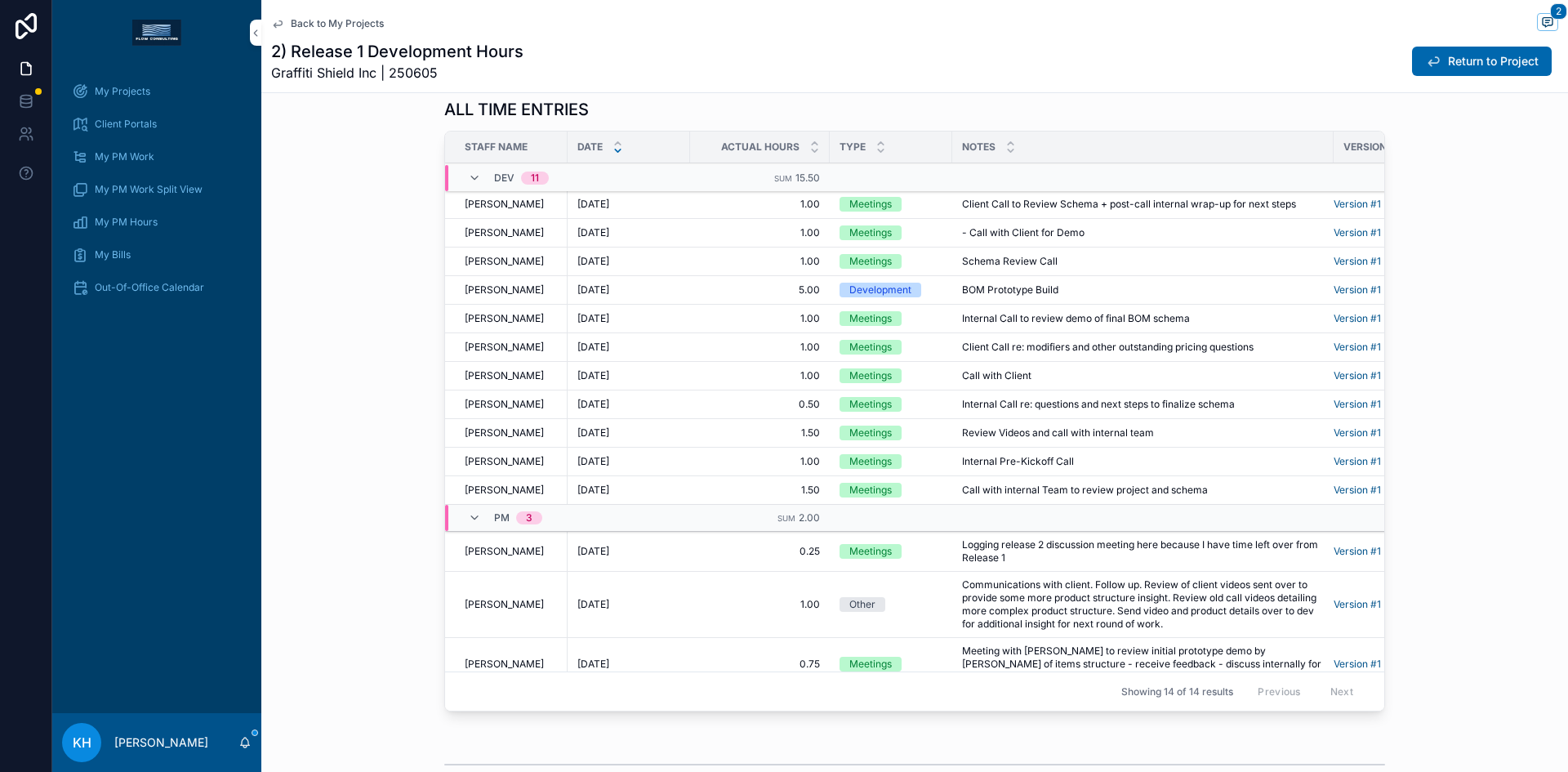
scroll to position [39, 0]
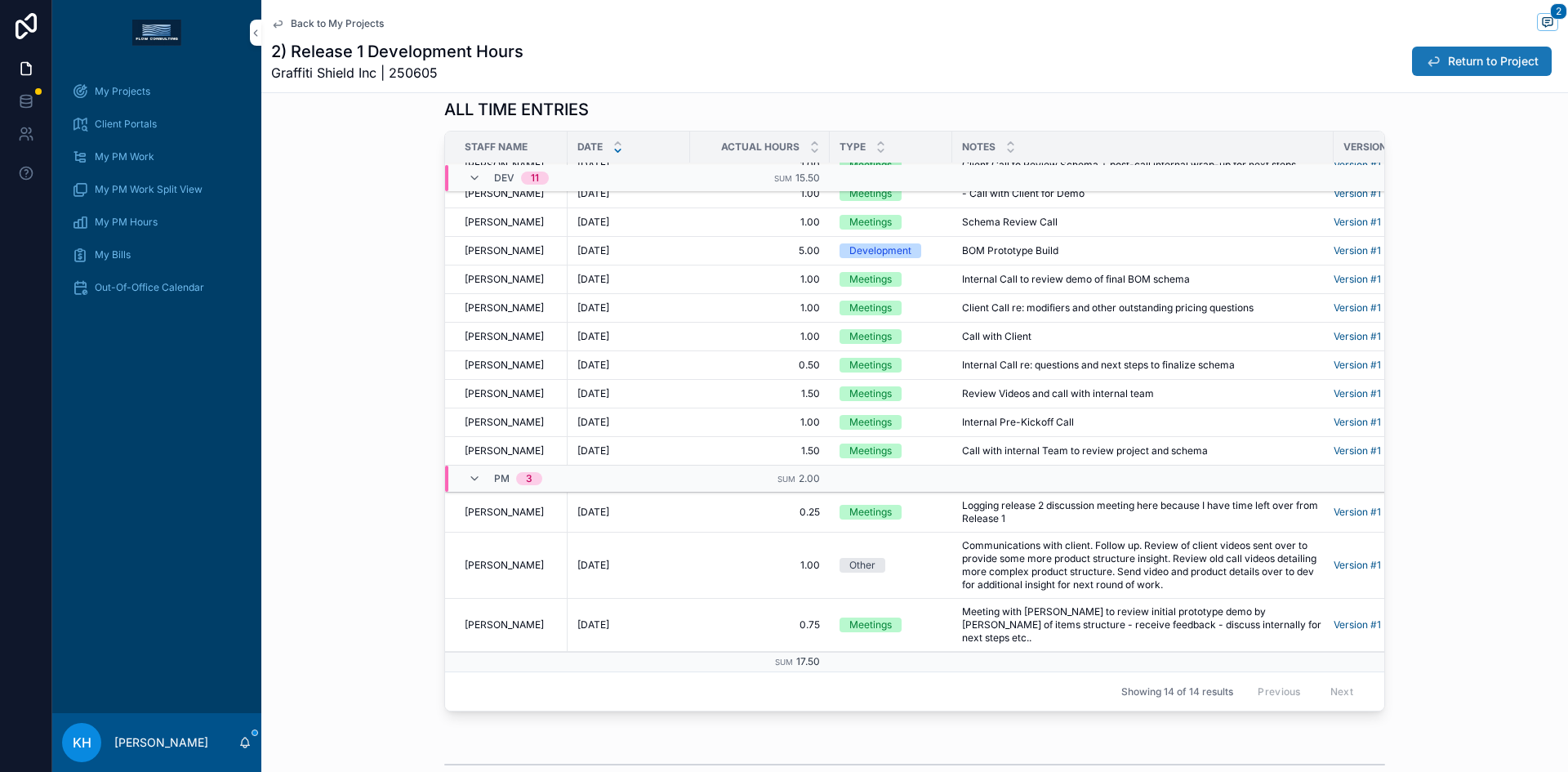
click at [1470, 58] on span "Return to Project" at bounding box center [1493, 61] width 91 height 16
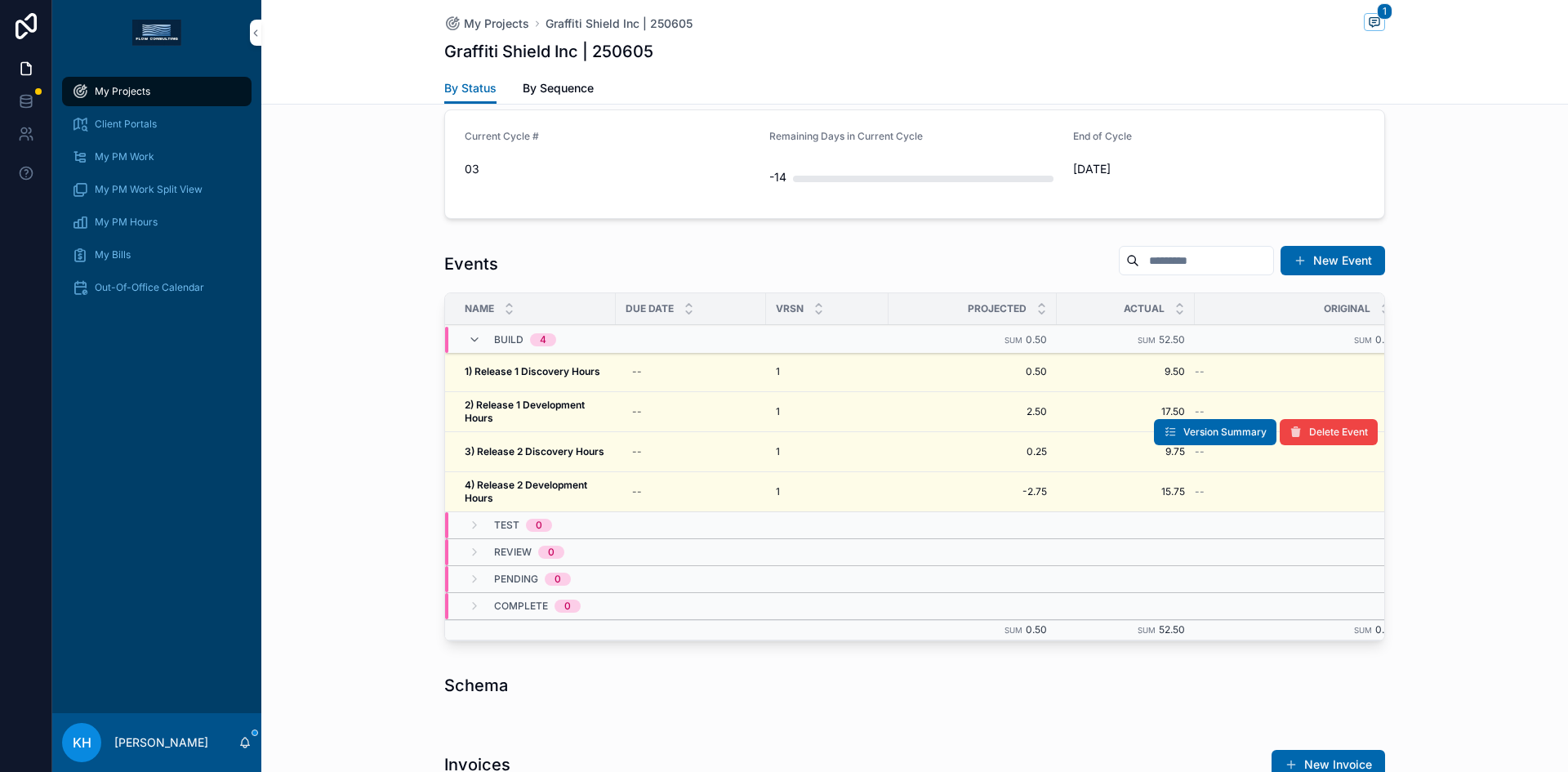
scroll to position [1346, 0]
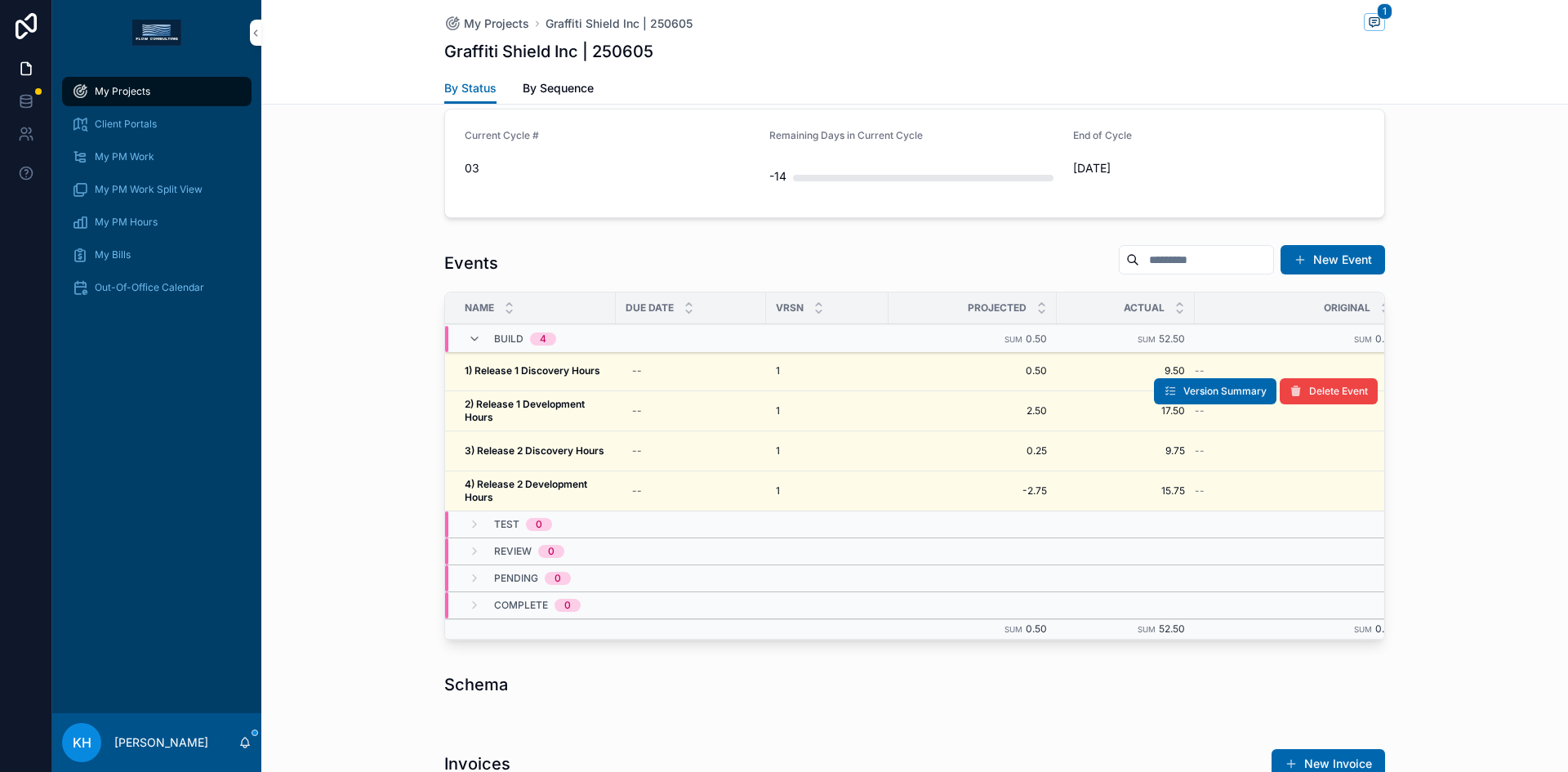
click at [519, 406] on strong "2) Release 1 Development Hours" at bounding box center [526, 410] width 123 height 25
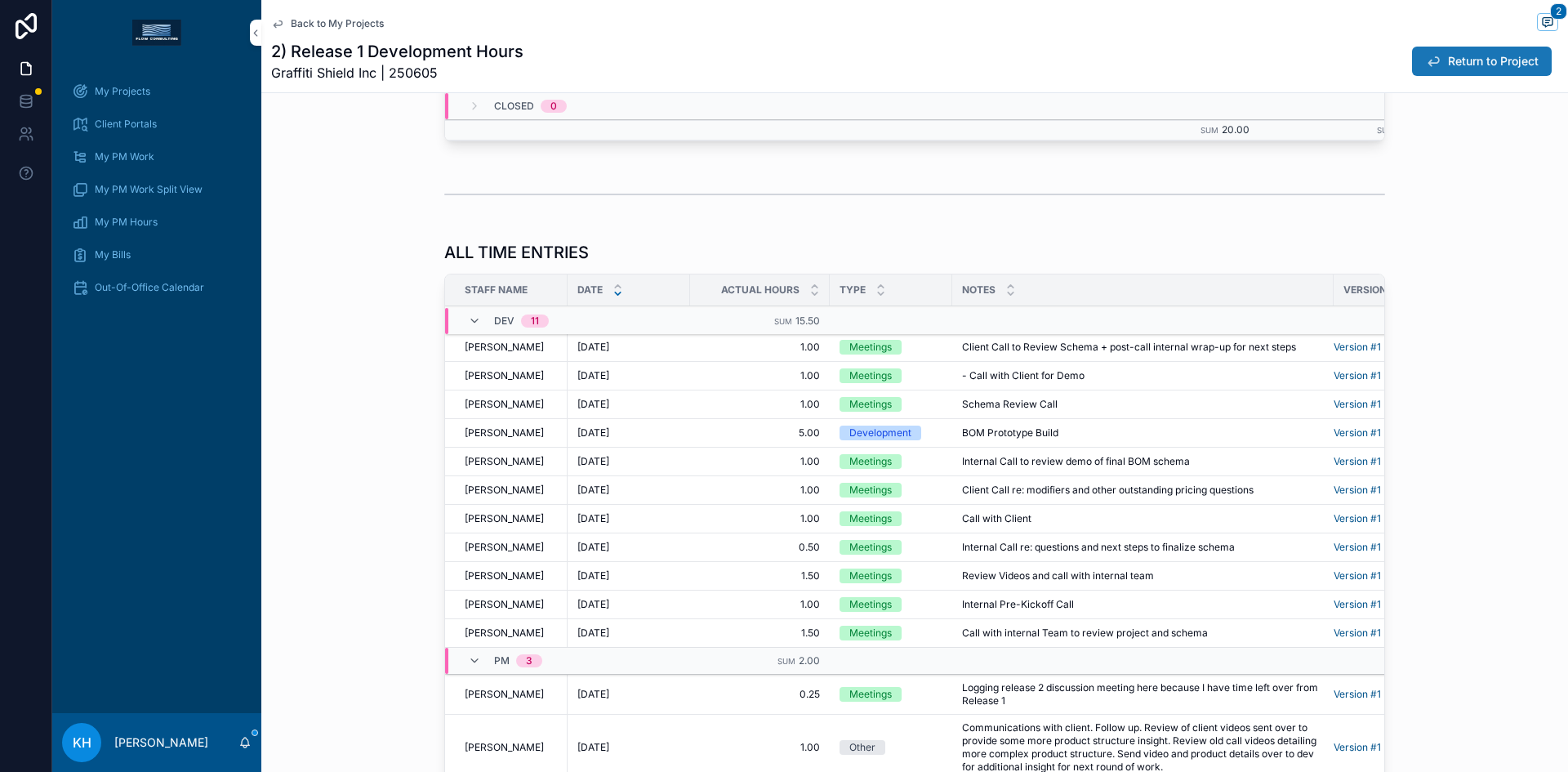
click at [1466, 56] on span "Return to Project" at bounding box center [1493, 61] width 91 height 16
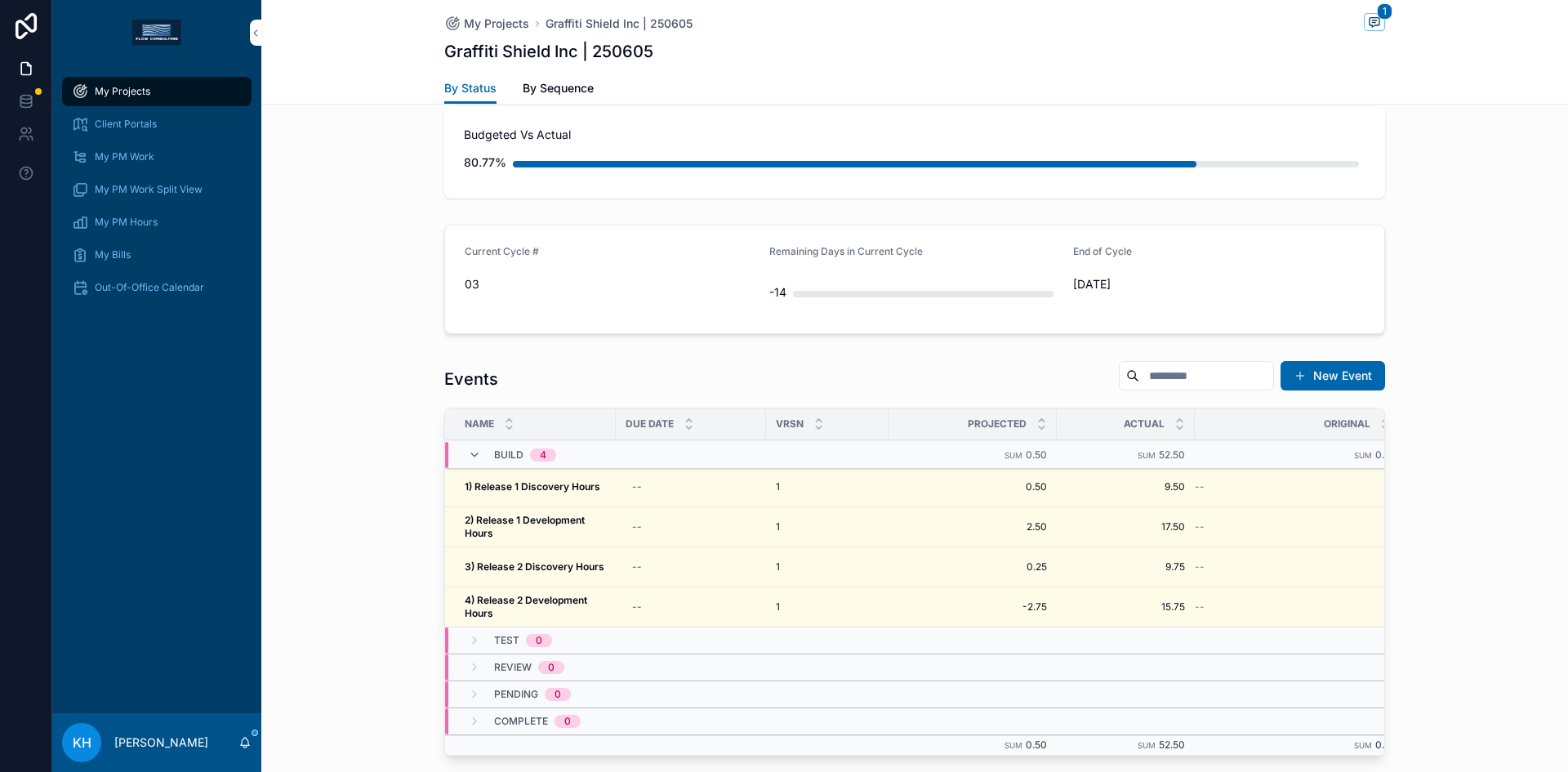
scroll to position [1234, 0]
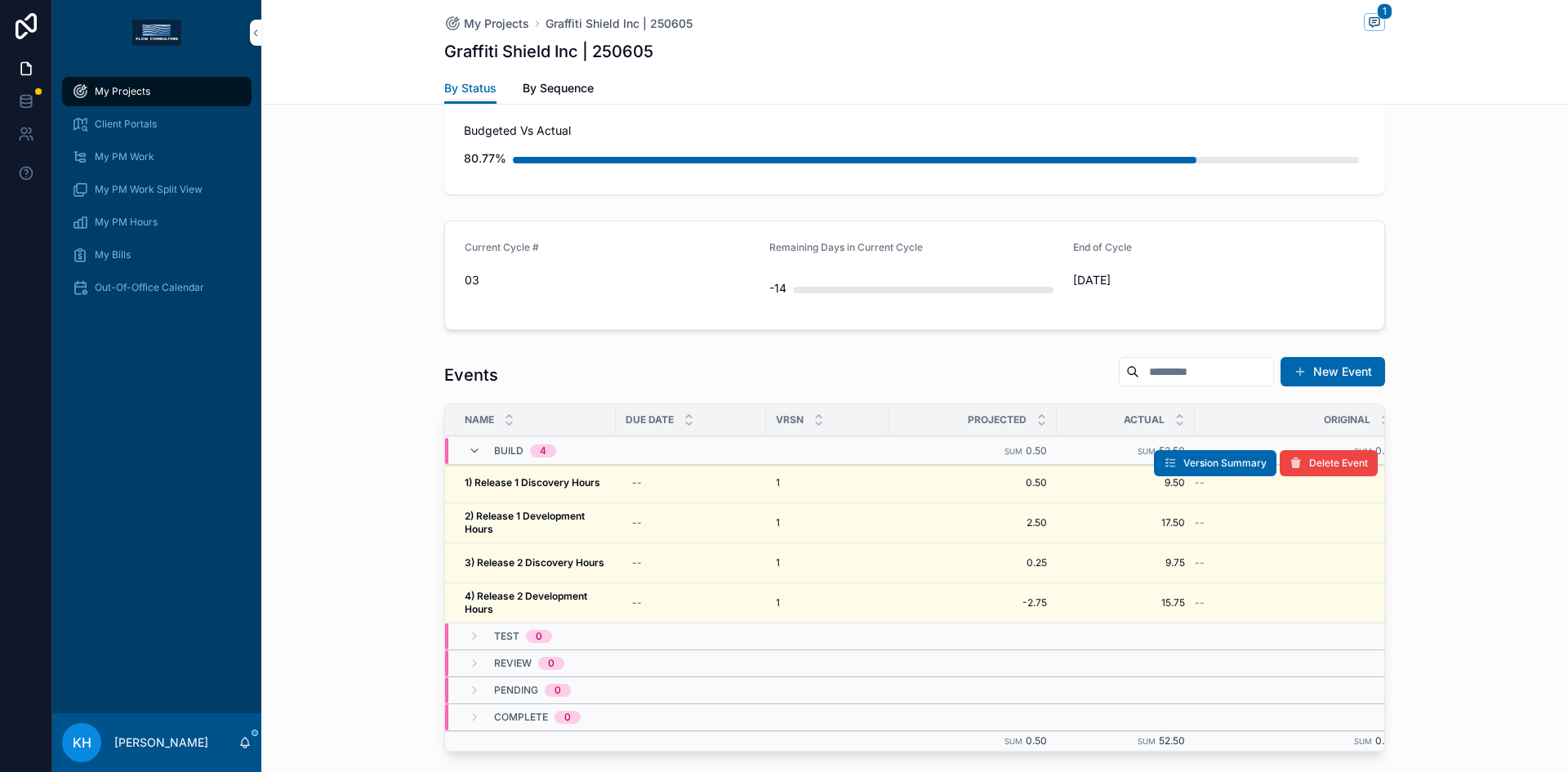
click at [561, 481] on strong "1) Release 1 Discovery Hours" at bounding box center [532, 482] width 135 height 12
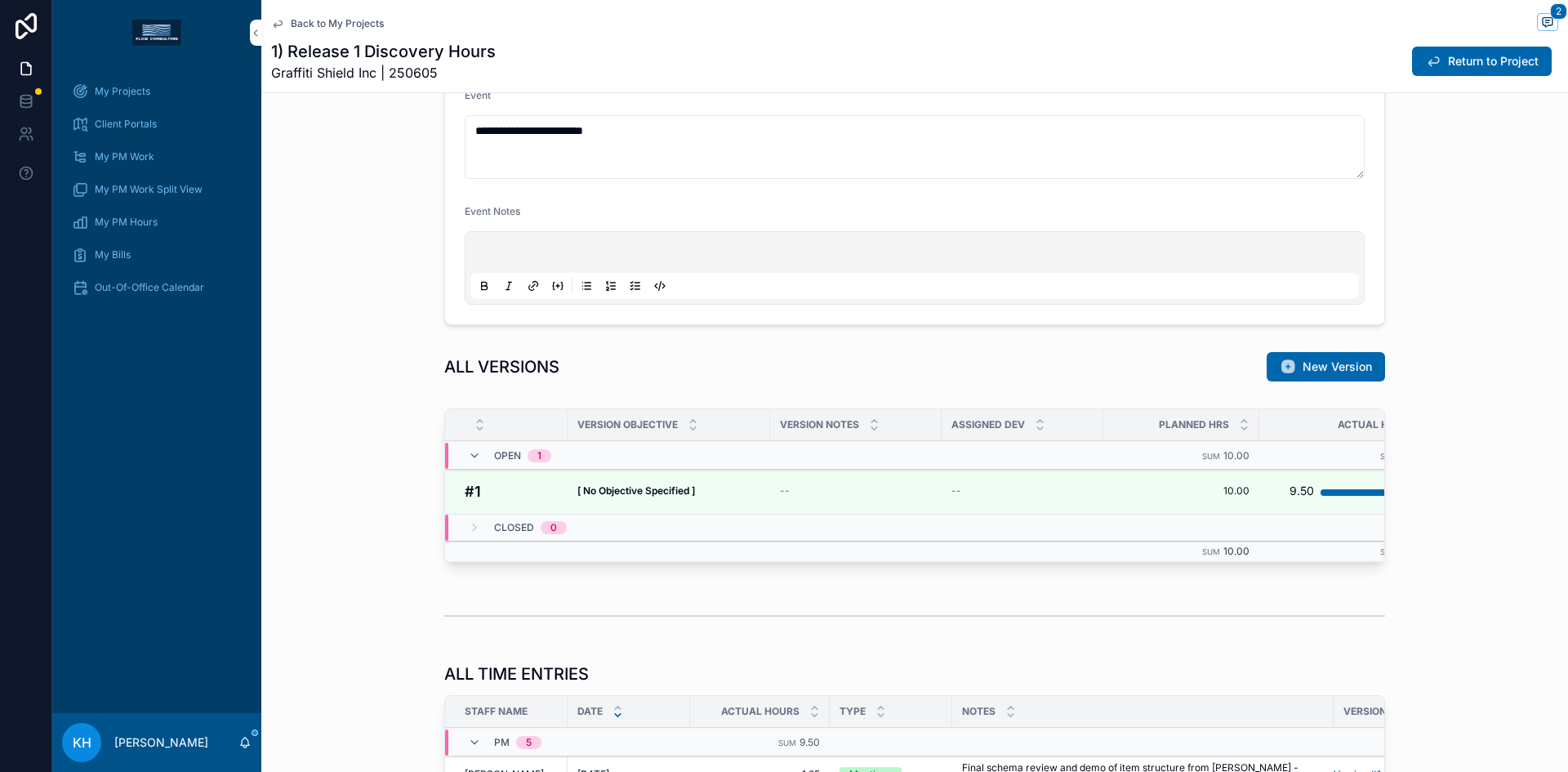
scroll to position [925, 0]
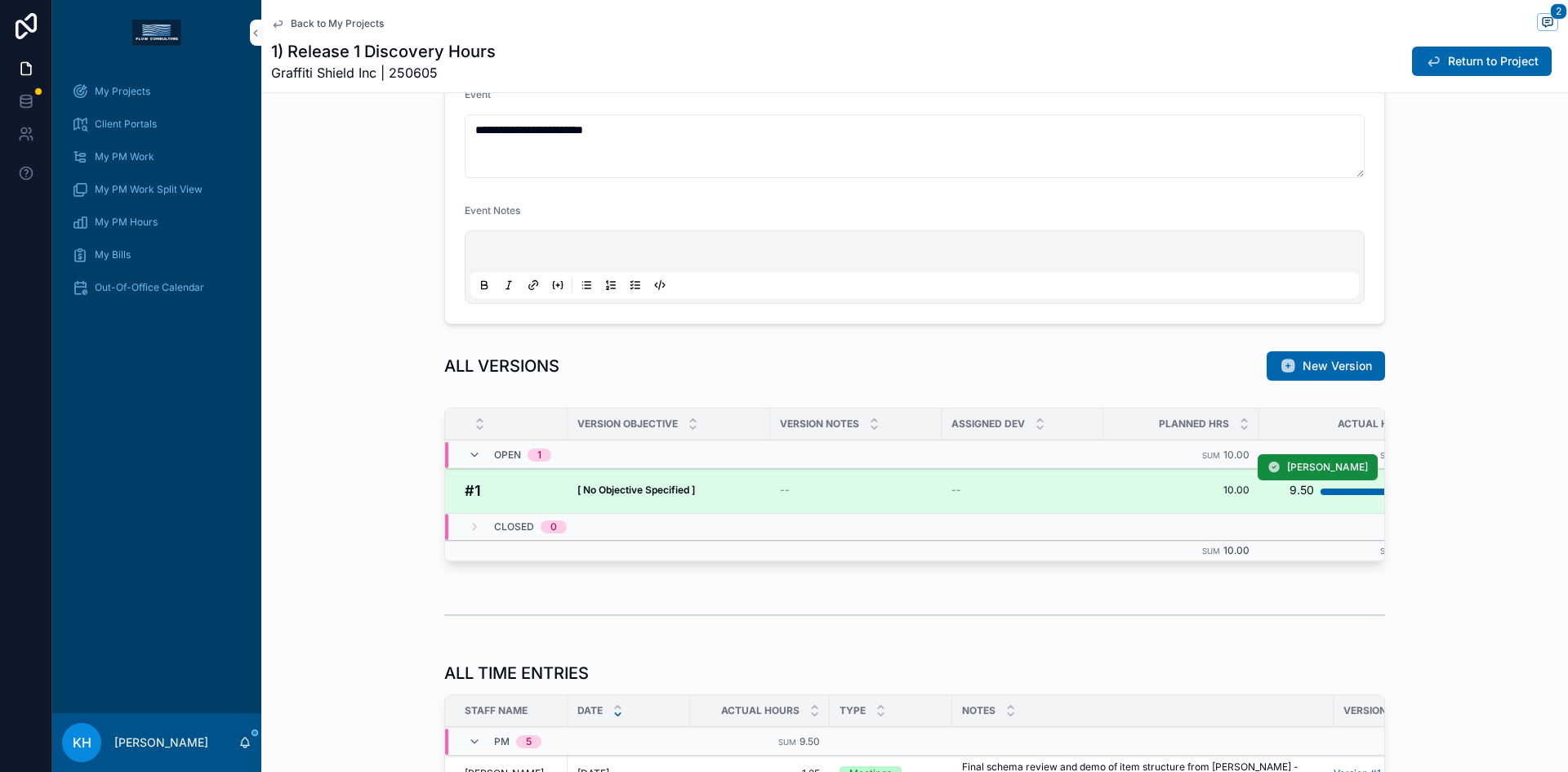
click at [738, 504] on td "[ No Objective Specified ] [ No Objective Specified ]" at bounding box center [669, 490] width 203 height 46
click at [799, 488] on div "--" at bounding box center [856, 490] width 152 height 13
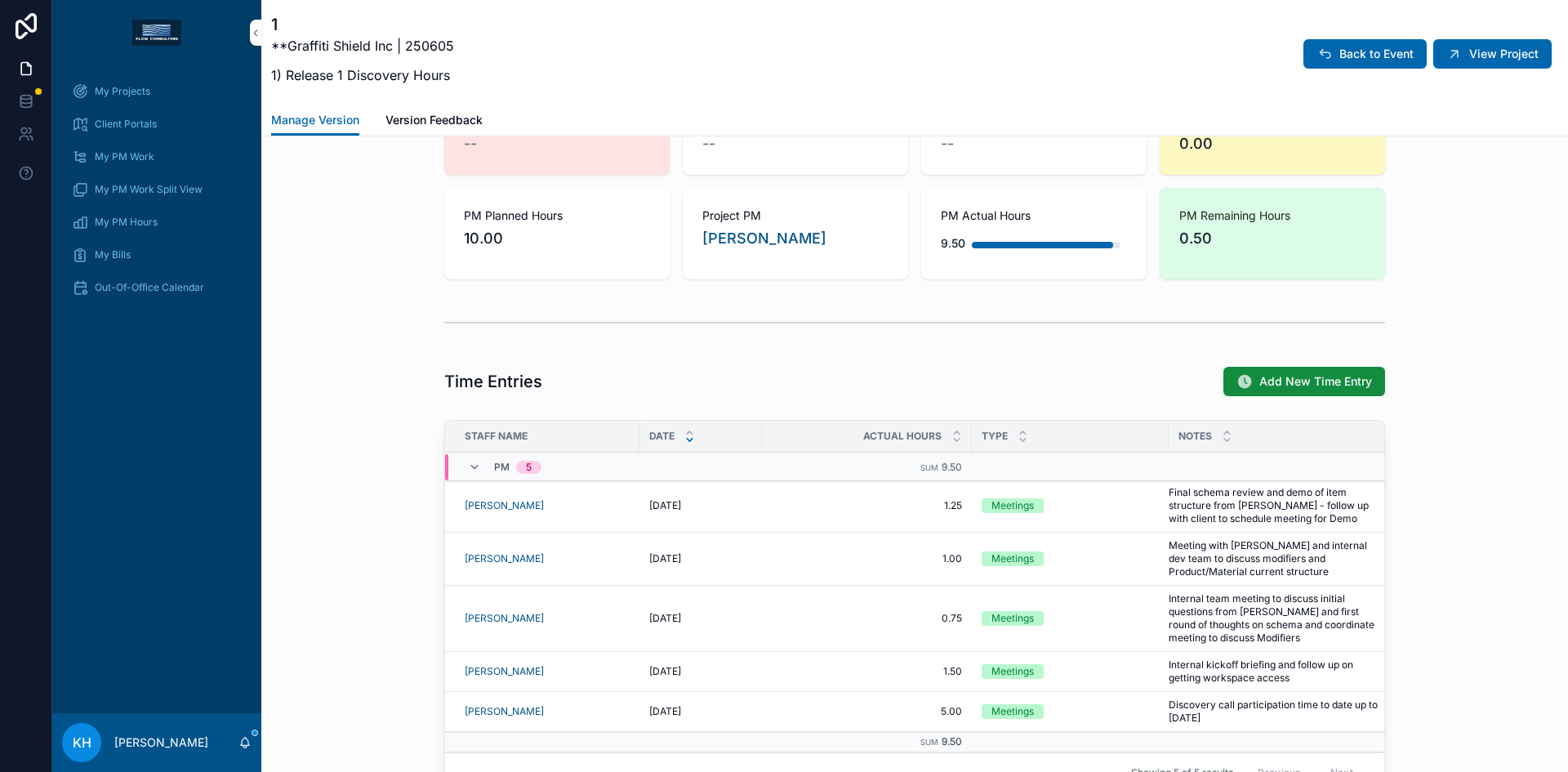
scroll to position [1063, 0]
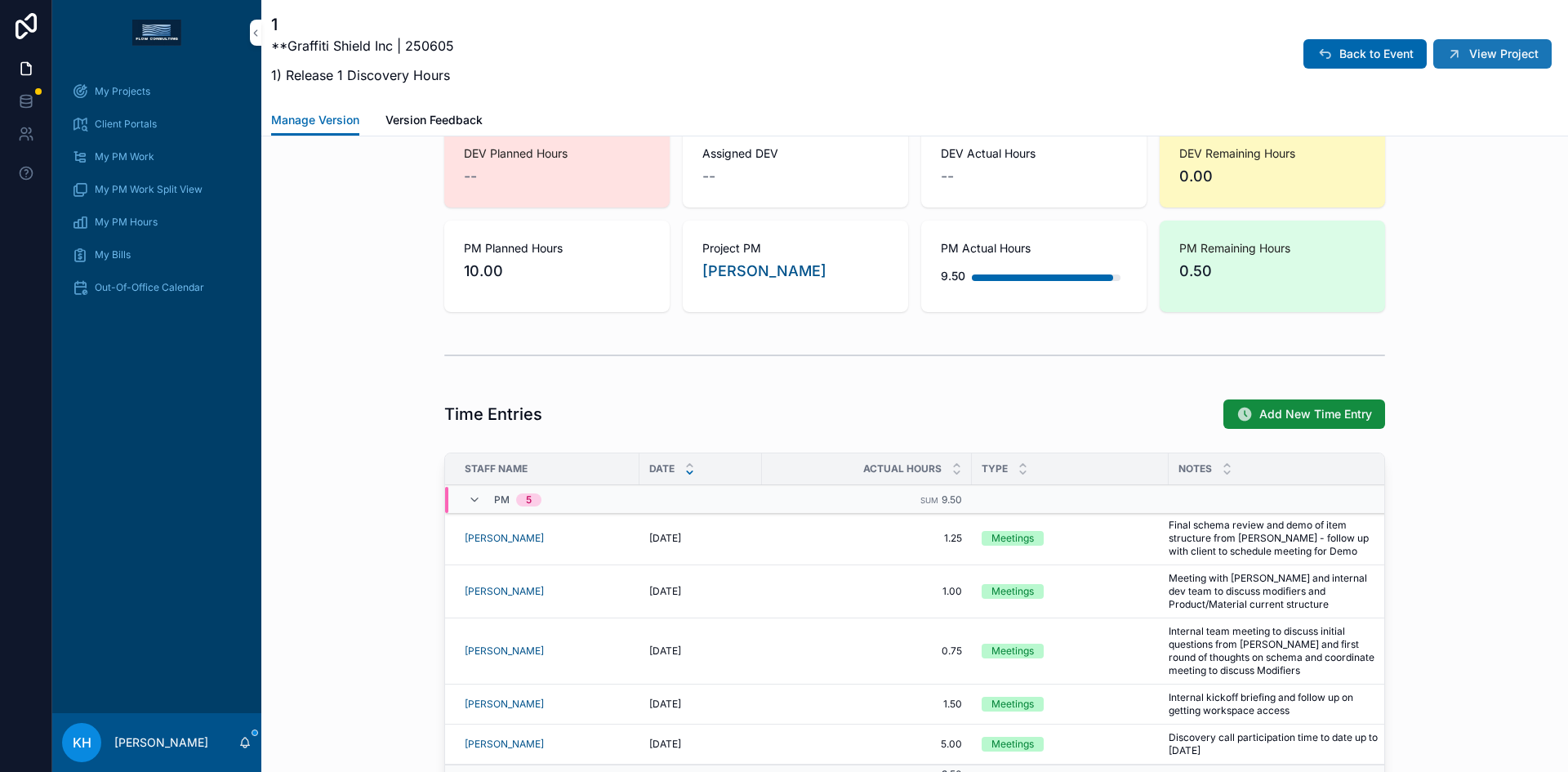
click at [1469, 51] on span "View Project" at bounding box center [1504, 53] width 69 height 16
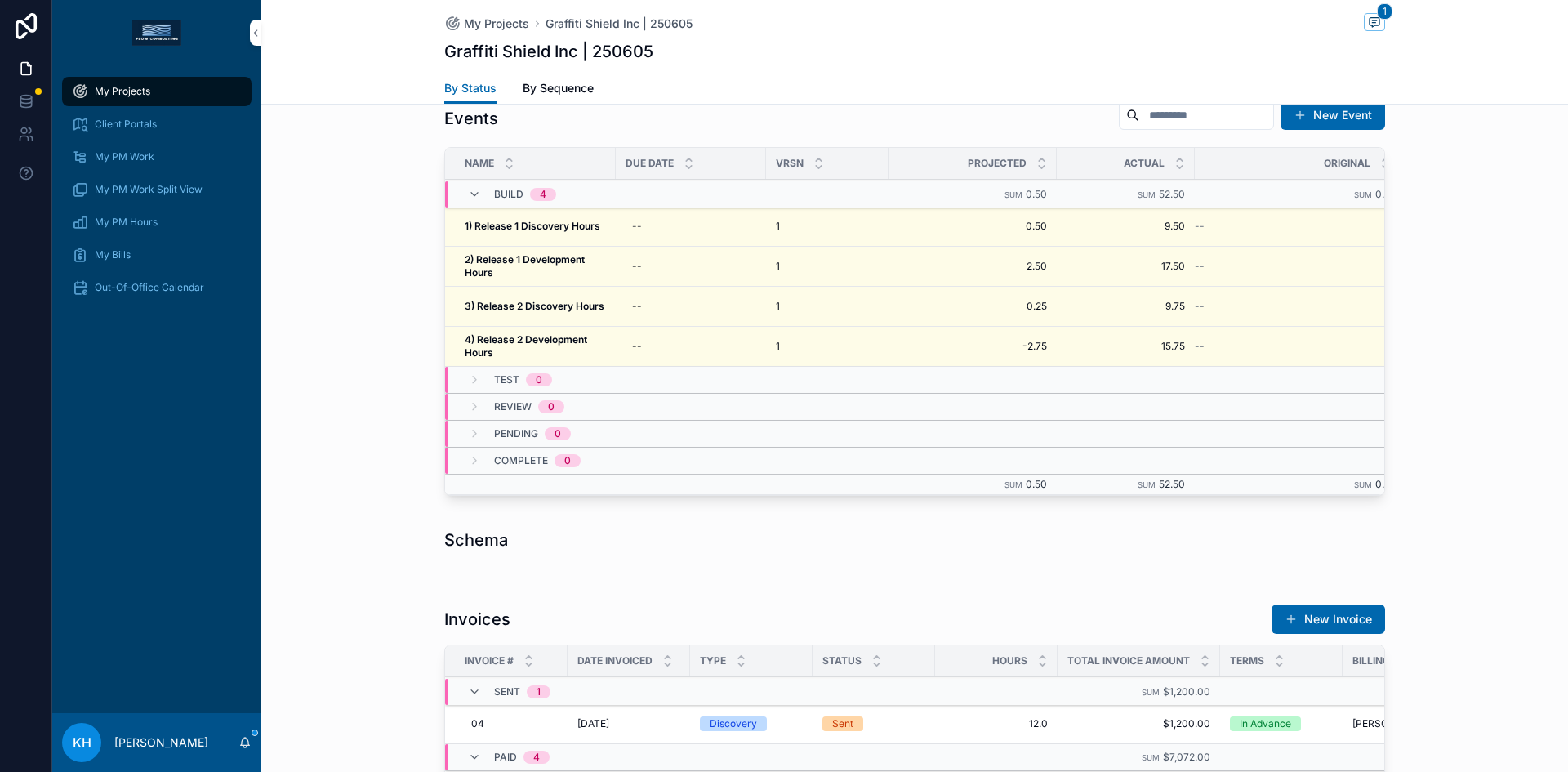
scroll to position [1496, 0]
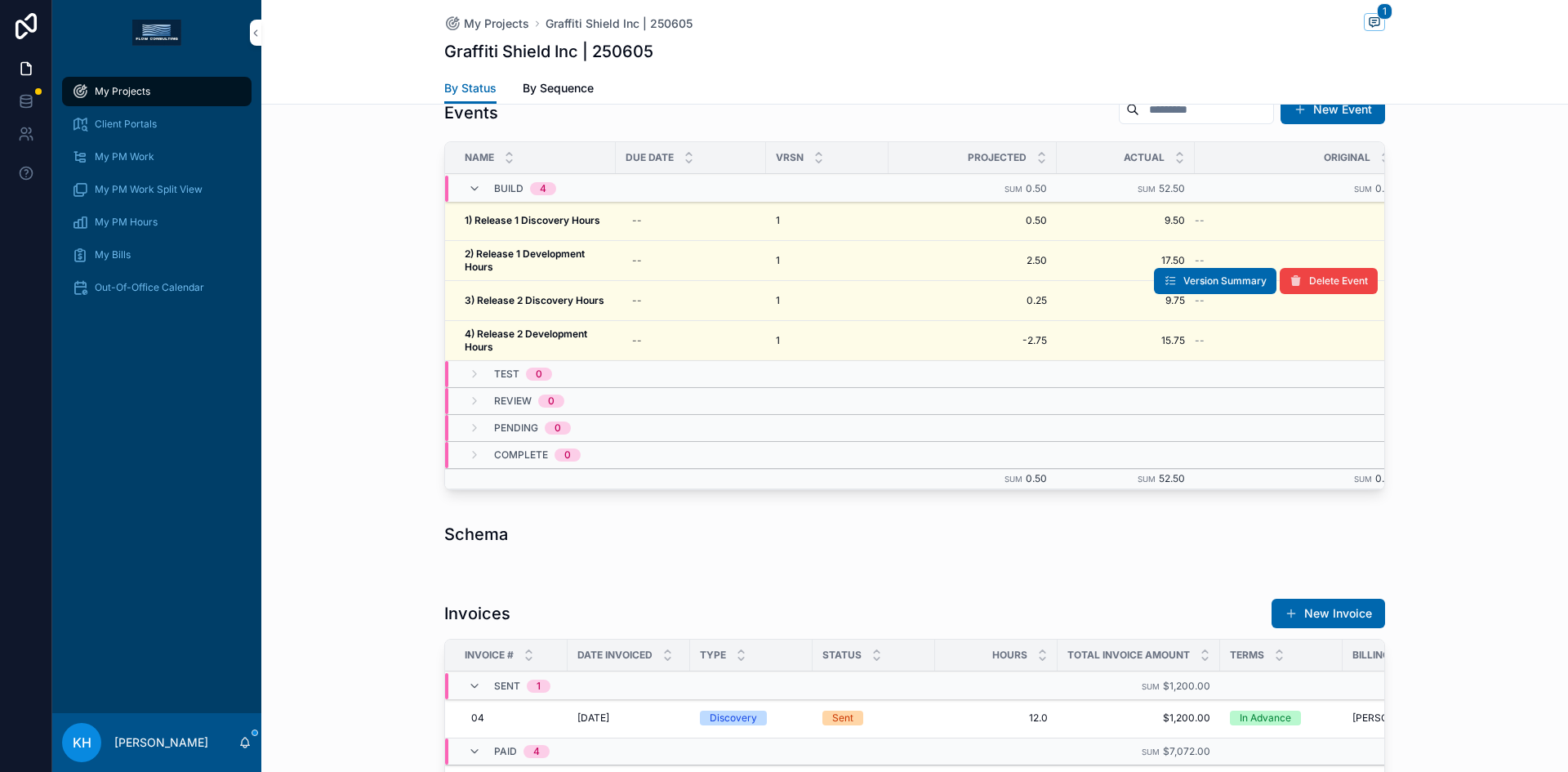
click at [537, 301] on strong "3) Release 2 Discovery Hours" at bounding box center [534, 301] width 140 height 12
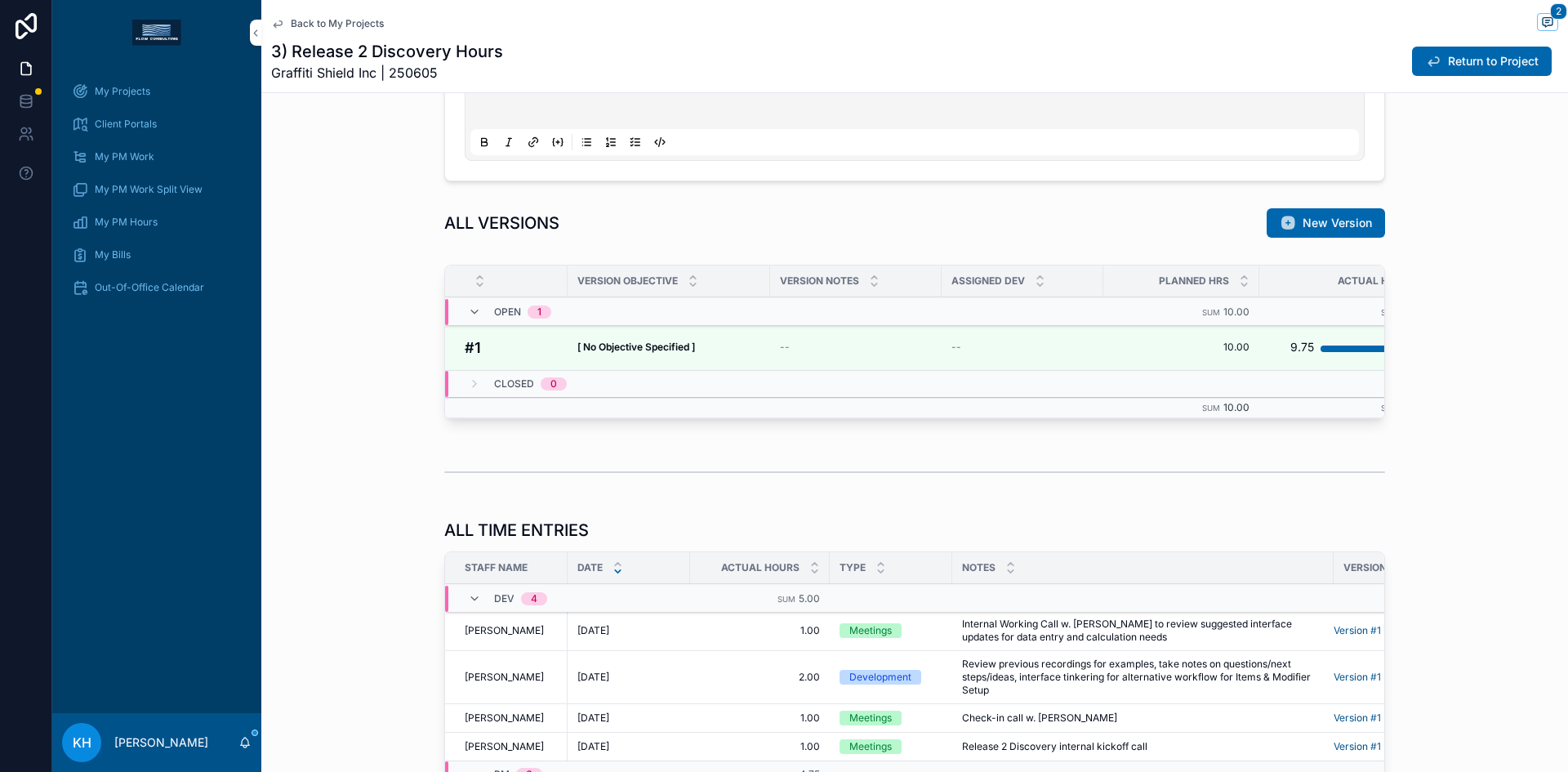
scroll to position [1083, 0]
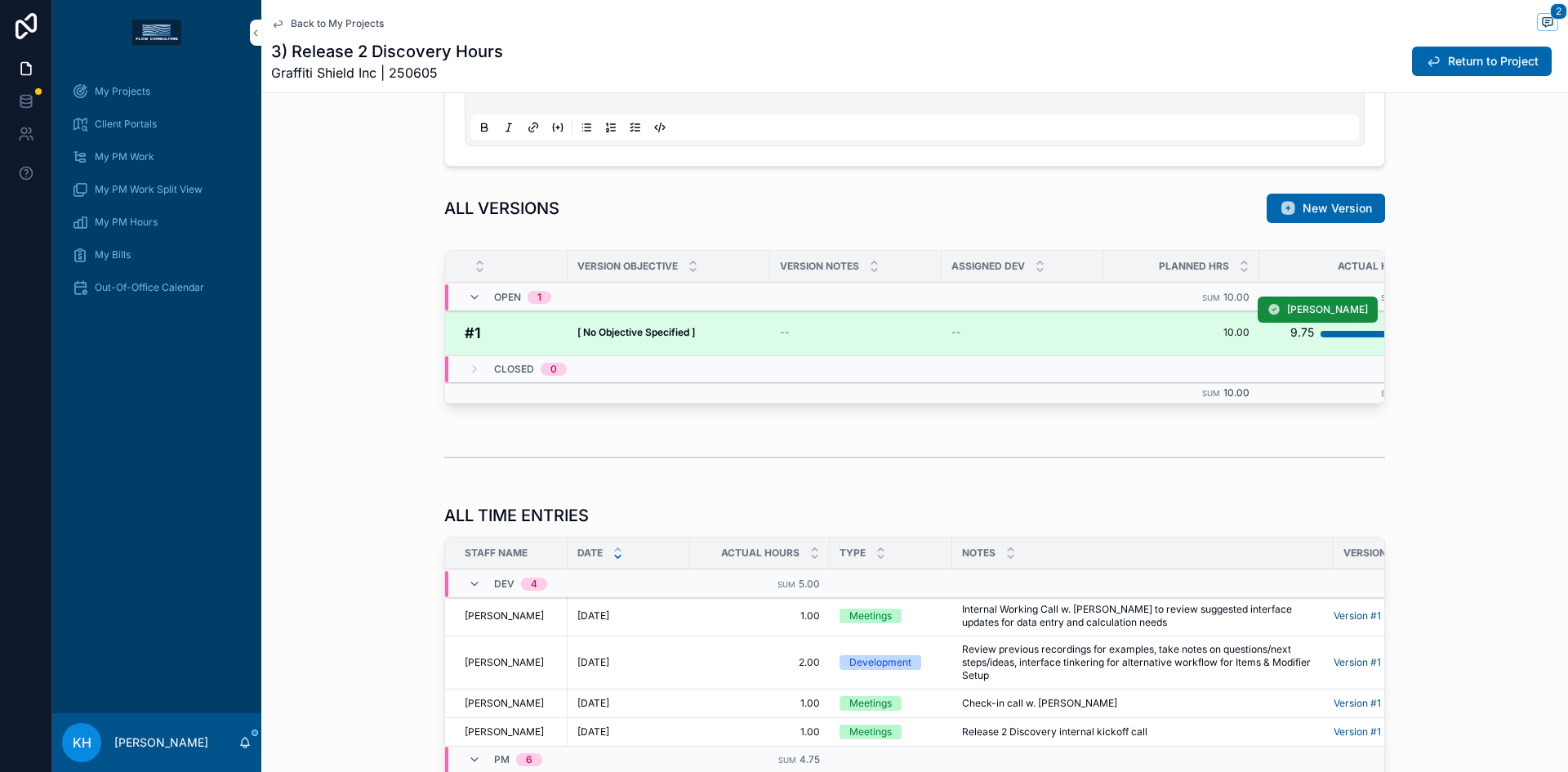
click at [682, 329] on strong "[ No Objective Specified ]" at bounding box center [636, 332] width 117 height 12
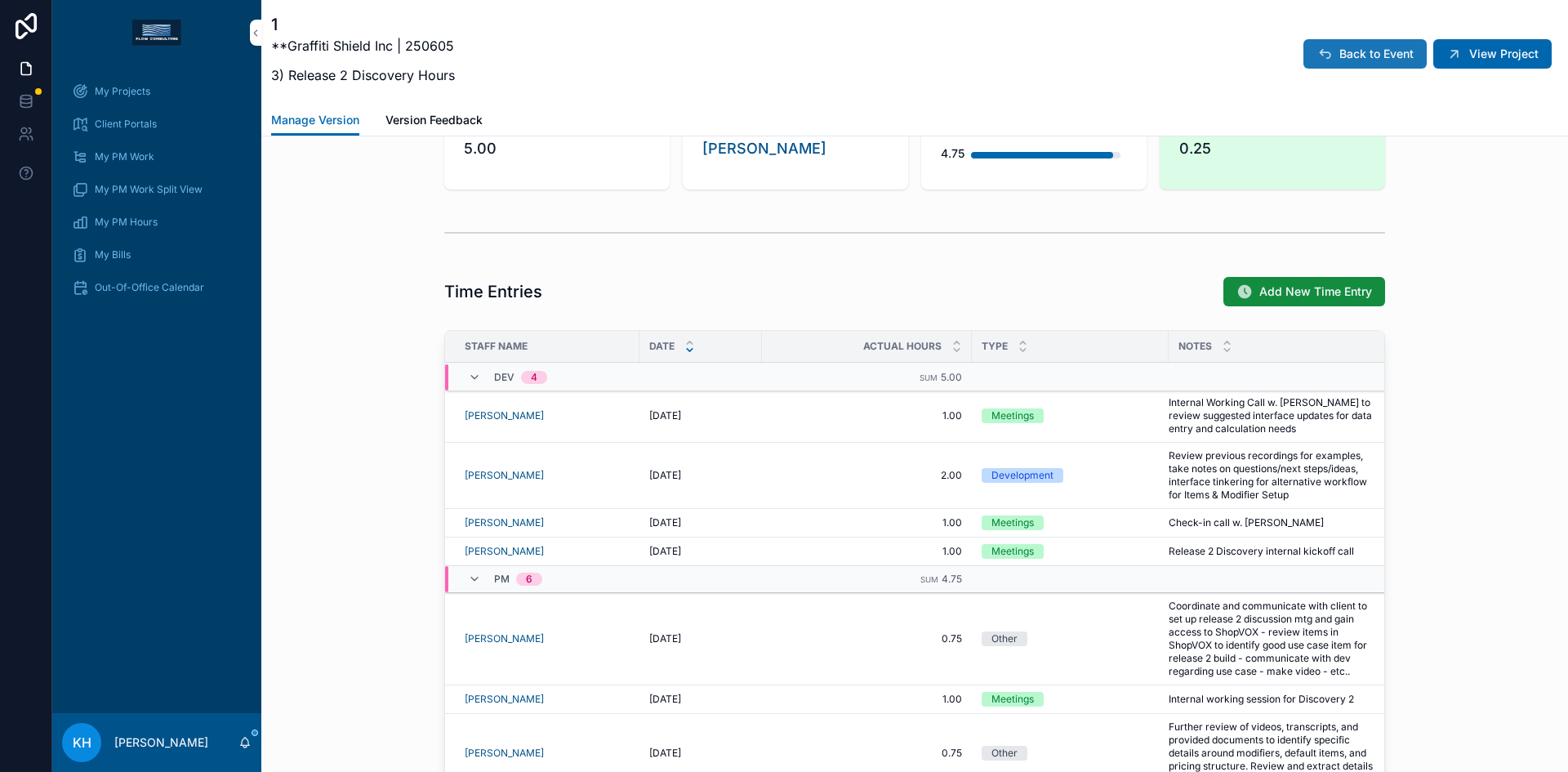
click at [1344, 50] on span "Back to Event" at bounding box center [1377, 53] width 75 height 16
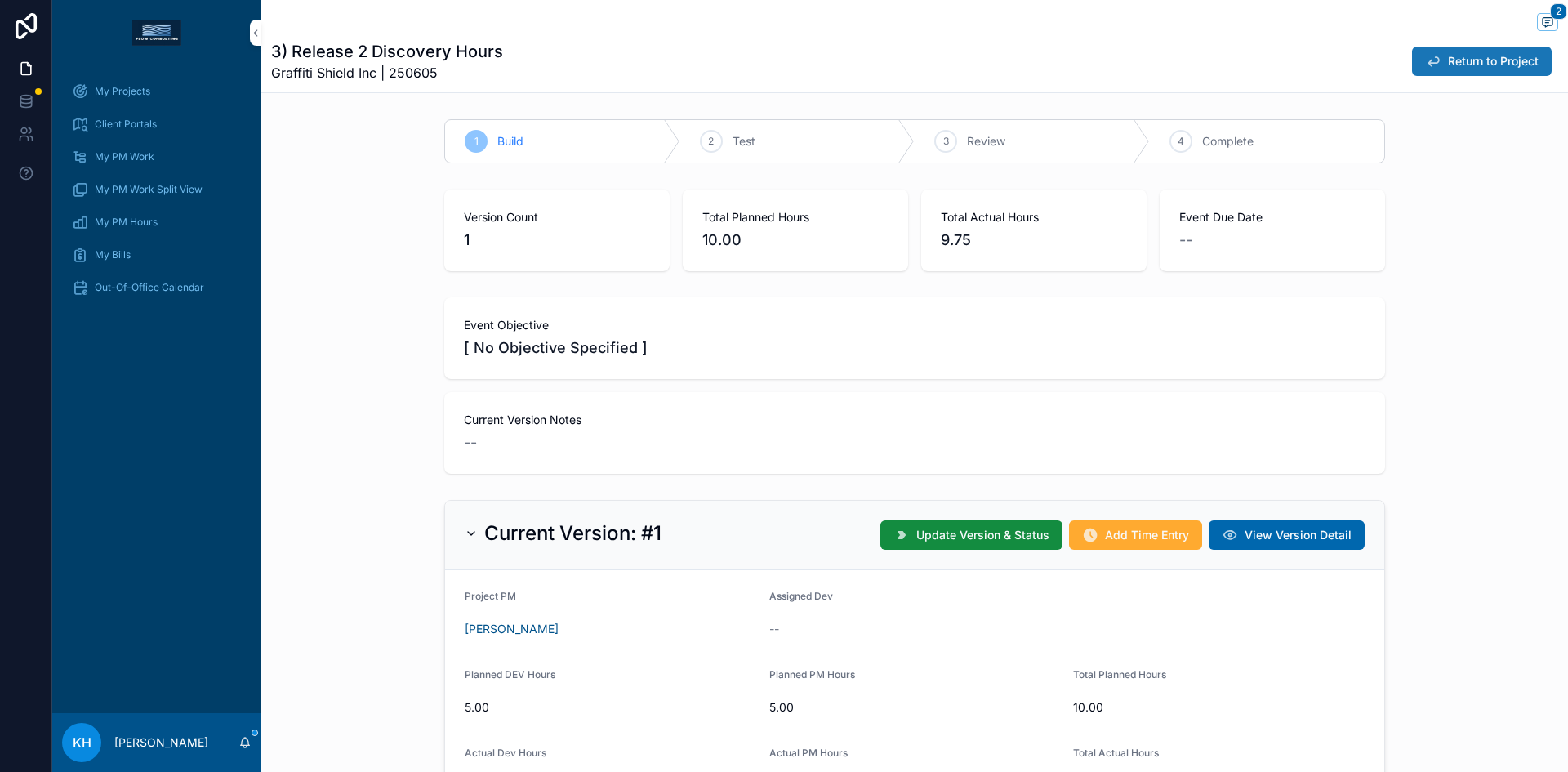
click at [1486, 55] on span "Return to Project" at bounding box center [1493, 61] width 91 height 16
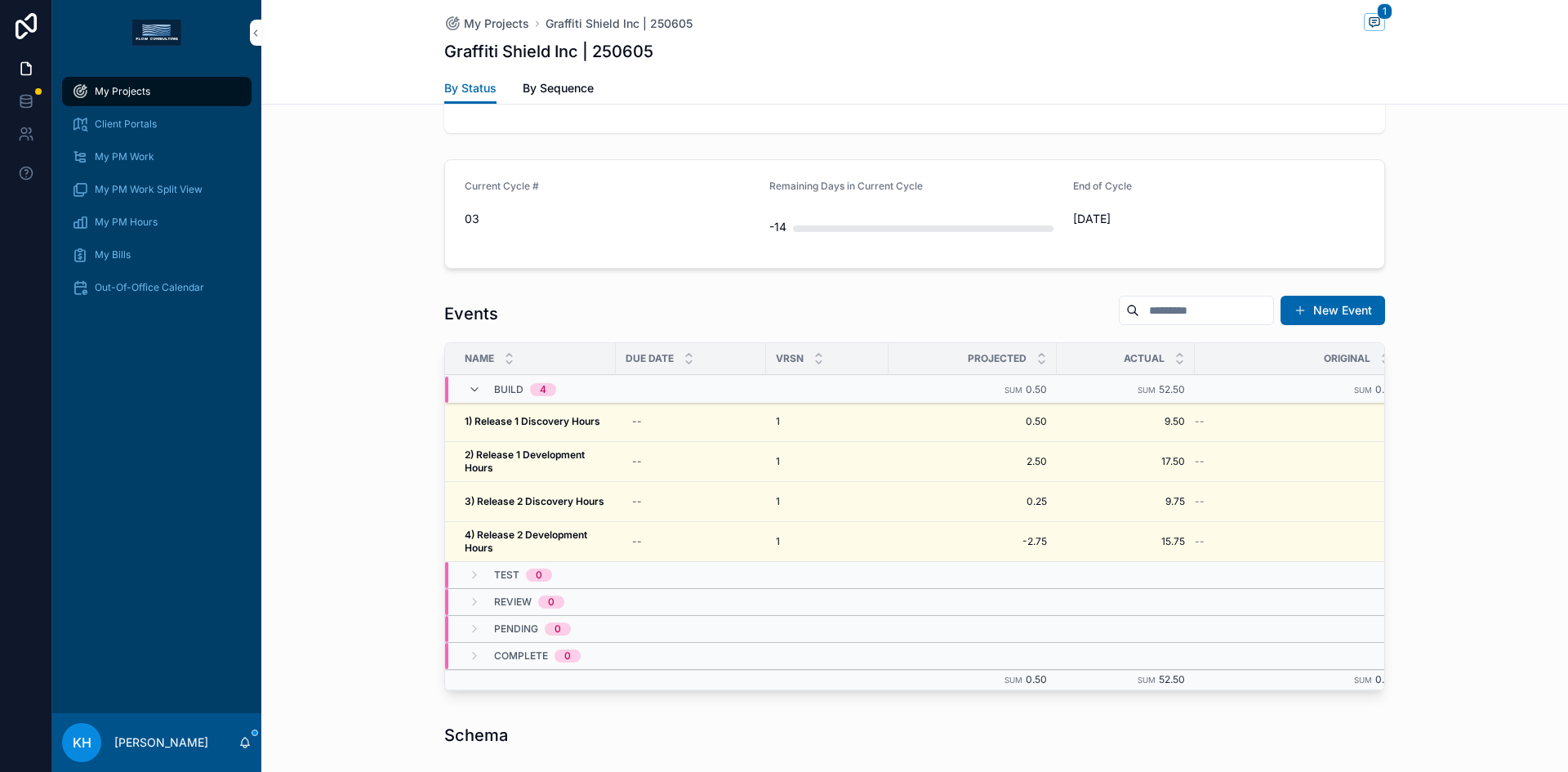
scroll to position [1306, 0]
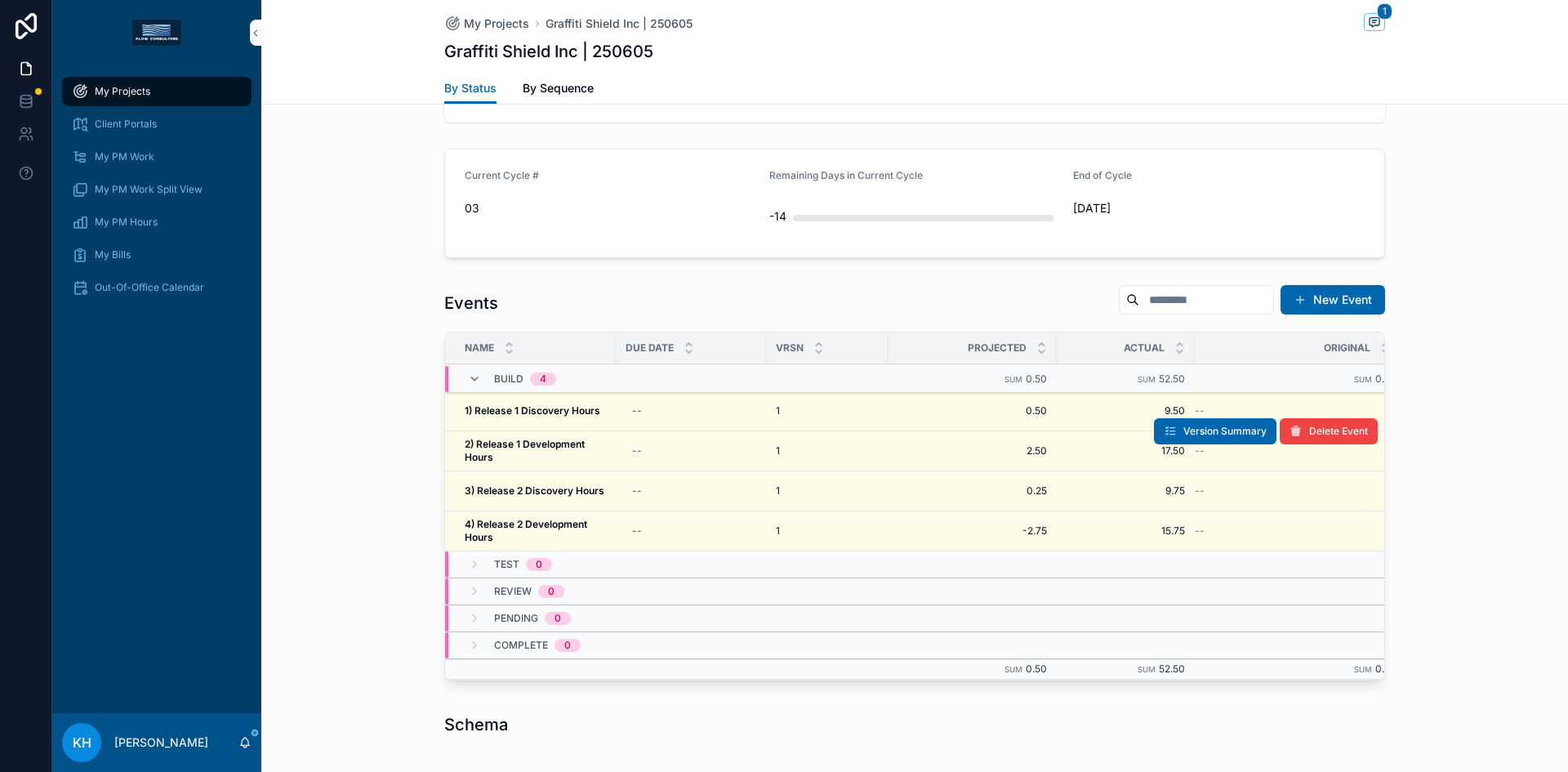
click at [544, 439] on strong "2) Release 1 Development Hours" at bounding box center [526, 450] width 123 height 25
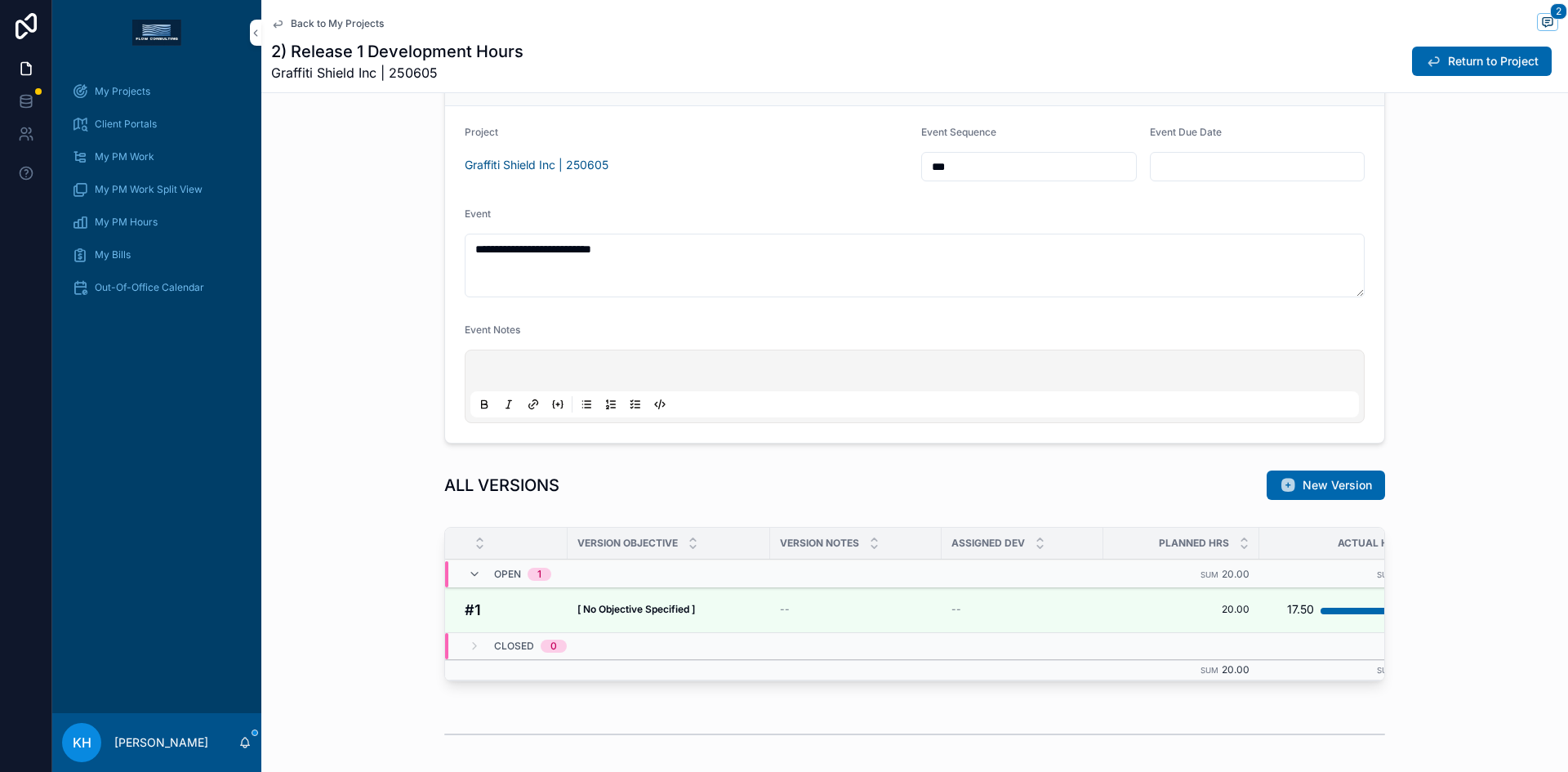
scroll to position [805, 0]
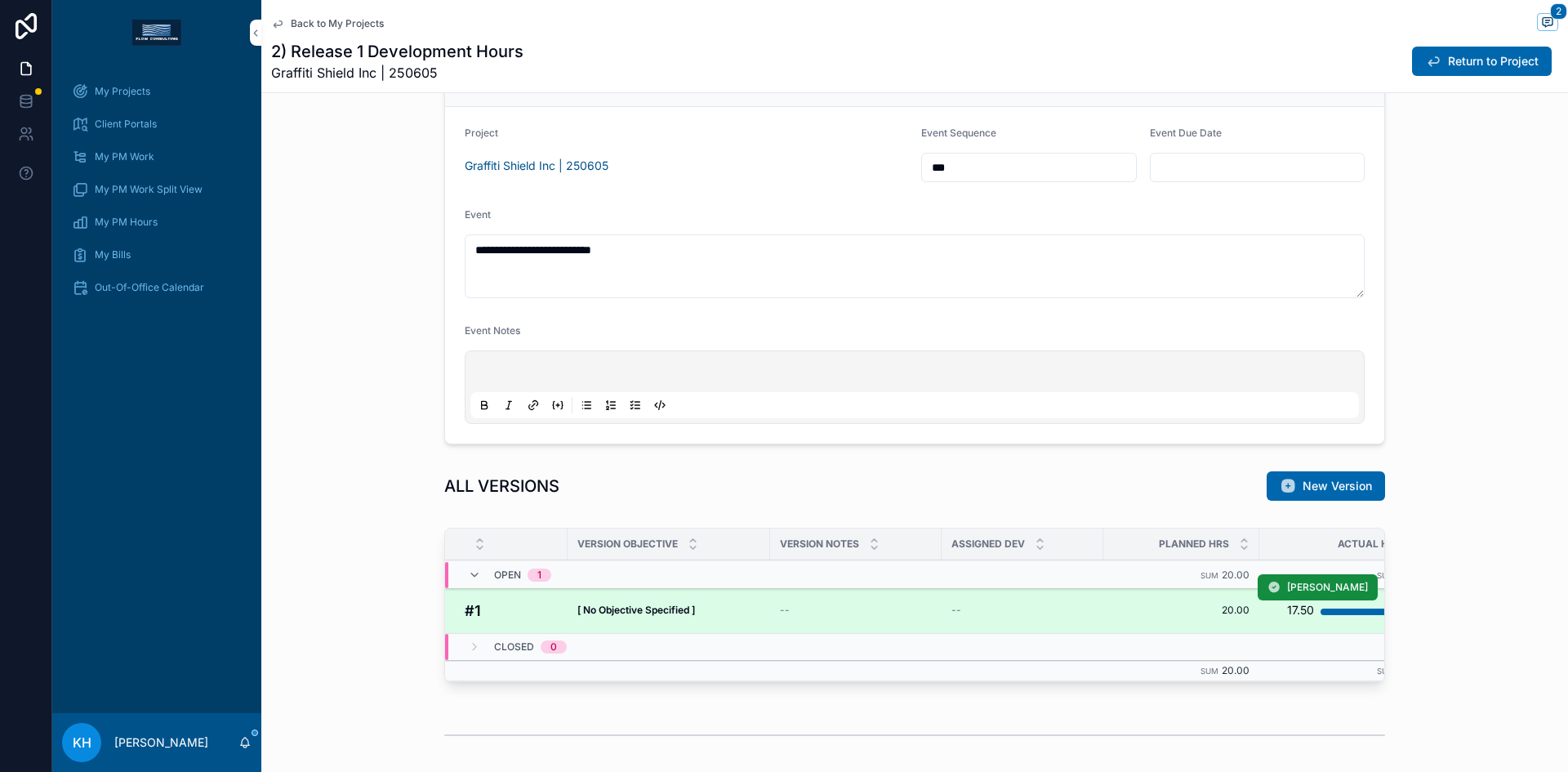
click at [698, 615] on div "[ No Objective Specified ] [ No Objective Specified ]" at bounding box center [669, 610] width 183 height 13
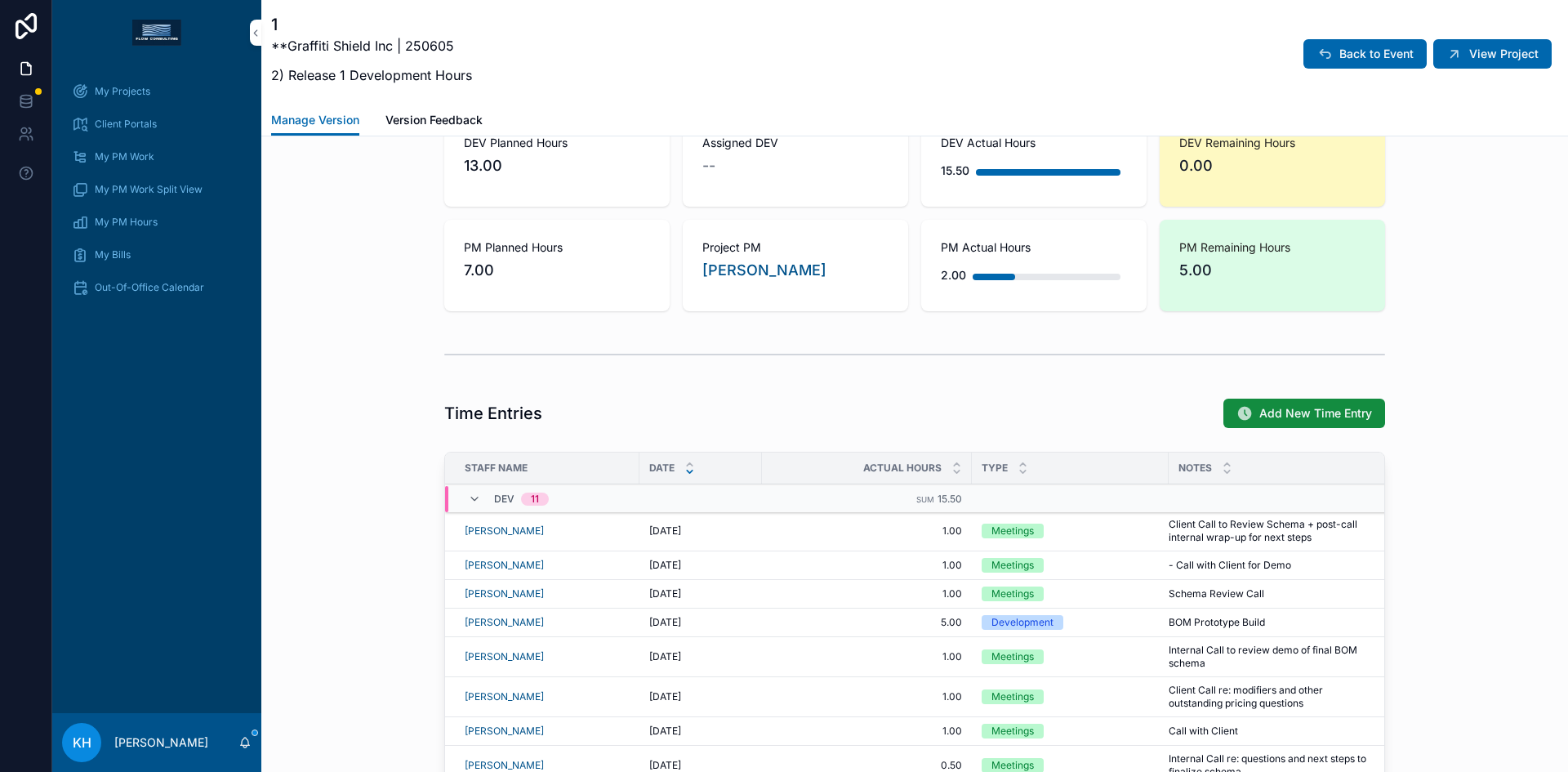
scroll to position [1074, 0]
click at [1307, 407] on span "Add New Time Entry" at bounding box center [1315, 413] width 113 height 16
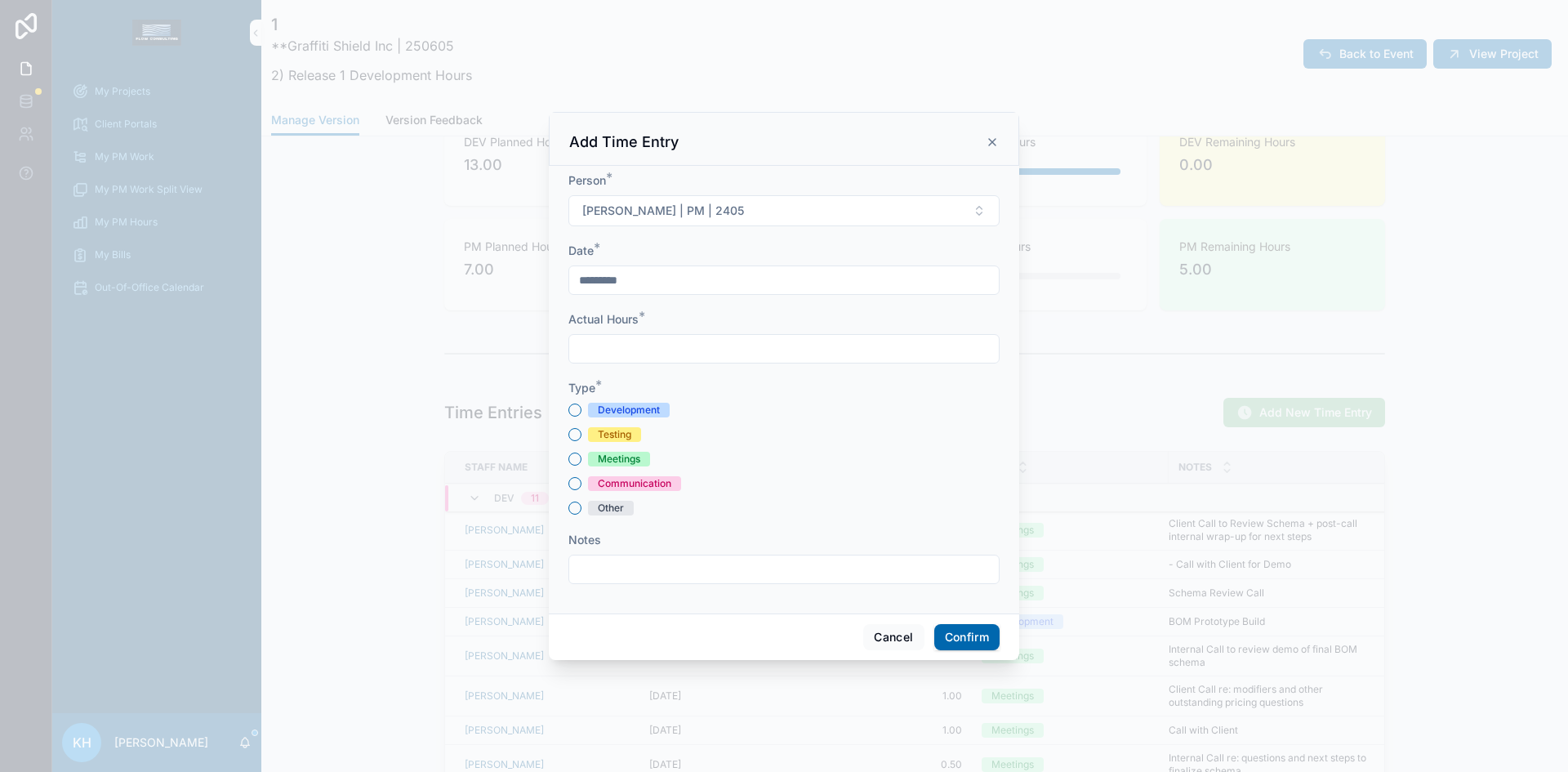
click at [672, 342] on input "text" at bounding box center [784, 349] width 430 height 23
type input "****"
click at [615, 285] on input "*********" at bounding box center [784, 280] width 430 height 23
click at [760, 352] on html "My Projects Client Portals My PM Work My PM Work Split View My PM Hours My Bill…" at bounding box center [784, 386] width 1568 height 772
click at [760, 522] on button "19" at bounding box center [754, 521] width 29 height 29
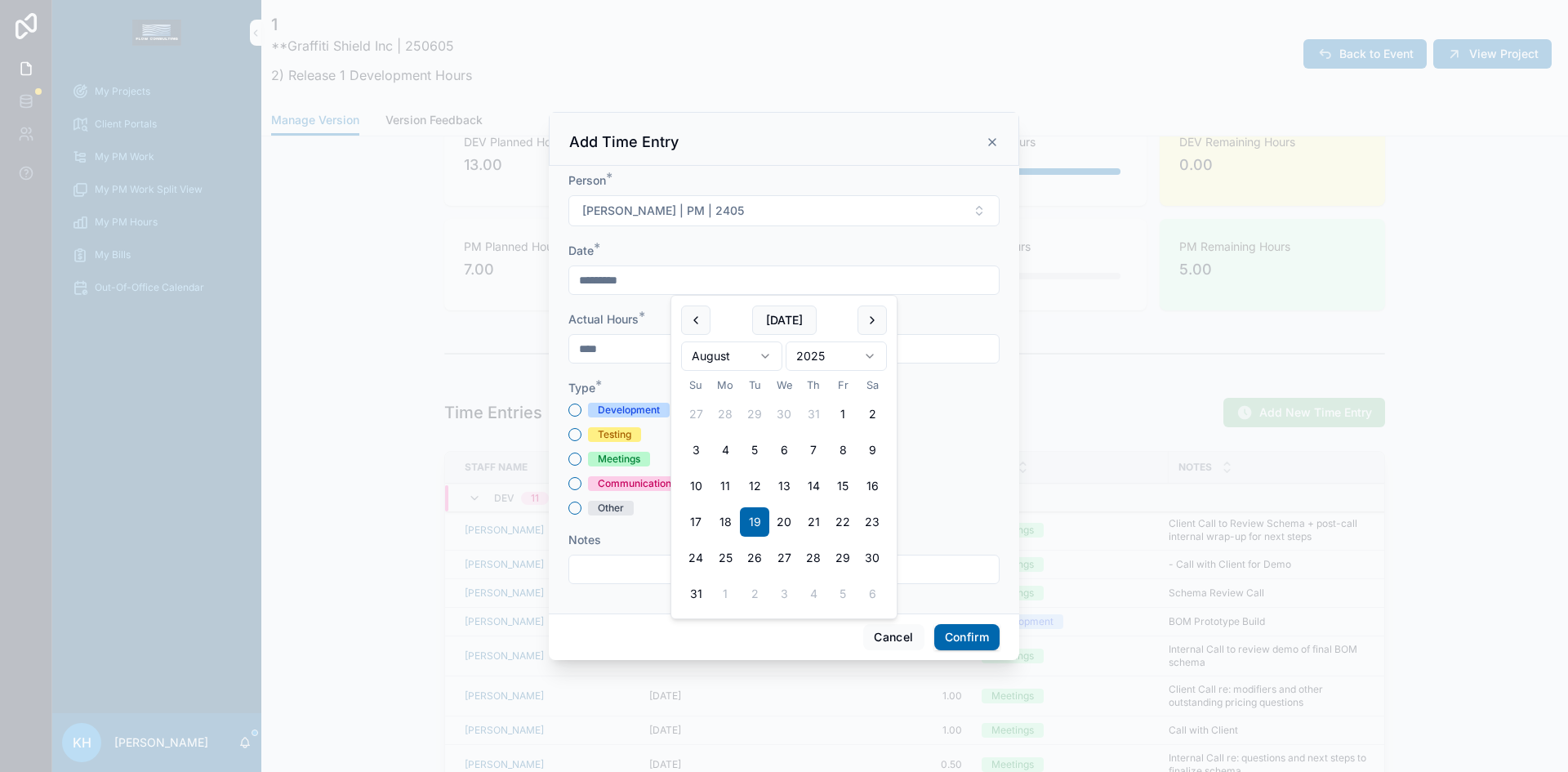
type input "*********"
click at [935, 429] on div "Testing" at bounding box center [784, 434] width 431 height 15
click at [578, 459] on button "Meetings" at bounding box center [575, 459] width 13 height 13
click at [618, 565] on input "text" at bounding box center [784, 569] width 430 height 23
type input "**********"
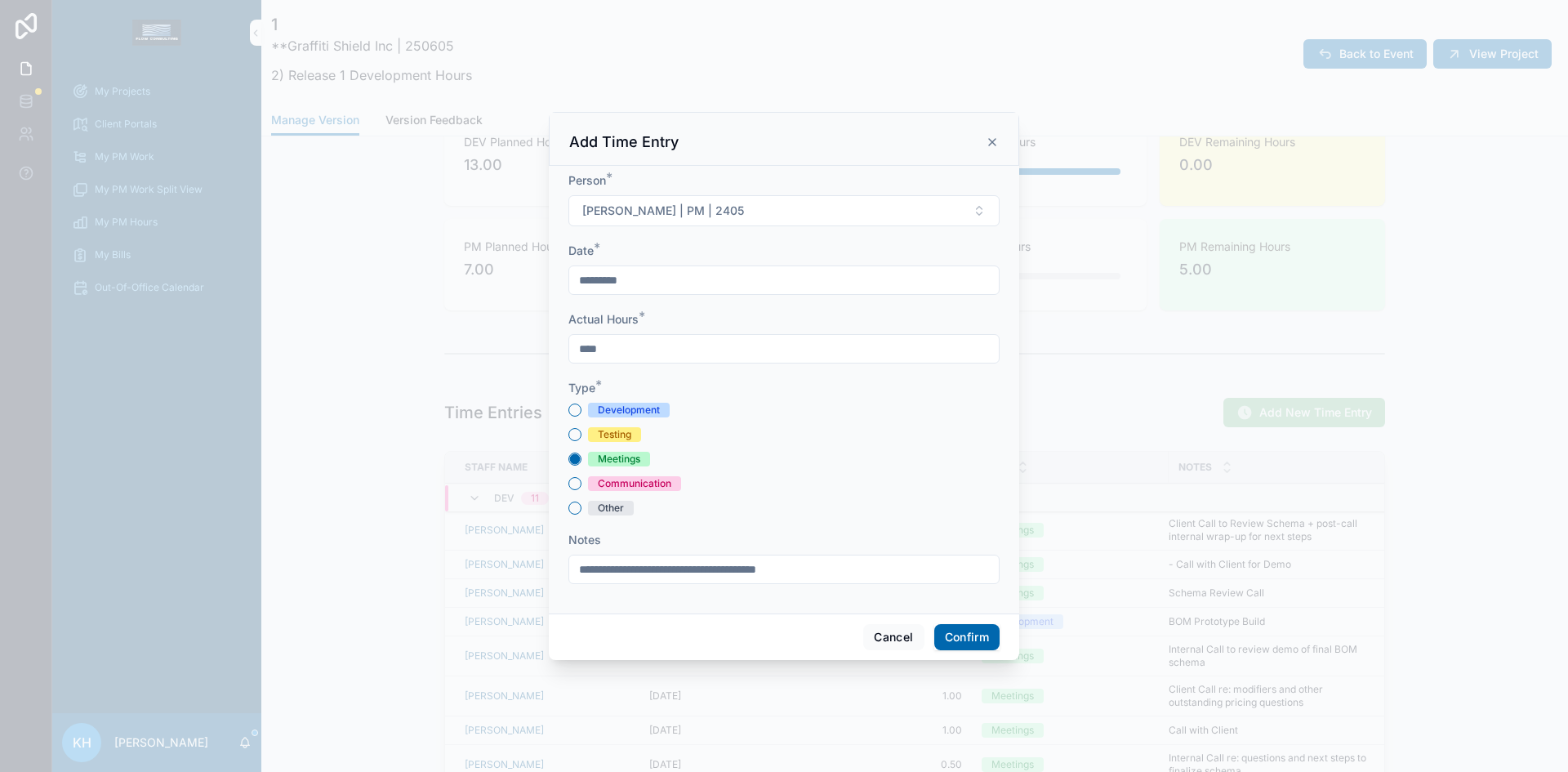
click at [969, 637] on button "Confirm" at bounding box center [967, 637] width 65 height 26
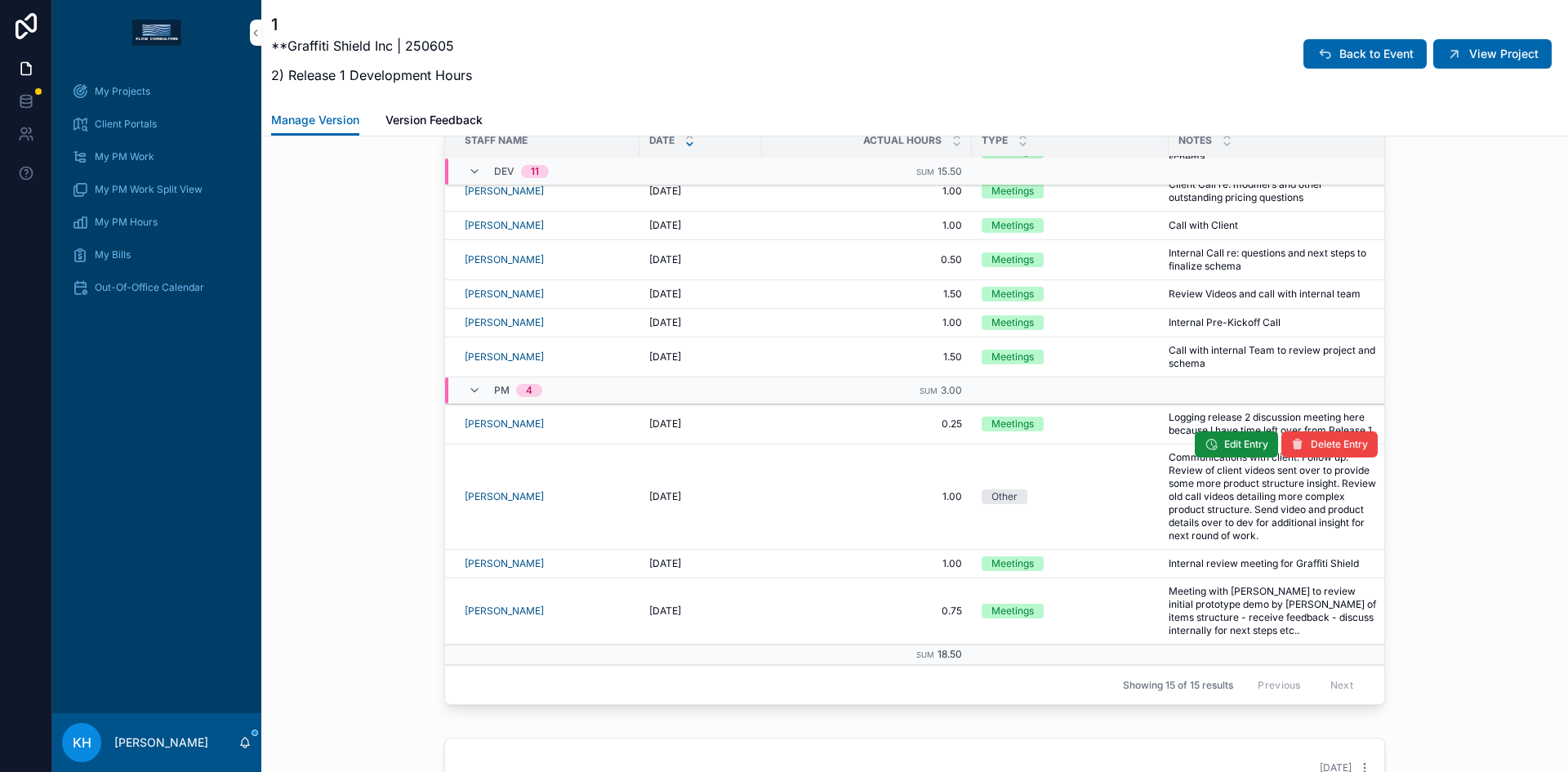
scroll to position [1402, 0]
click at [0, 0] on span "Edit Entry" at bounding box center [0, 0] width 0 height 0
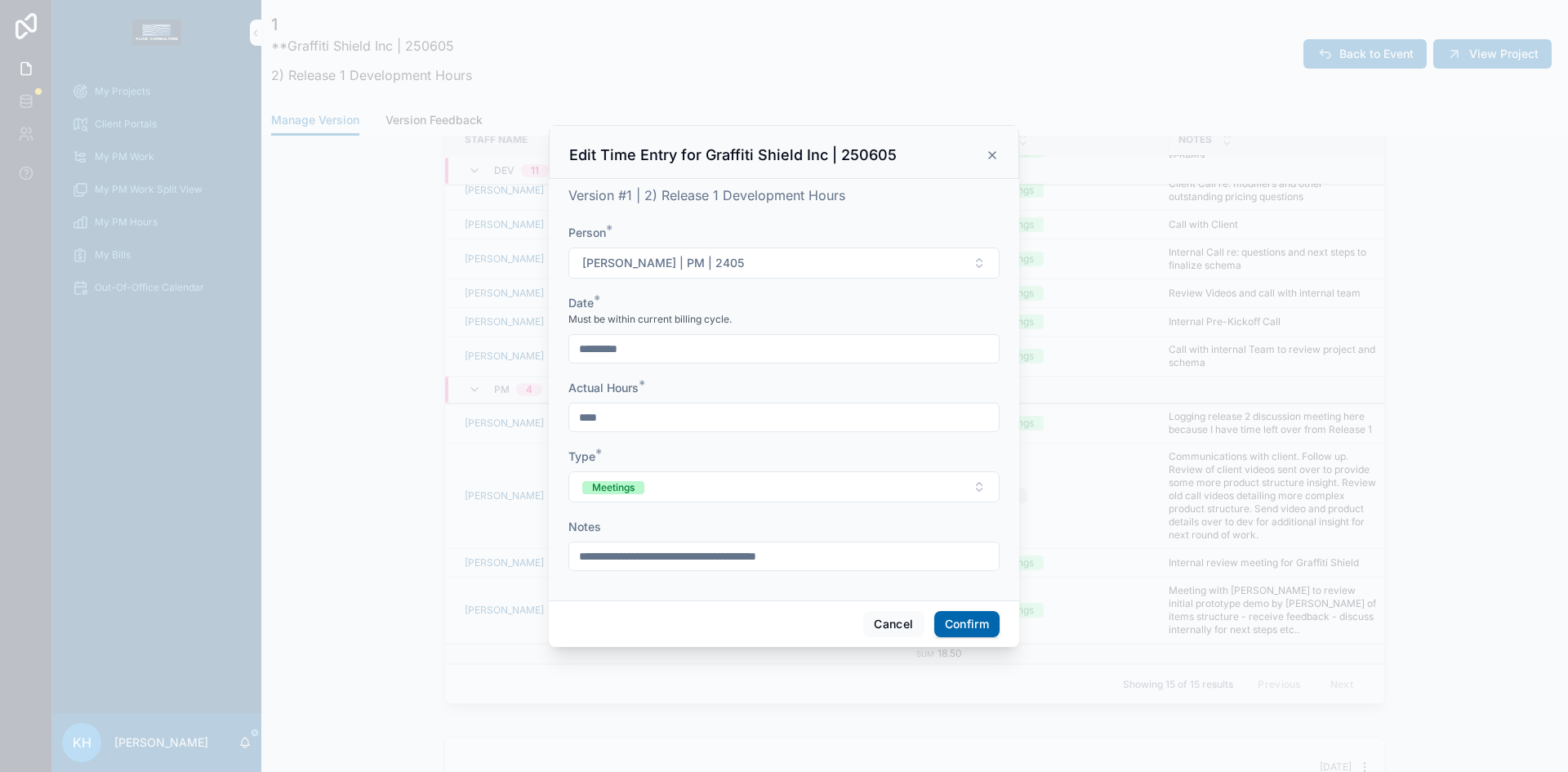
click at [663, 559] on input "**********" at bounding box center [784, 556] width 430 height 23
click at [714, 555] on input "**********" at bounding box center [784, 556] width 430 height 23
type input "**********"
click at [963, 631] on button "Confirm" at bounding box center [967, 623] width 65 height 26
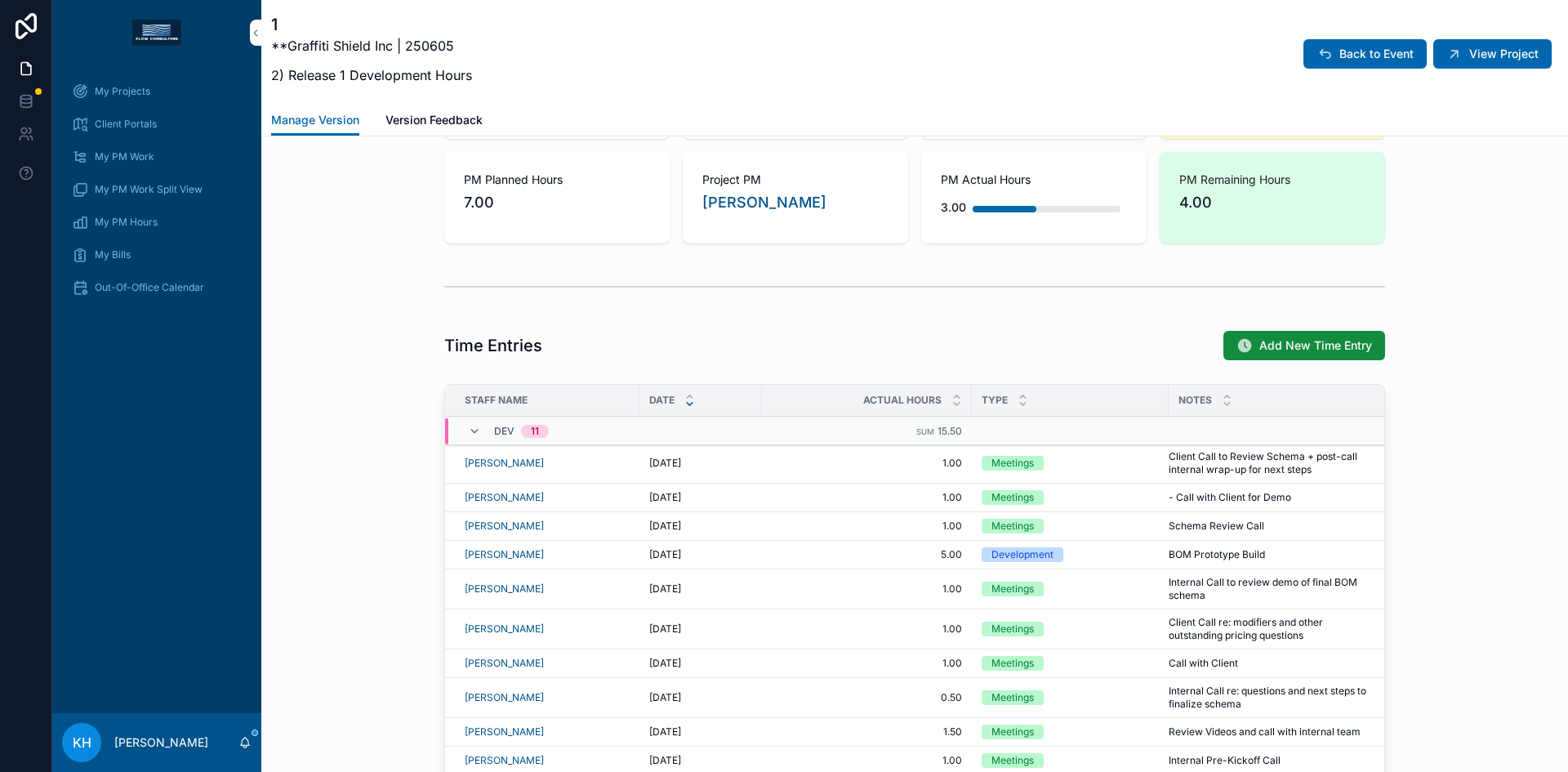
scroll to position [1140, 0]
click at [1281, 345] on span "Add New Time Entry" at bounding box center [1315, 346] width 113 height 16
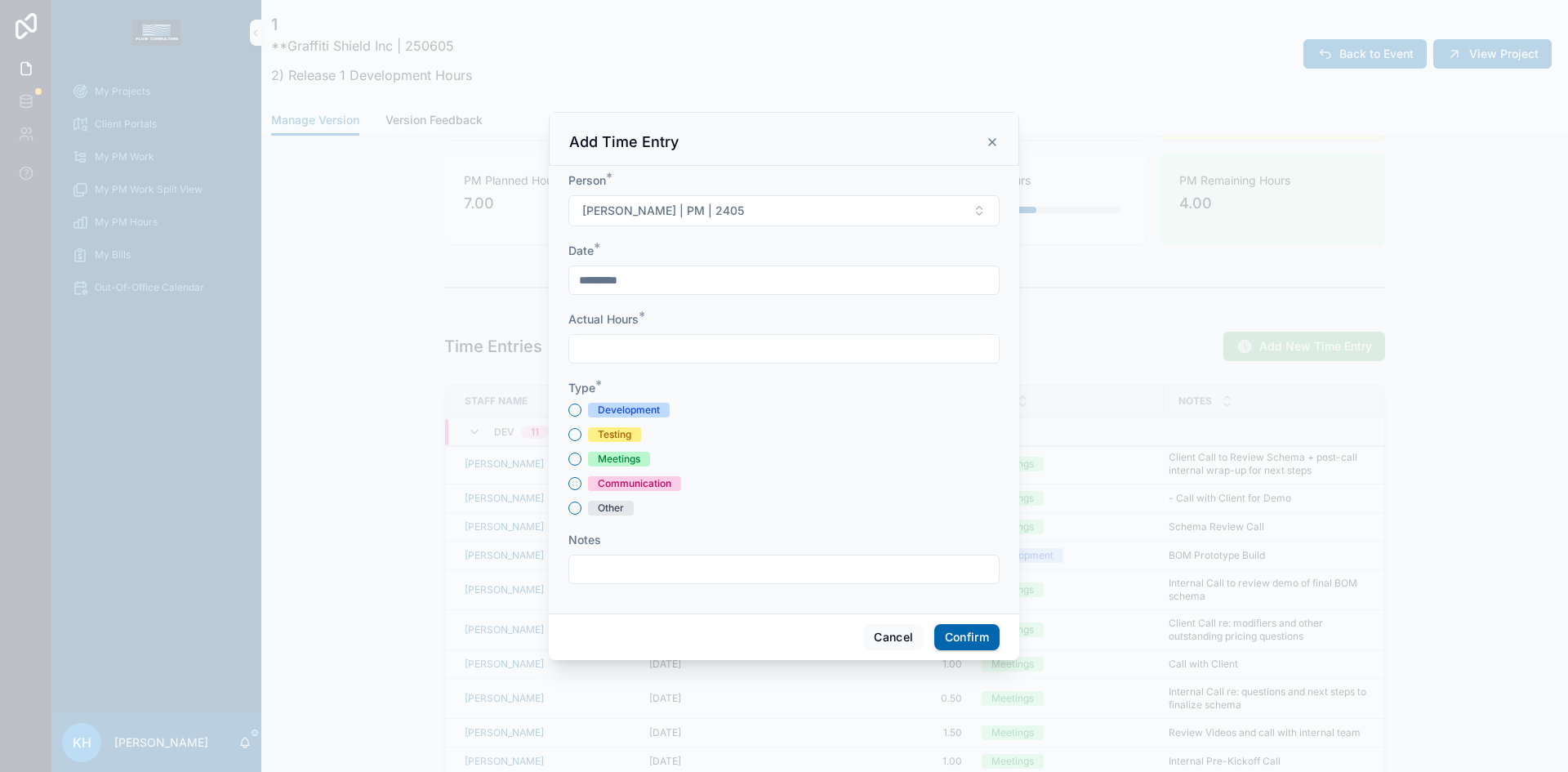
click at [638, 337] on input "text" at bounding box center [784, 349] width 430 height 23
type input "****"
click at [607, 283] on input "*********" at bounding box center [784, 280] width 430 height 23
click at [755, 358] on html "My Projects Client Portals My PM Work My PM Work Split View My PM Hours My Bill…" at bounding box center [784, 386] width 1568 height 772
click at [840, 559] on button "29" at bounding box center [842, 558] width 29 height 29
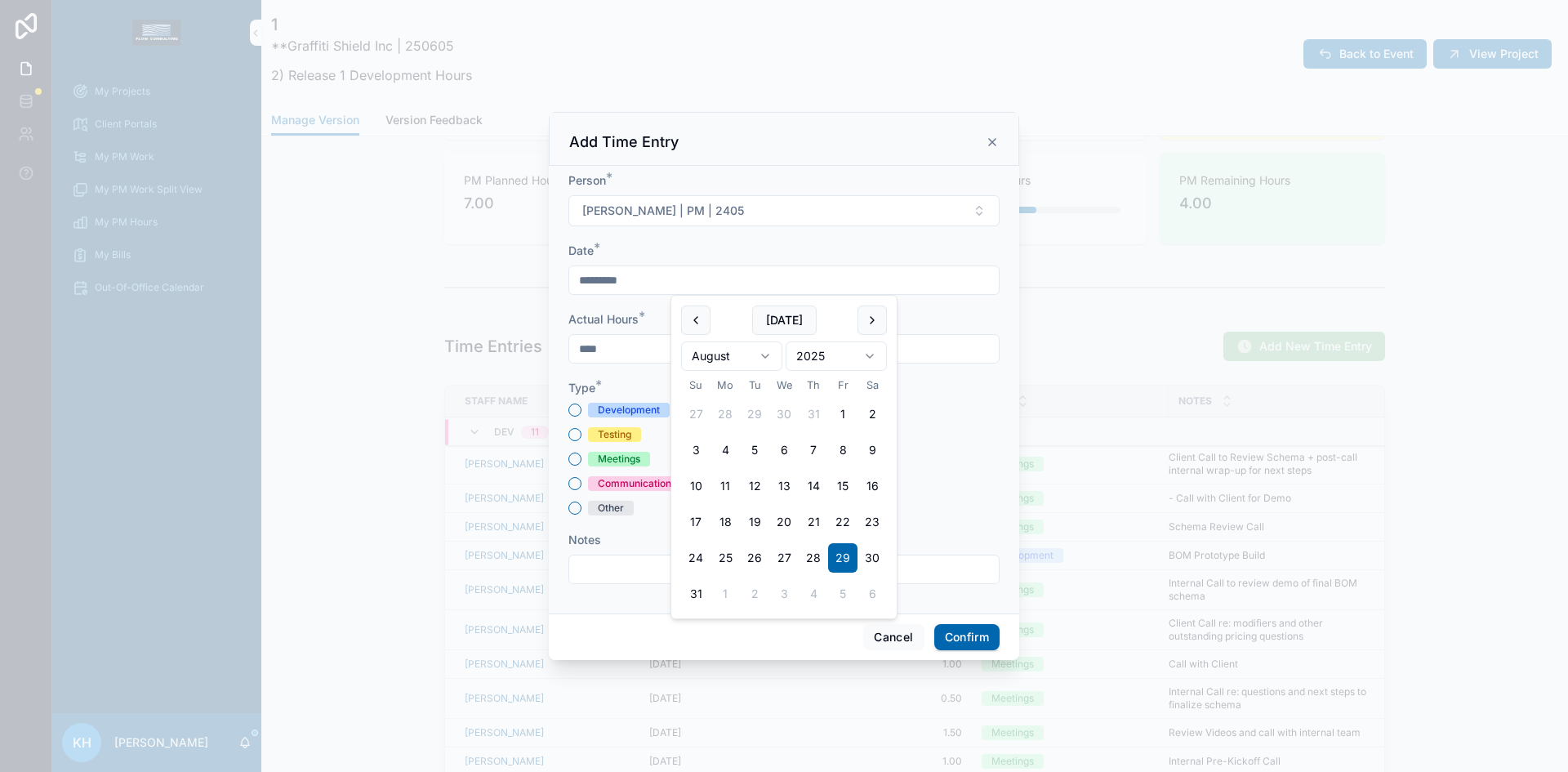
type input "*********"
click at [573, 460] on button "Meetings" at bounding box center [575, 459] width 13 height 13
click at [607, 567] on input "text" at bounding box center [784, 569] width 430 height 23
type input "**********"
click at [983, 634] on button "Confirm" at bounding box center [967, 637] width 65 height 26
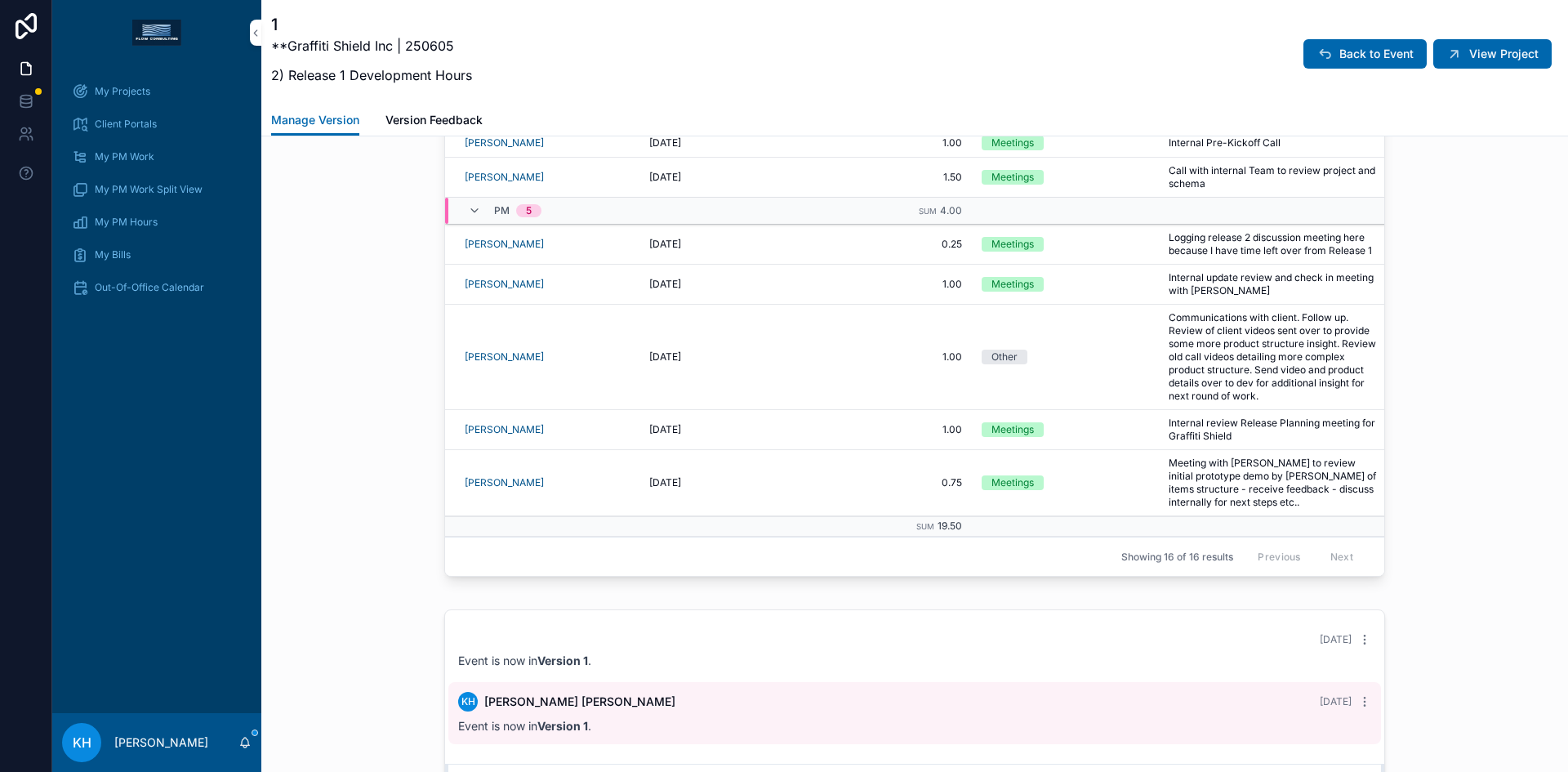
scroll to position [1530, 0]
click at [1470, 53] on span "View Project" at bounding box center [1504, 53] width 69 height 16
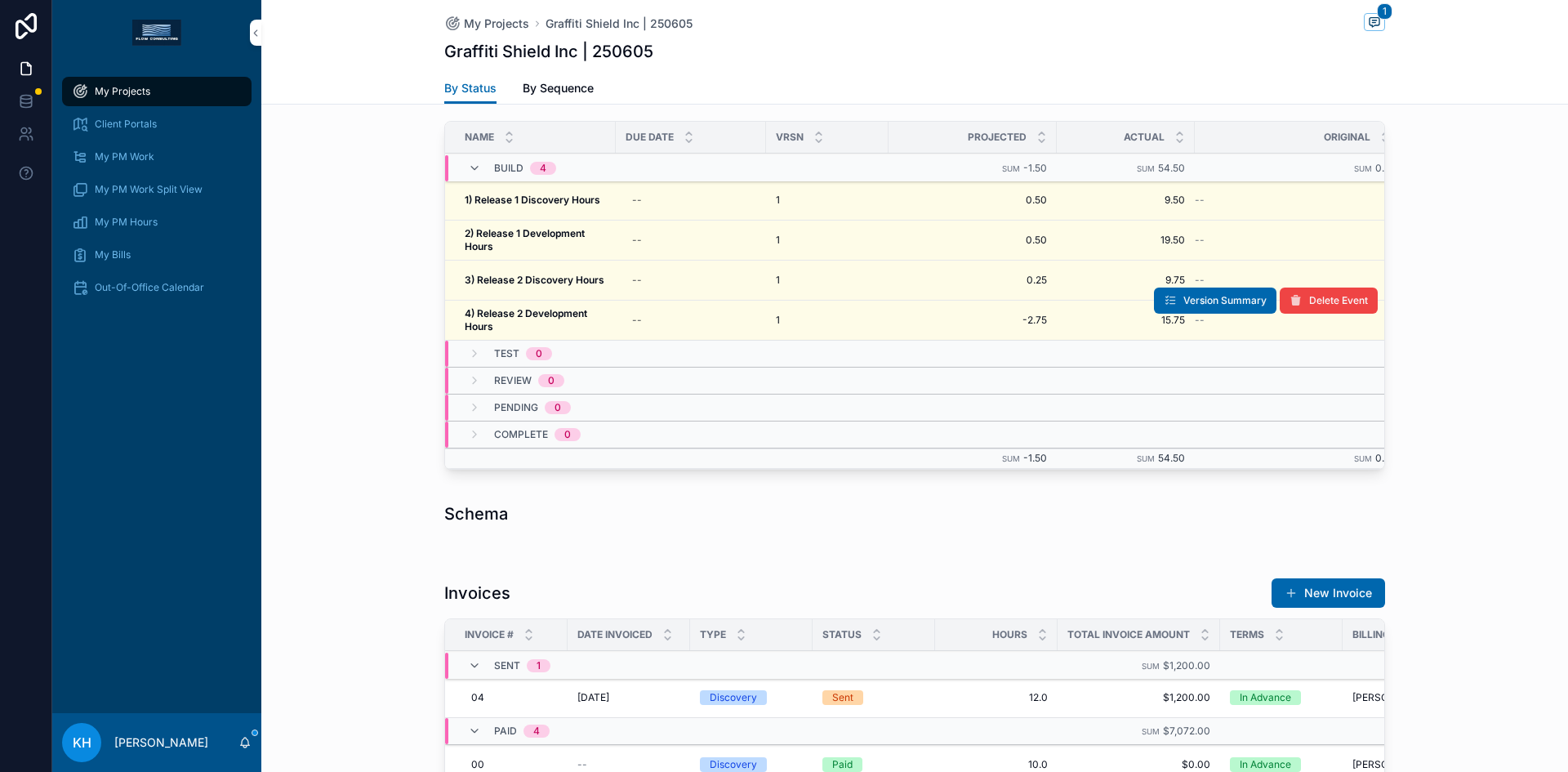
scroll to position [1522, 0]
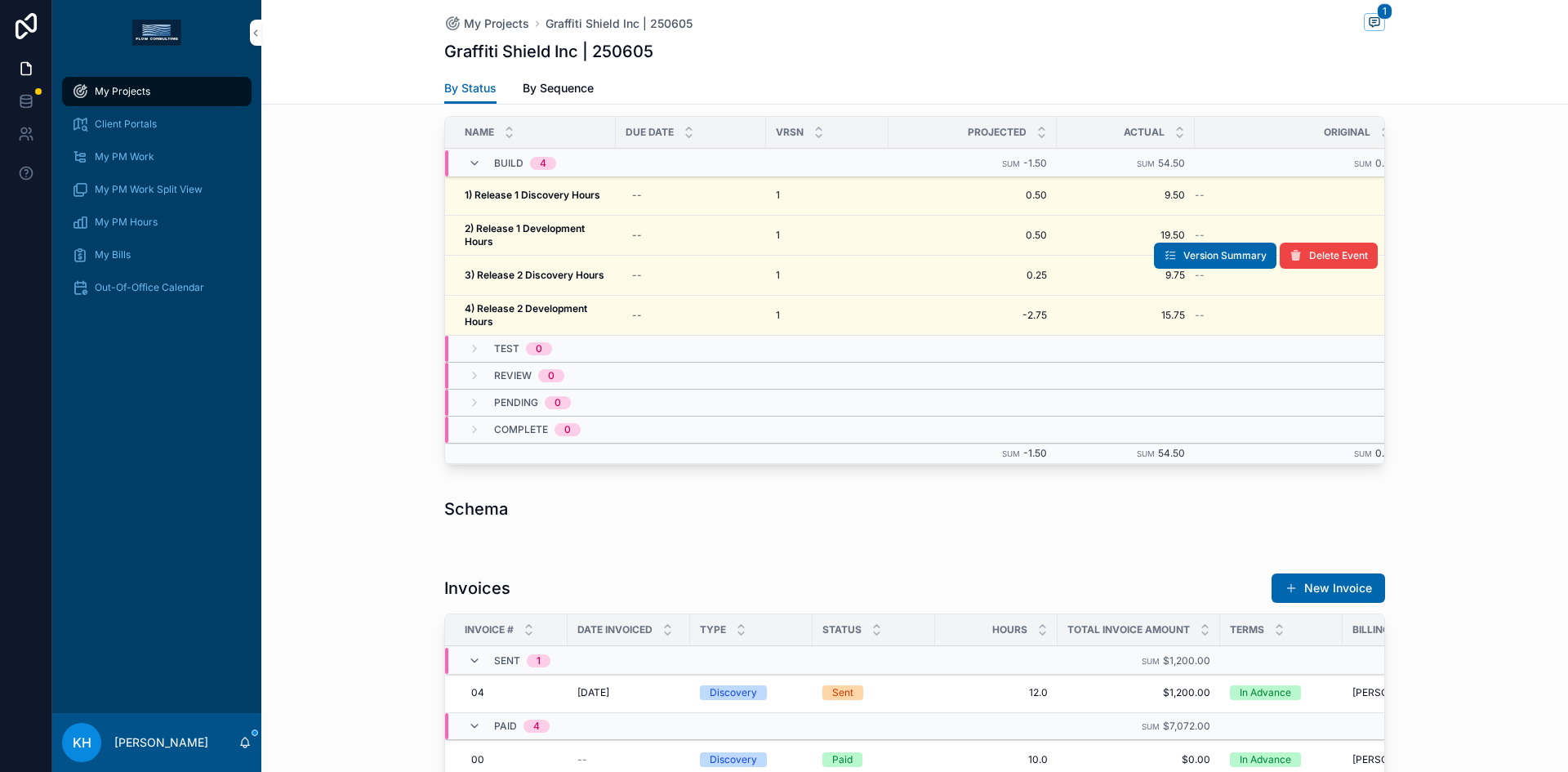
click at [525, 278] on strong "3) Release 2 Discovery Hours" at bounding box center [534, 275] width 140 height 12
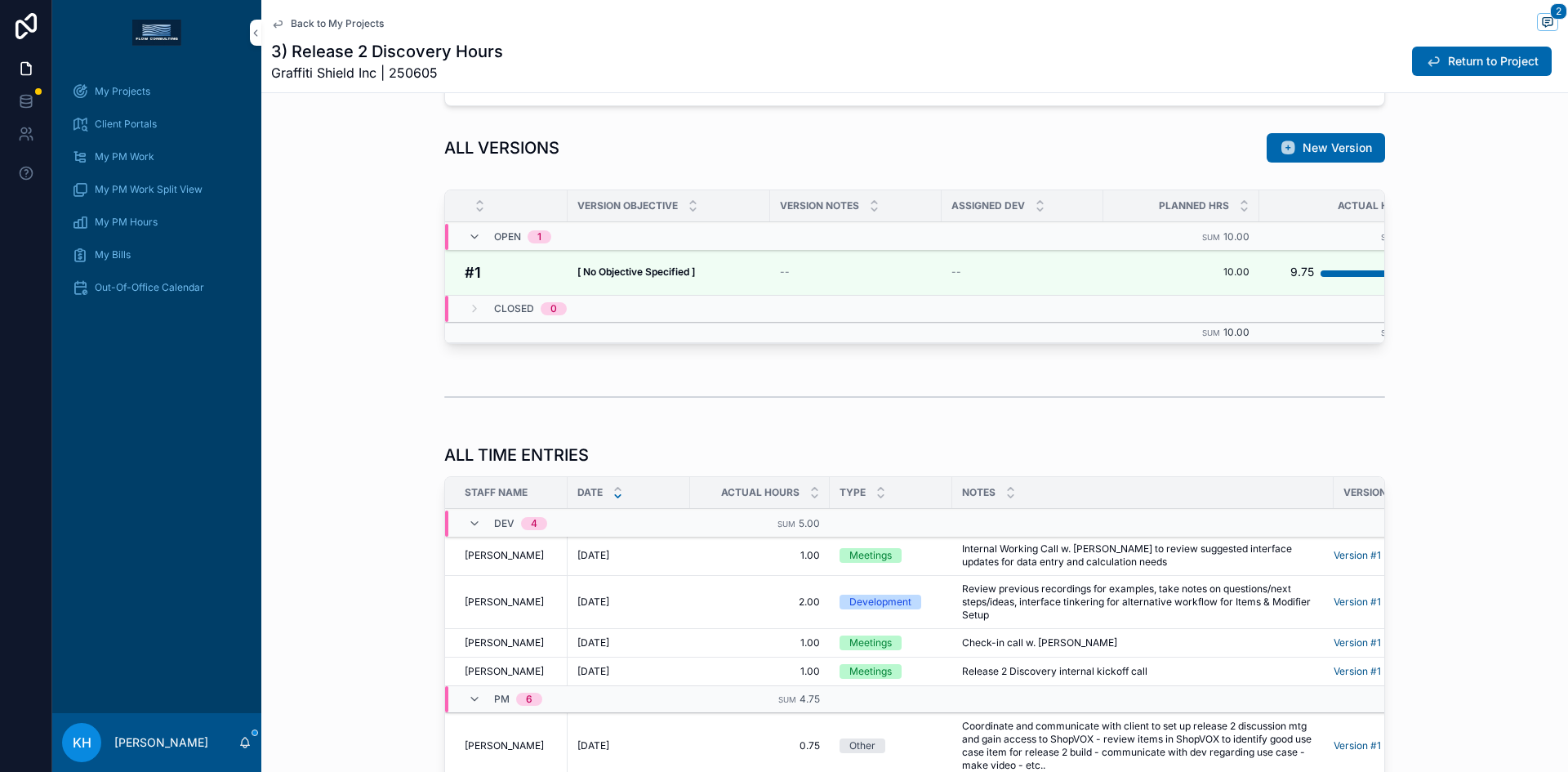
scroll to position [1134, 0]
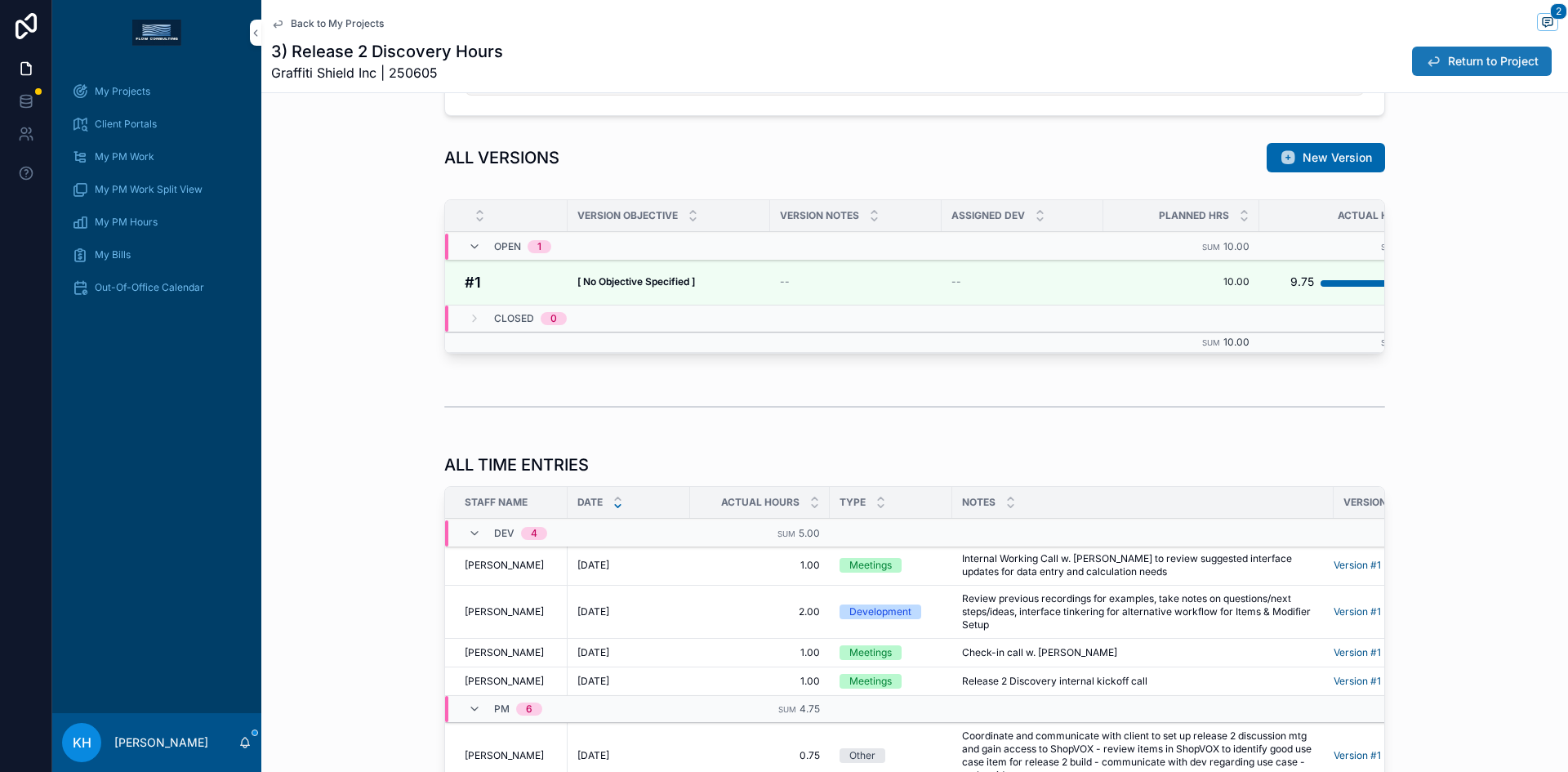
click at [1452, 65] on span "Return to Project" at bounding box center [1493, 61] width 91 height 16
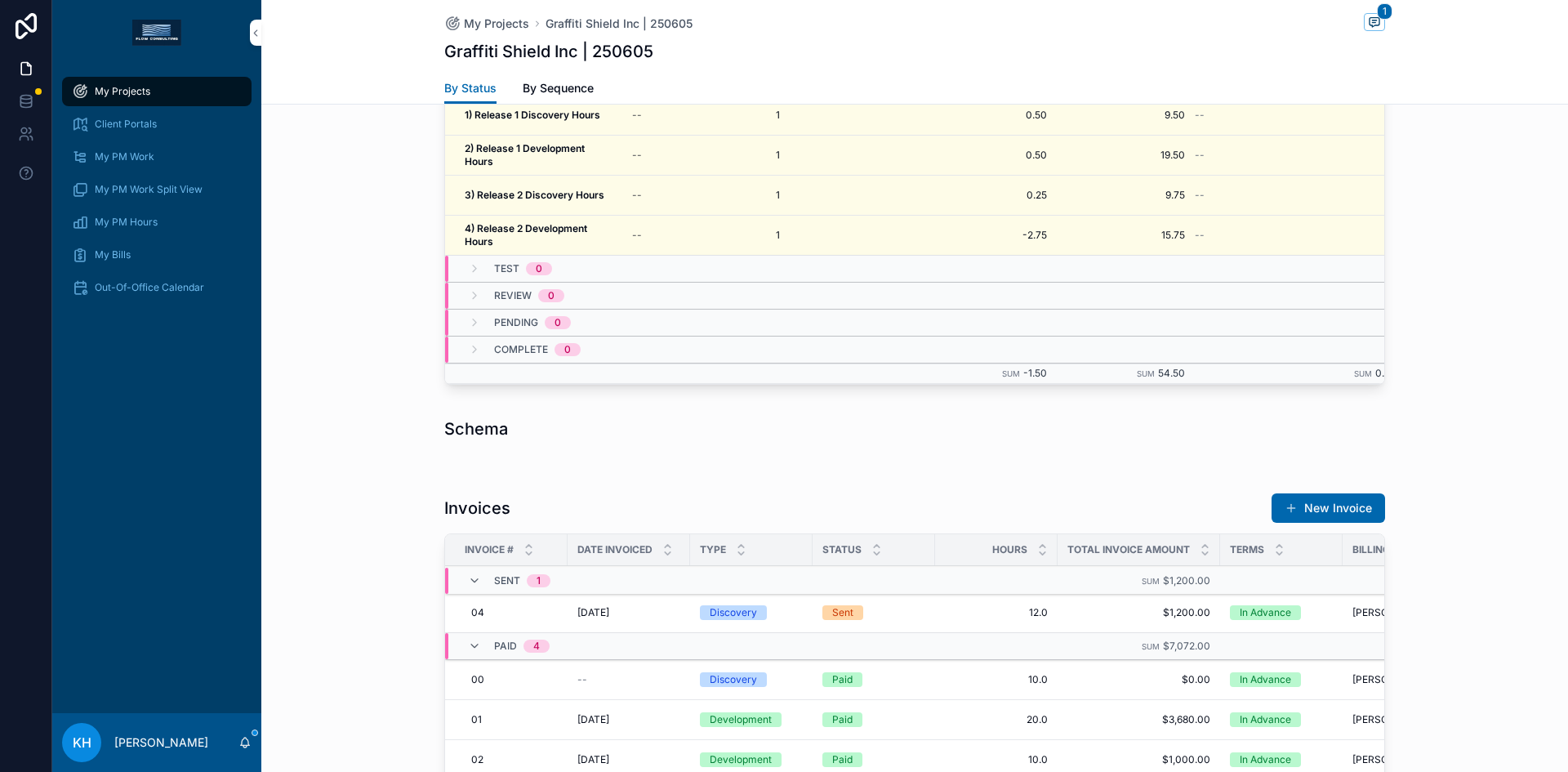
scroll to position [1603, 0]
click at [519, 149] on strong "2) Release 1 Development Hours" at bounding box center [526, 154] width 123 height 25
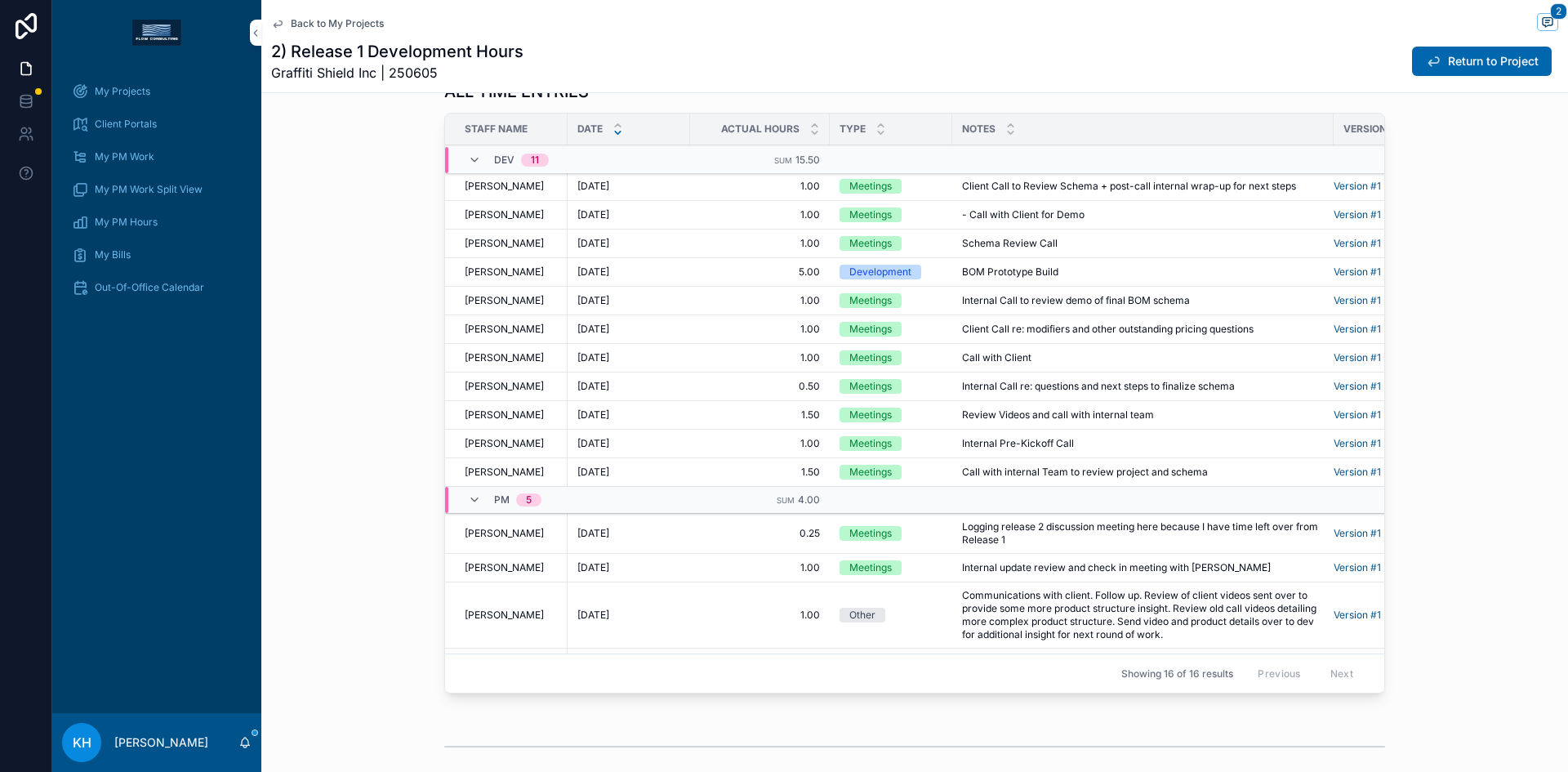
scroll to position [1508, 0]
click at [785, 574] on span "1.00" at bounding box center [760, 567] width 120 height 13
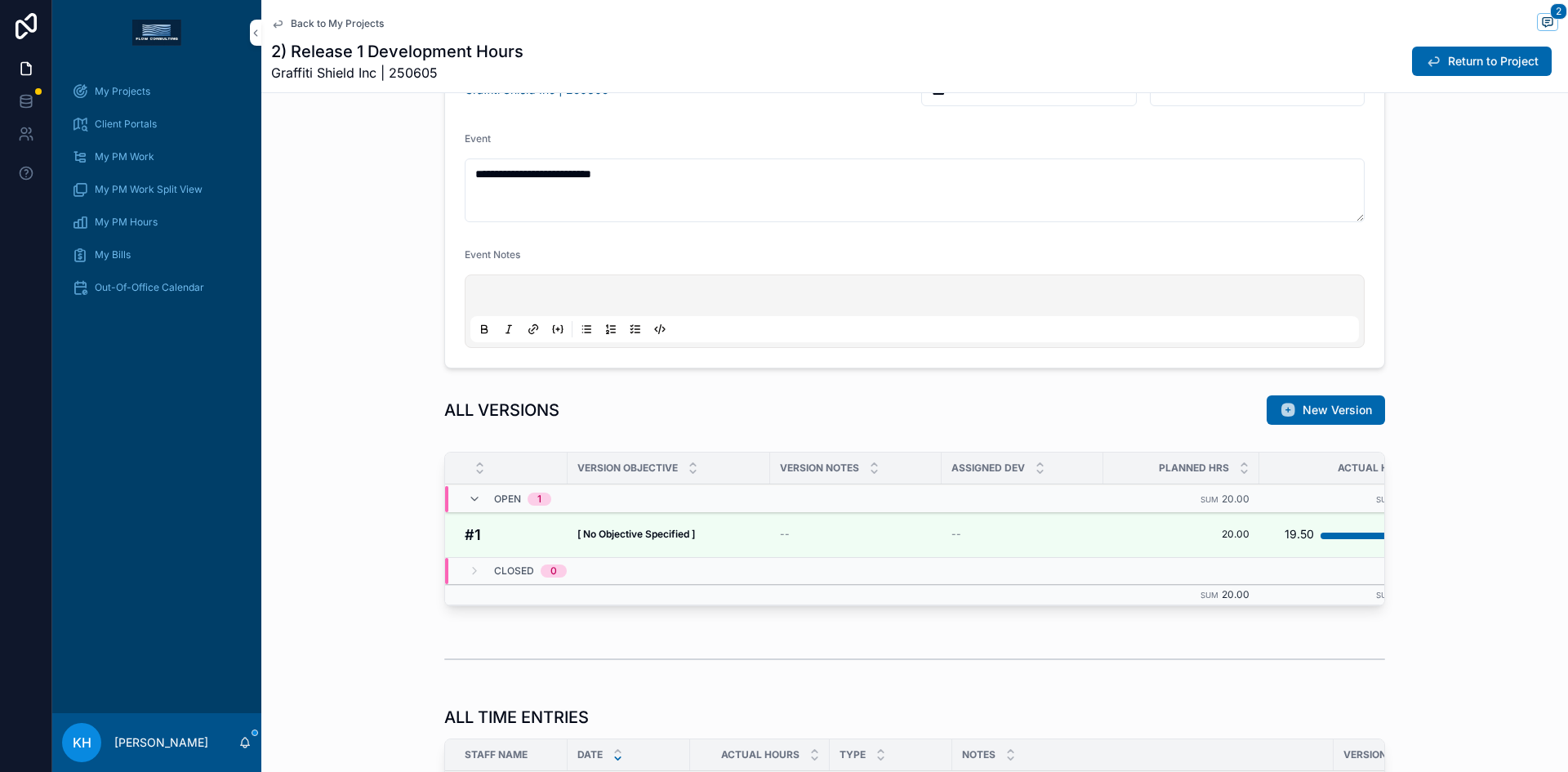
scroll to position [864, 0]
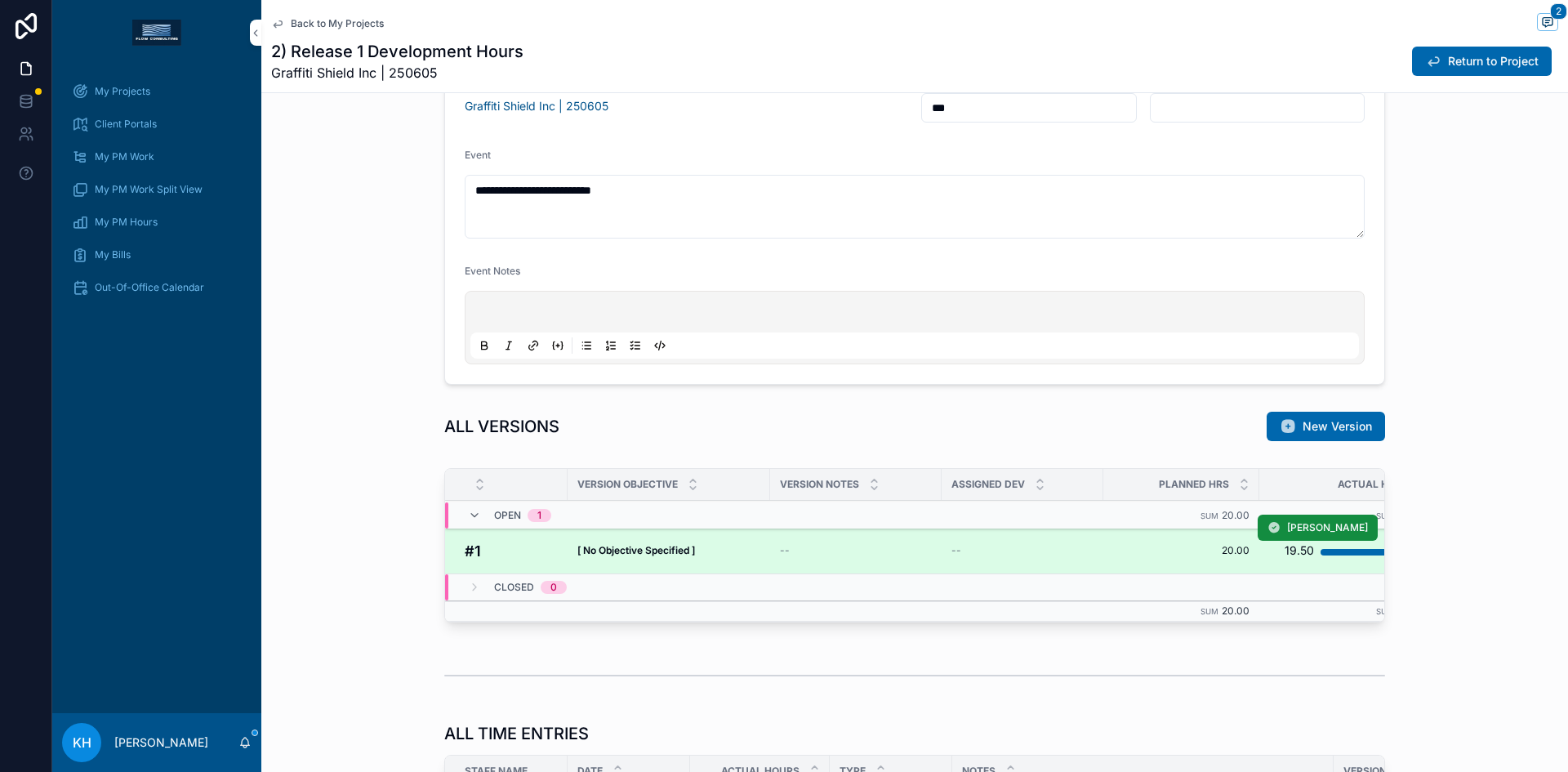
click at [740, 555] on div "[ No Objective Specified ] [ No Objective Specified ]" at bounding box center [669, 551] width 183 height 13
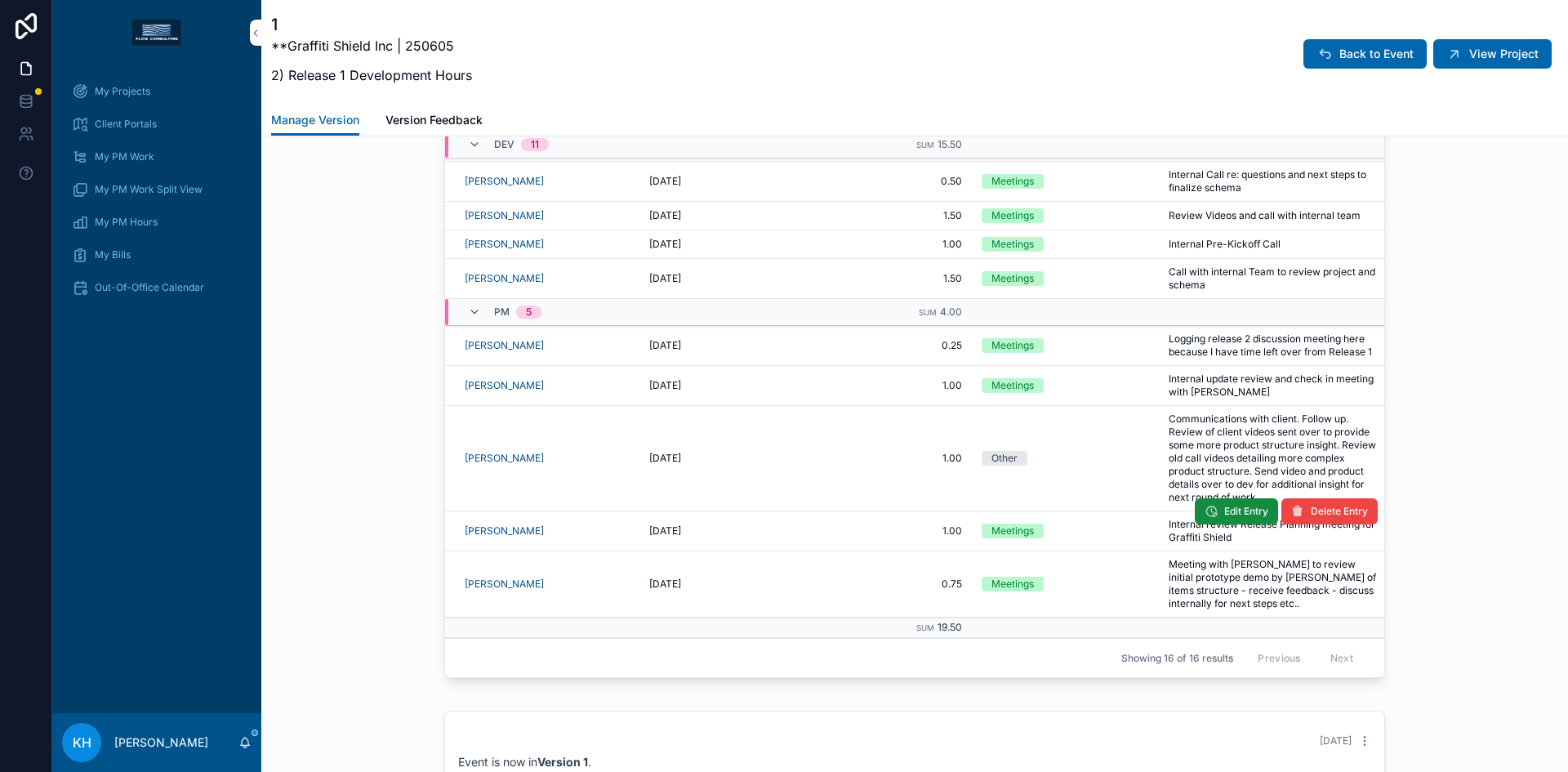
scroll to position [1429, 0]
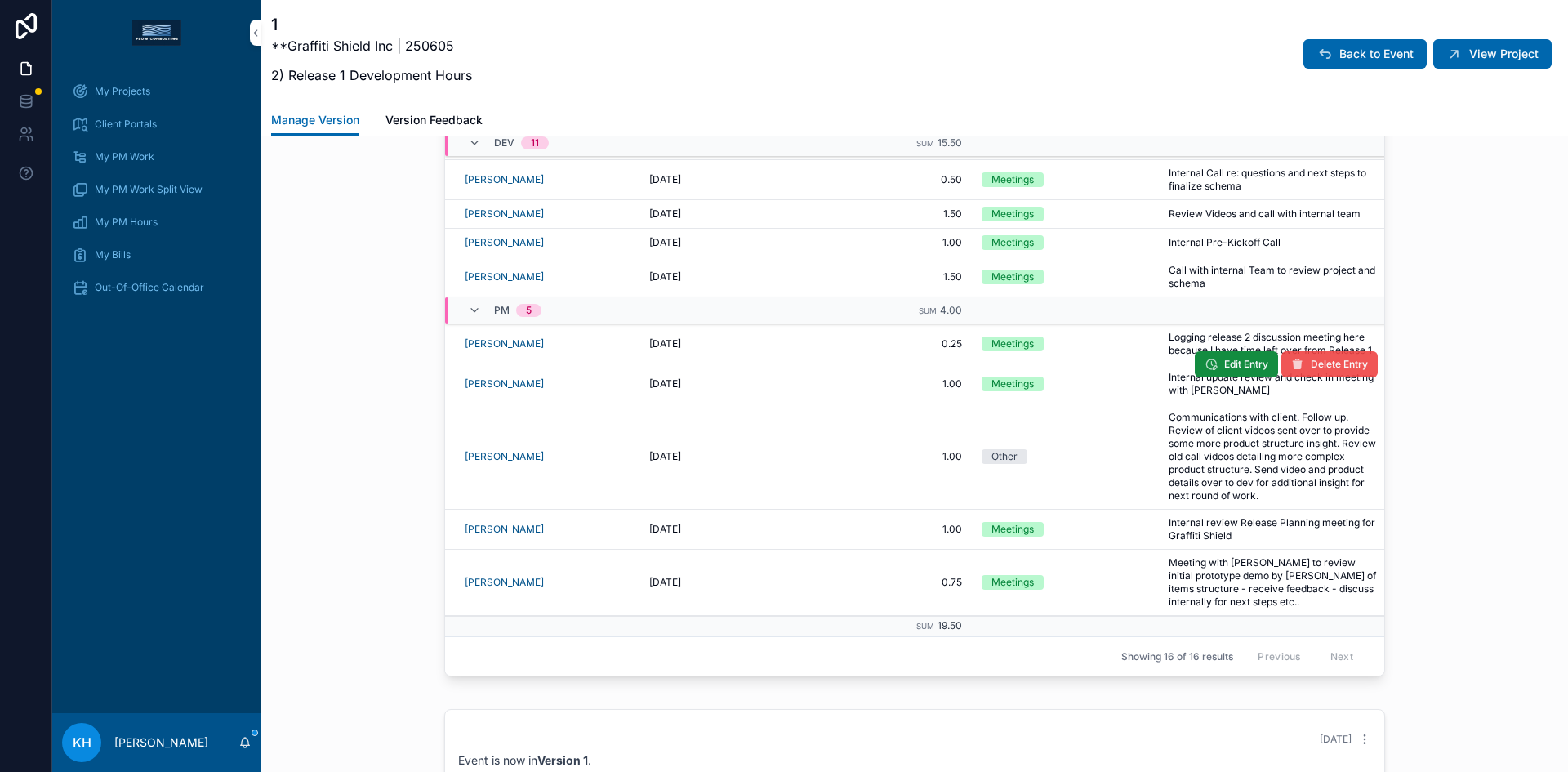
click at [1311, 358] on span "Delete Entry" at bounding box center [1339, 364] width 57 height 13
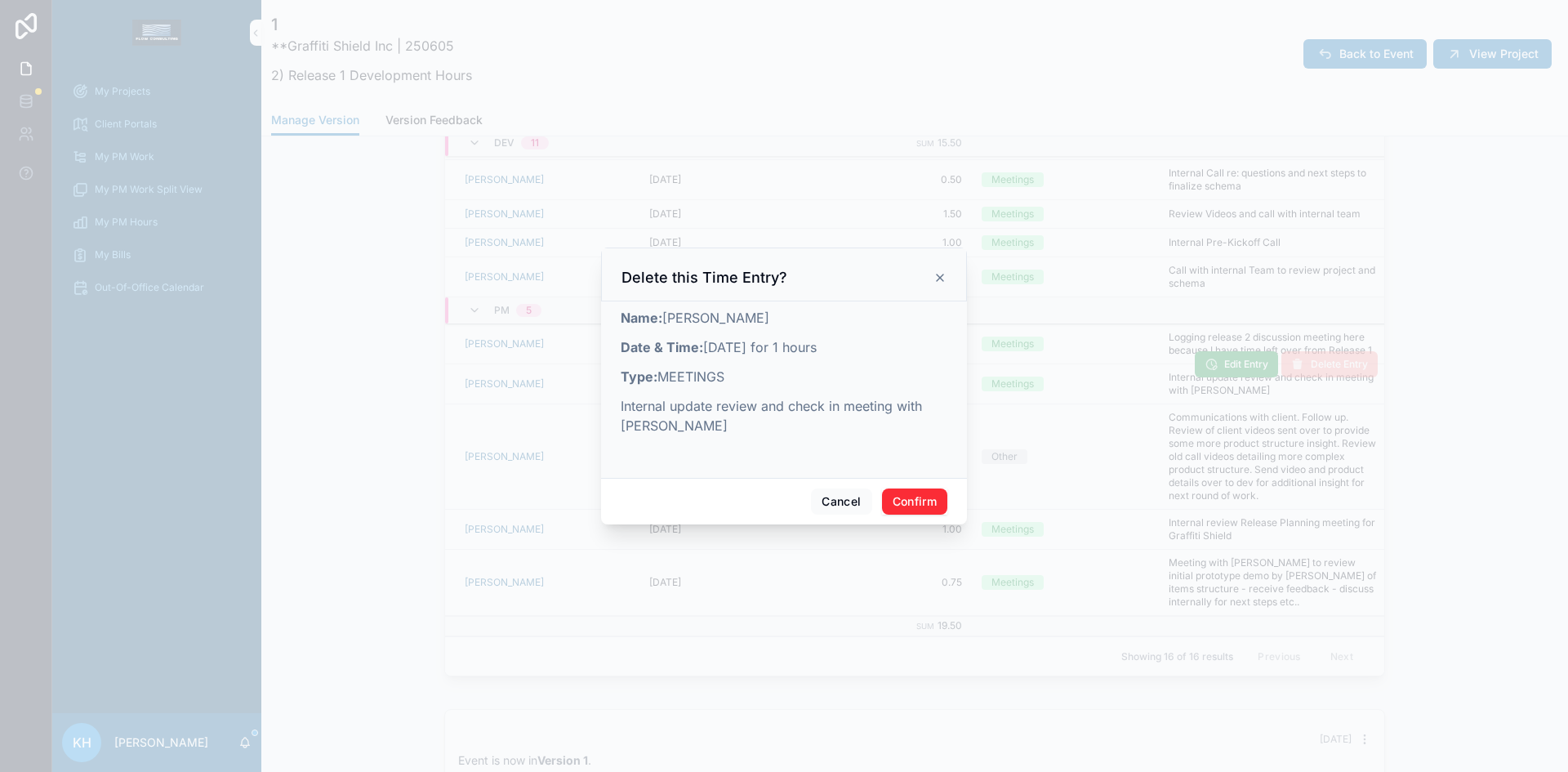
click at [929, 507] on button "Confirm" at bounding box center [914, 501] width 65 height 26
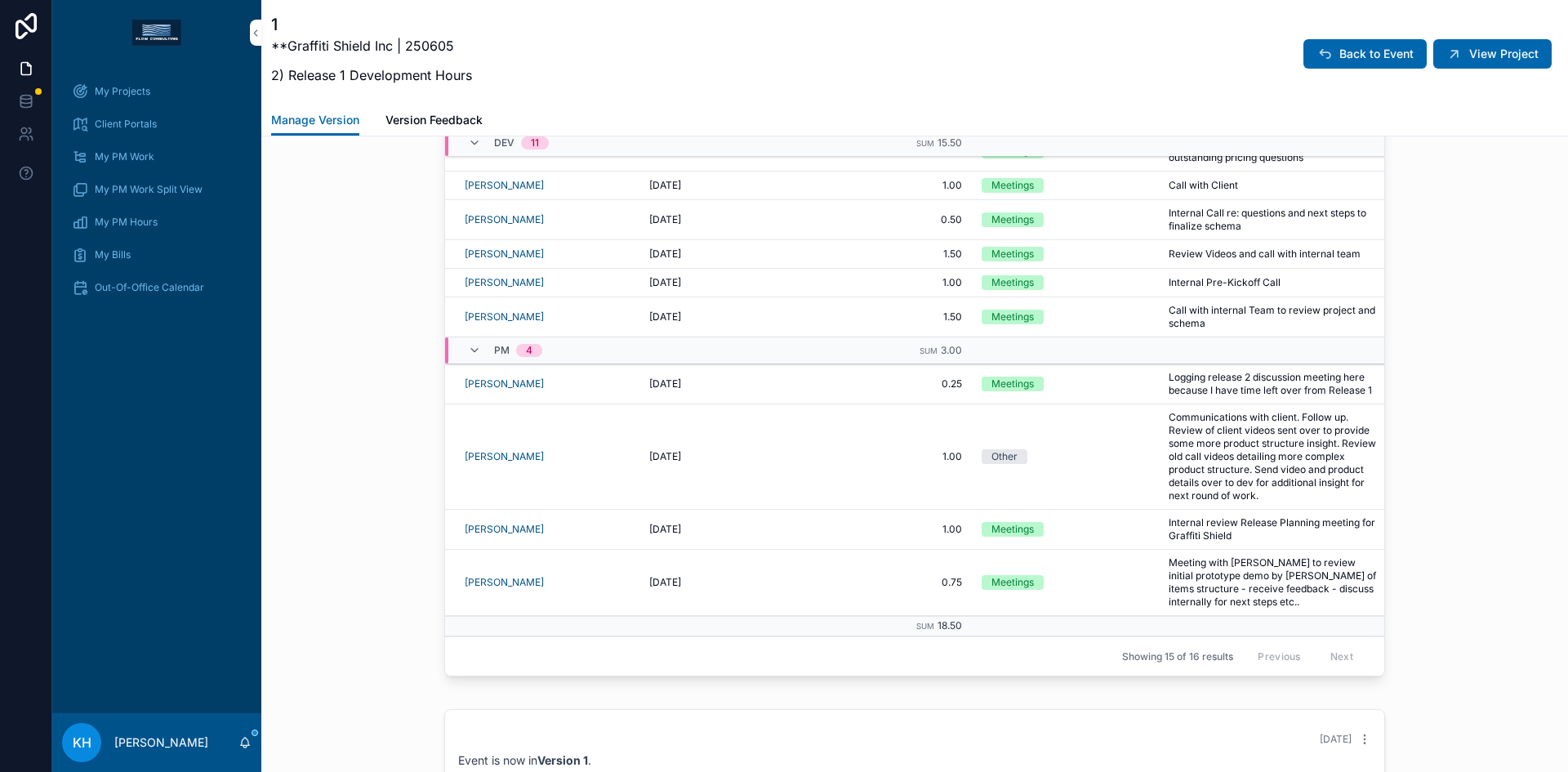
scroll to position [202, 0]
click at [1323, 503] on span "Delete Entry" at bounding box center [1339, 510] width 57 height 13
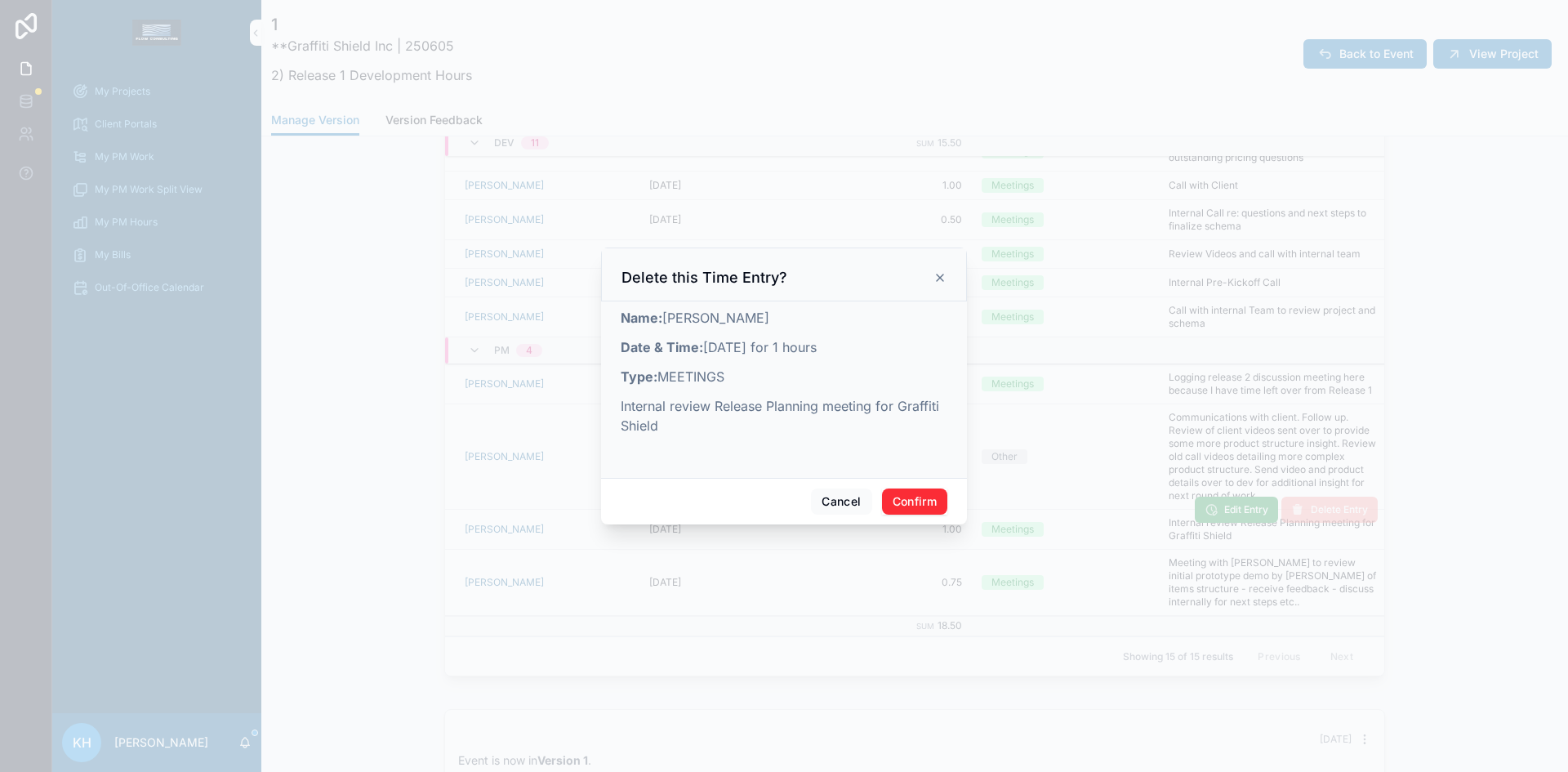
click at [916, 499] on button "Confirm" at bounding box center [914, 501] width 65 height 26
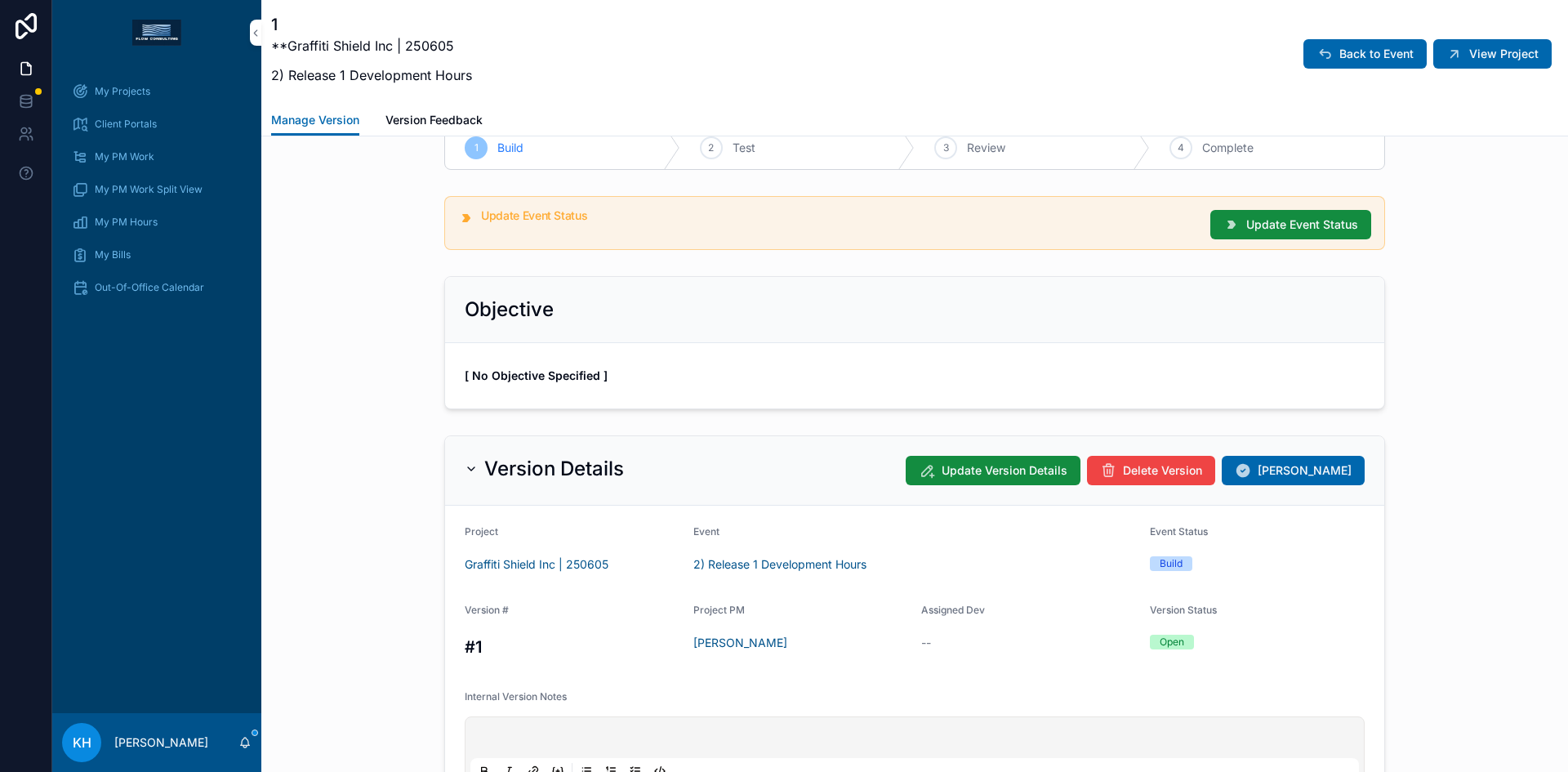
scroll to position [0, 0]
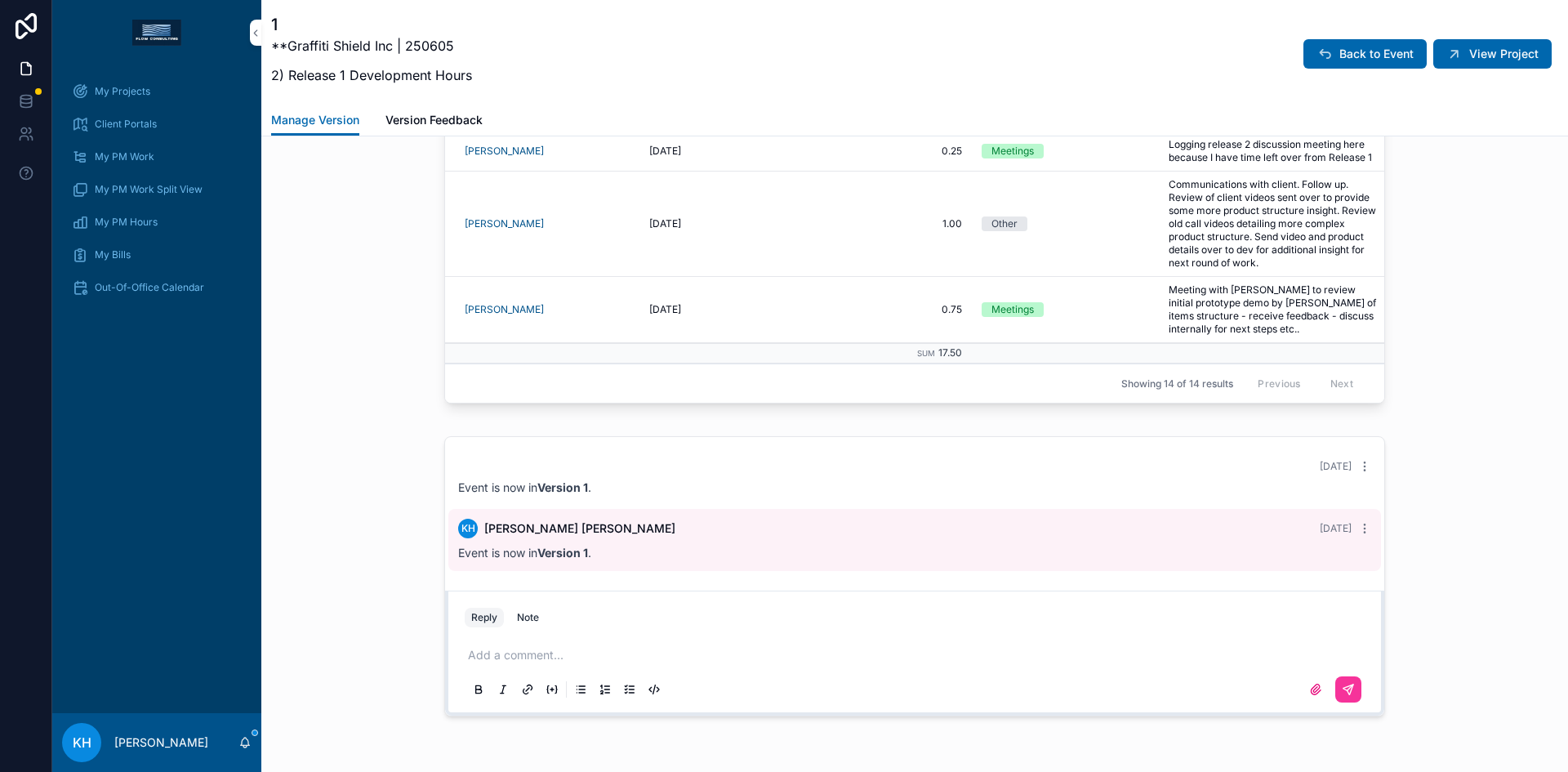
scroll to position [1757, 0]
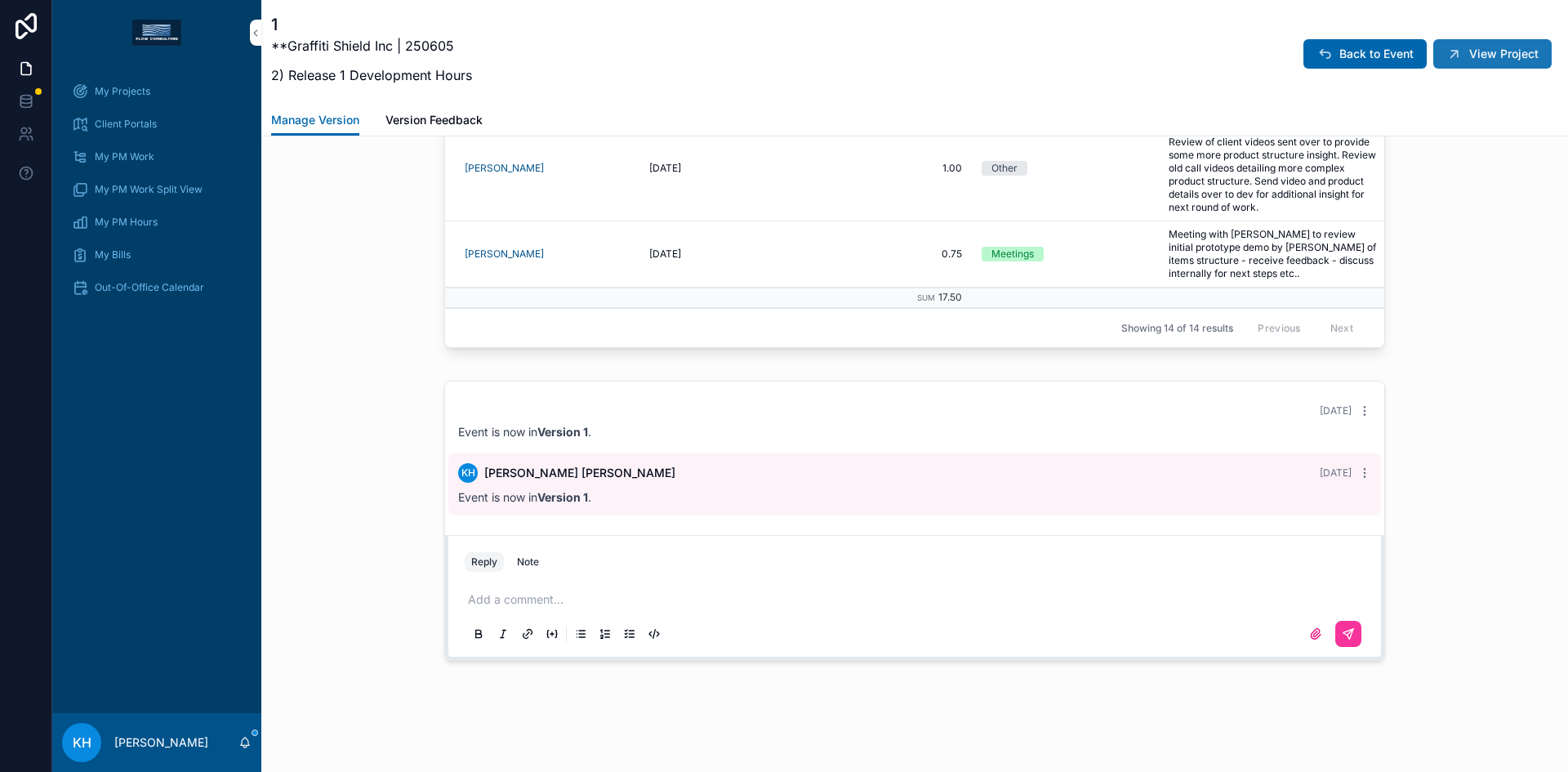
click at [1469, 50] on span "View Project" at bounding box center [1504, 53] width 69 height 16
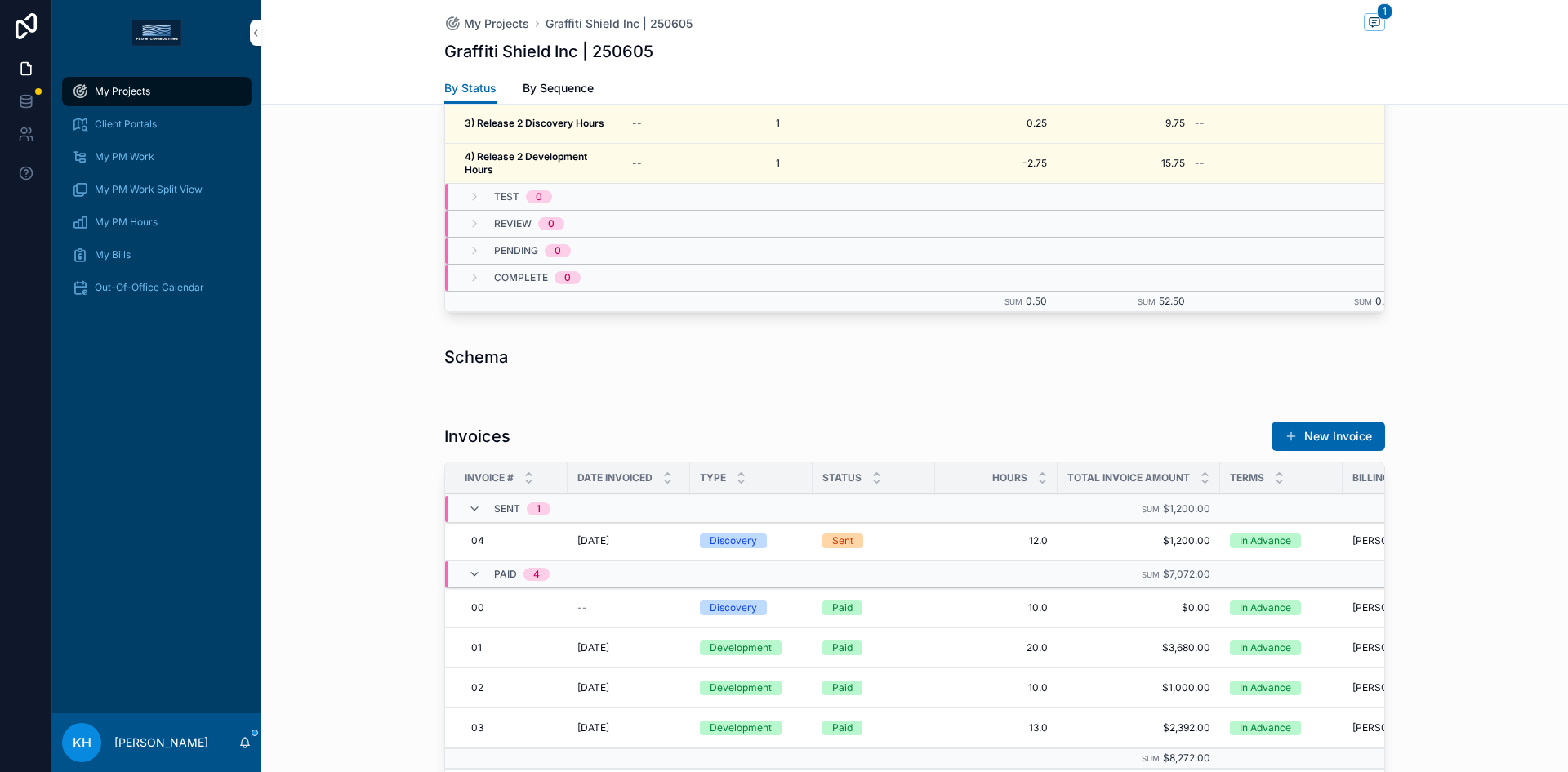
scroll to position [1674, 0]
click at [1541, 183] on div "Events New Event Name Due Date VRSN Projected Actual Original Build 4 Sum 0.50 …" at bounding box center [914, 117] width 1307 height 415
click at [145, 94] on span "My Projects" at bounding box center [123, 92] width 55 height 13
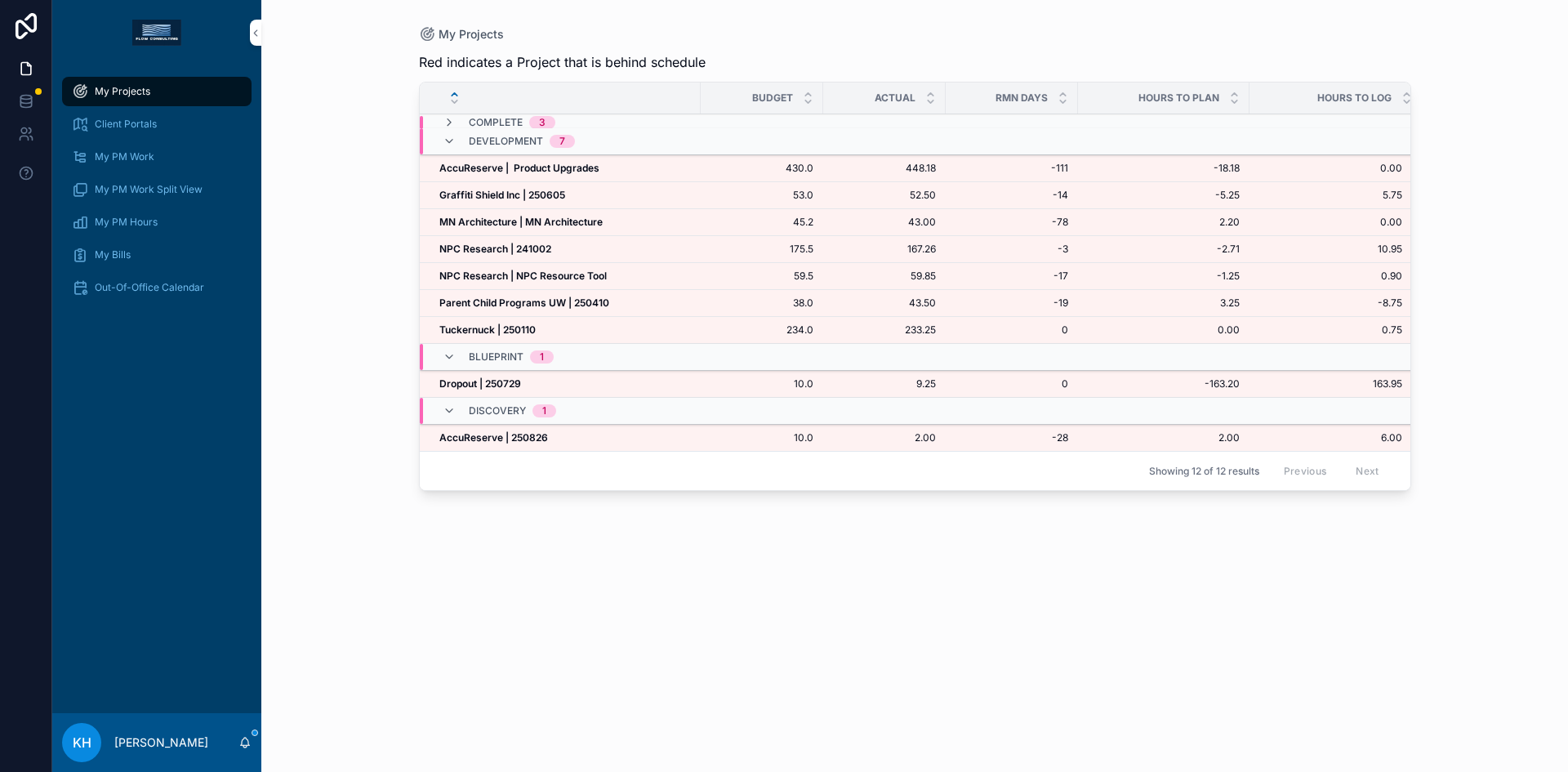
click at [498, 250] on strong "NPC Research | 241002" at bounding box center [495, 249] width 112 height 12
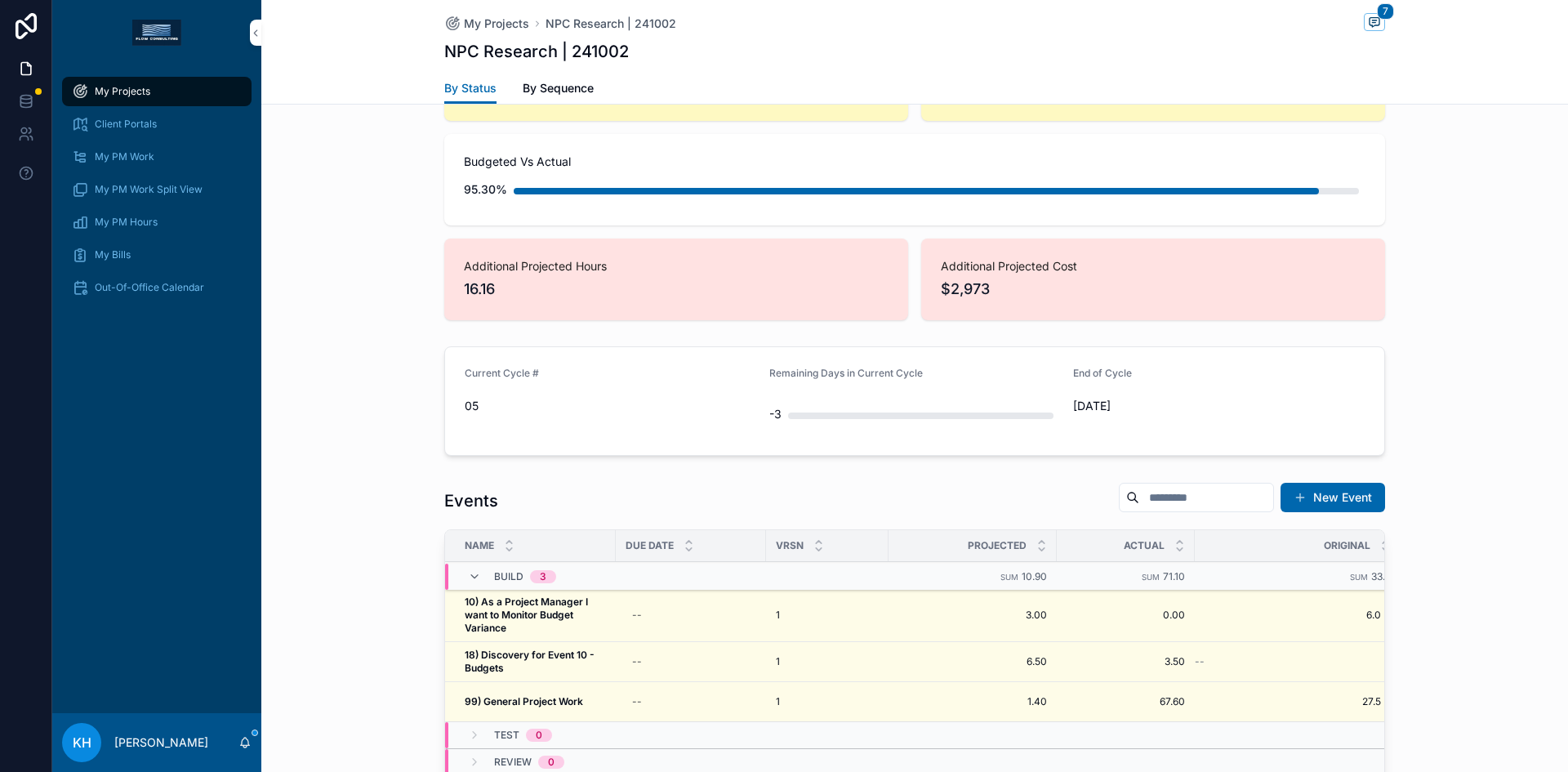
scroll to position [1305, 0]
click at [529, 647] on span "18) Discovery for Event 10 - Budgets" at bounding box center [535, 660] width 141 height 26
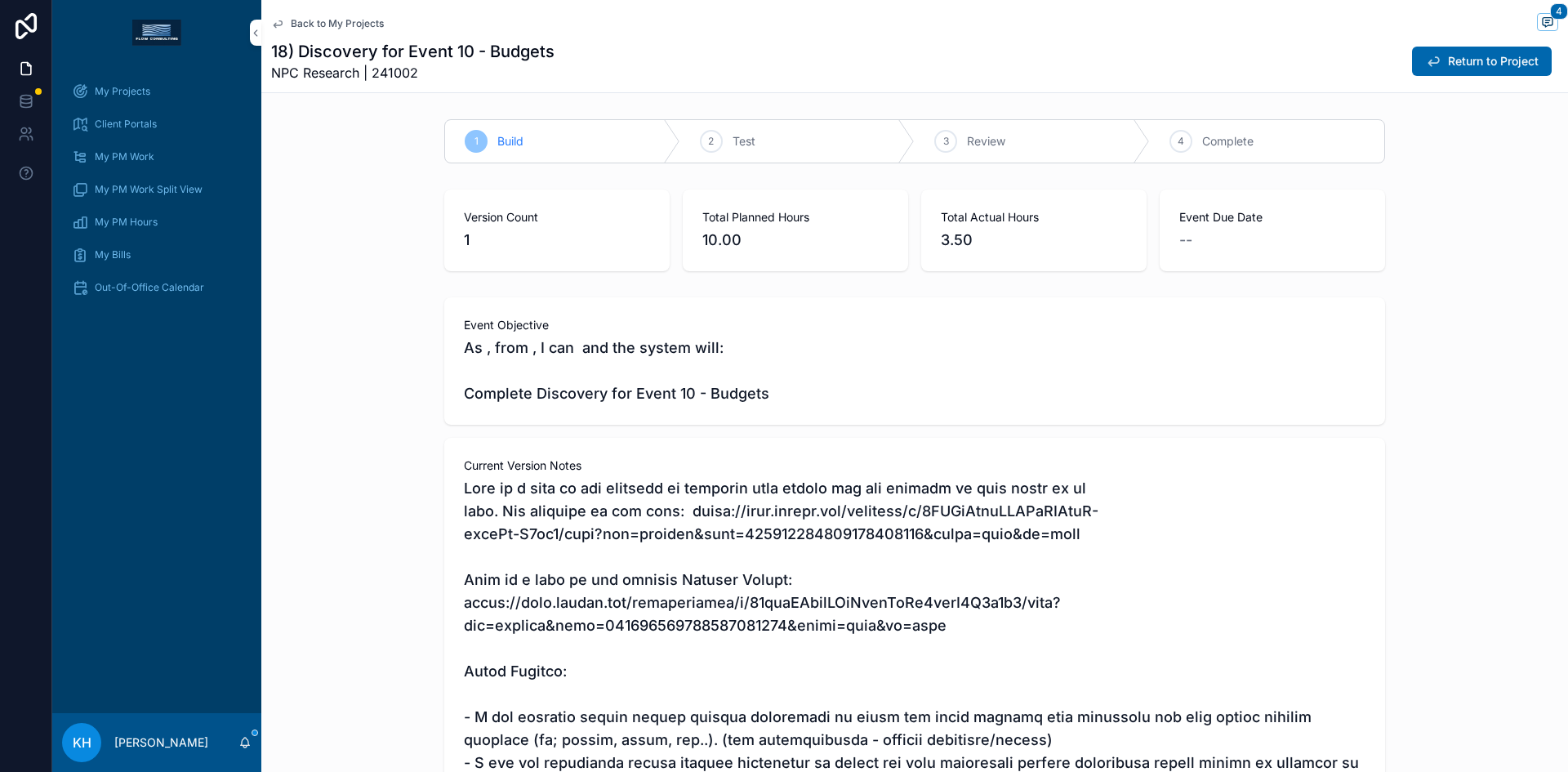
scroll to position [69, 0]
click at [1544, 25] on span "scrollable content" at bounding box center [1548, 22] width 21 height 18
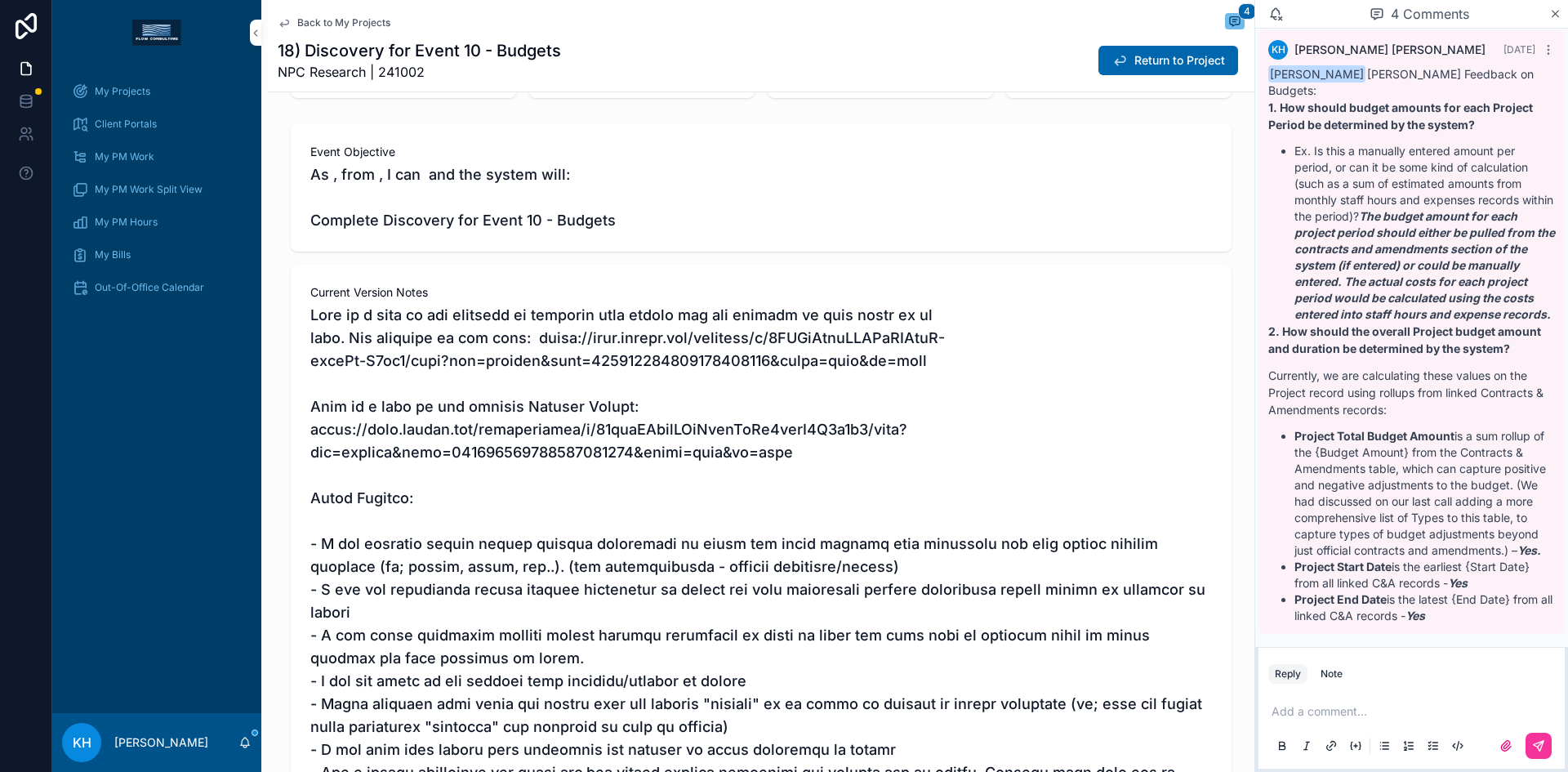
scroll to position [173, 0]
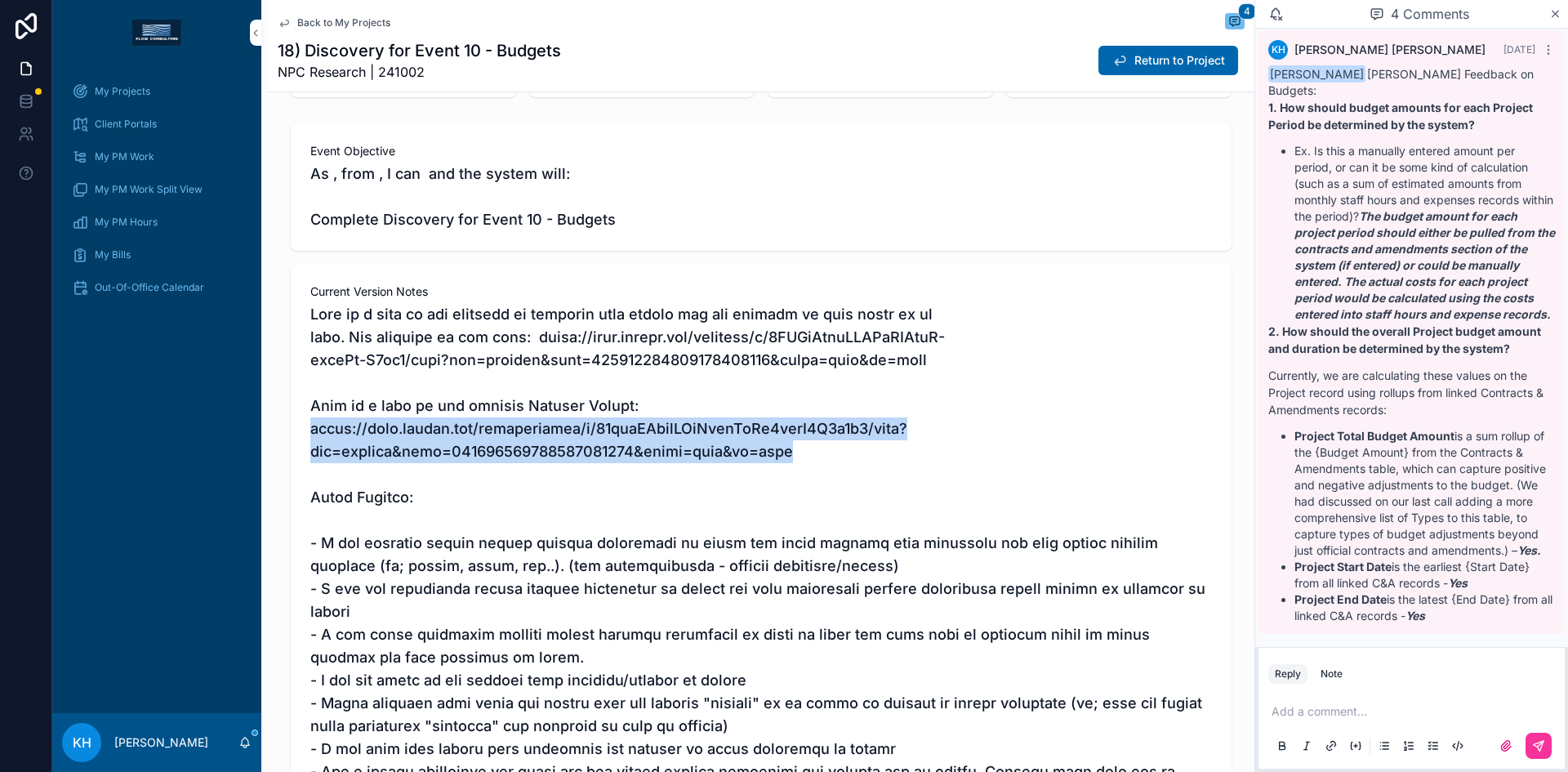
drag, startPoint x: 774, startPoint y: 454, endPoint x: 305, endPoint y: 433, distance: 469.5
click at [310, 433] on span "scrollable content" at bounding box center [761, 715] width 902 height 824
copy span "https://docs.google.com/spreadsheets/d/18degLTvngGIqZgmqIuUn4gbeM4K8z1t4/edit?u…"
click at [881, 395] on span "scrollable content" at bounding box center [761, 715] width 902 height 824
drag, startPoint x: 305, startPoint y: 430, endPoint x: 774, endPoint y: 445, distance: 469.2
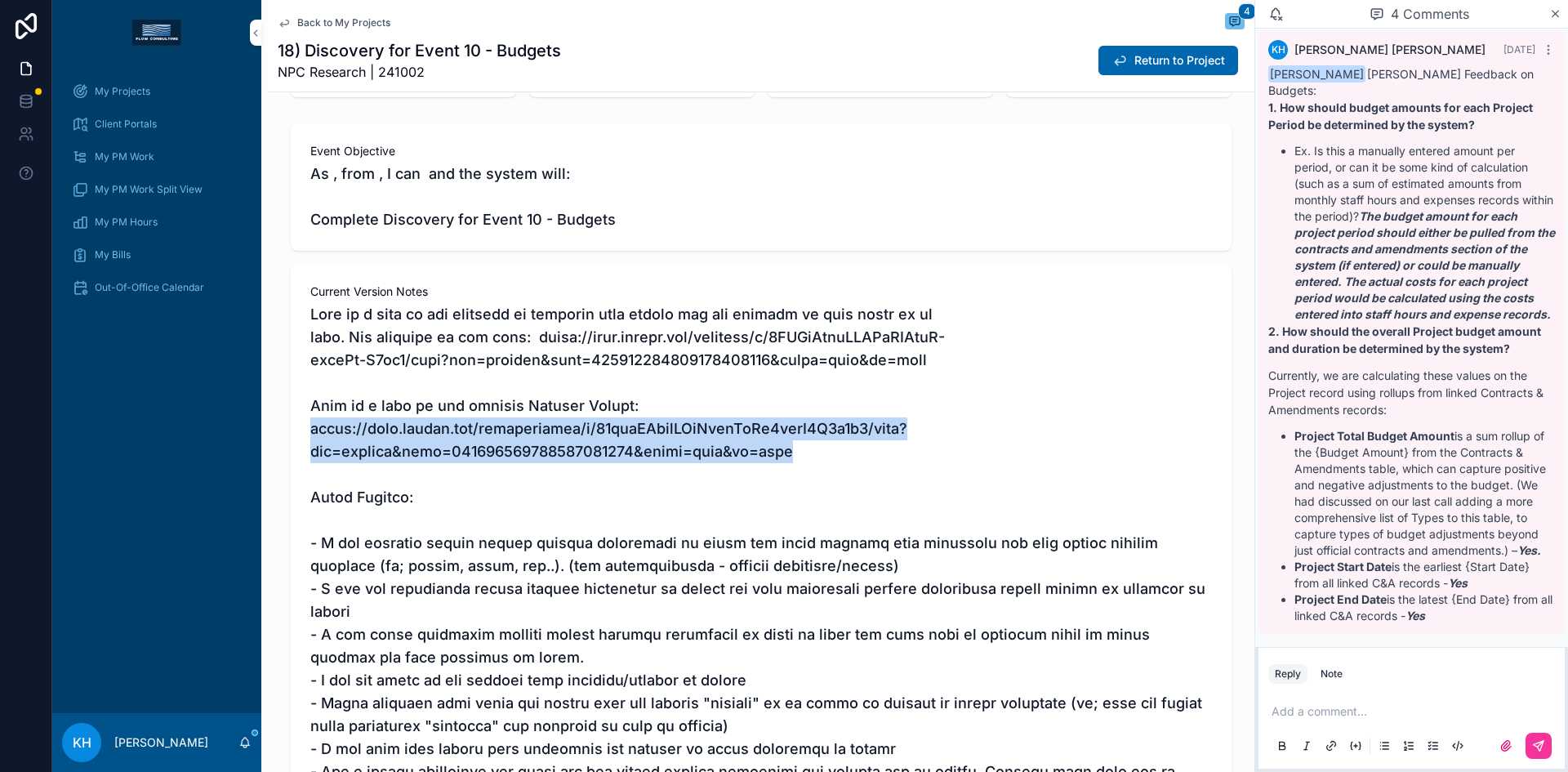
click at [774, 445] on span "scrollable content" at bounding box center [761, 715] width 902 height 824
copy span "https://docs.google.com/spreadsheets/d/18degLTvngGIqZgmqIuUn4gbeM4K8z1t4/edit?u…"
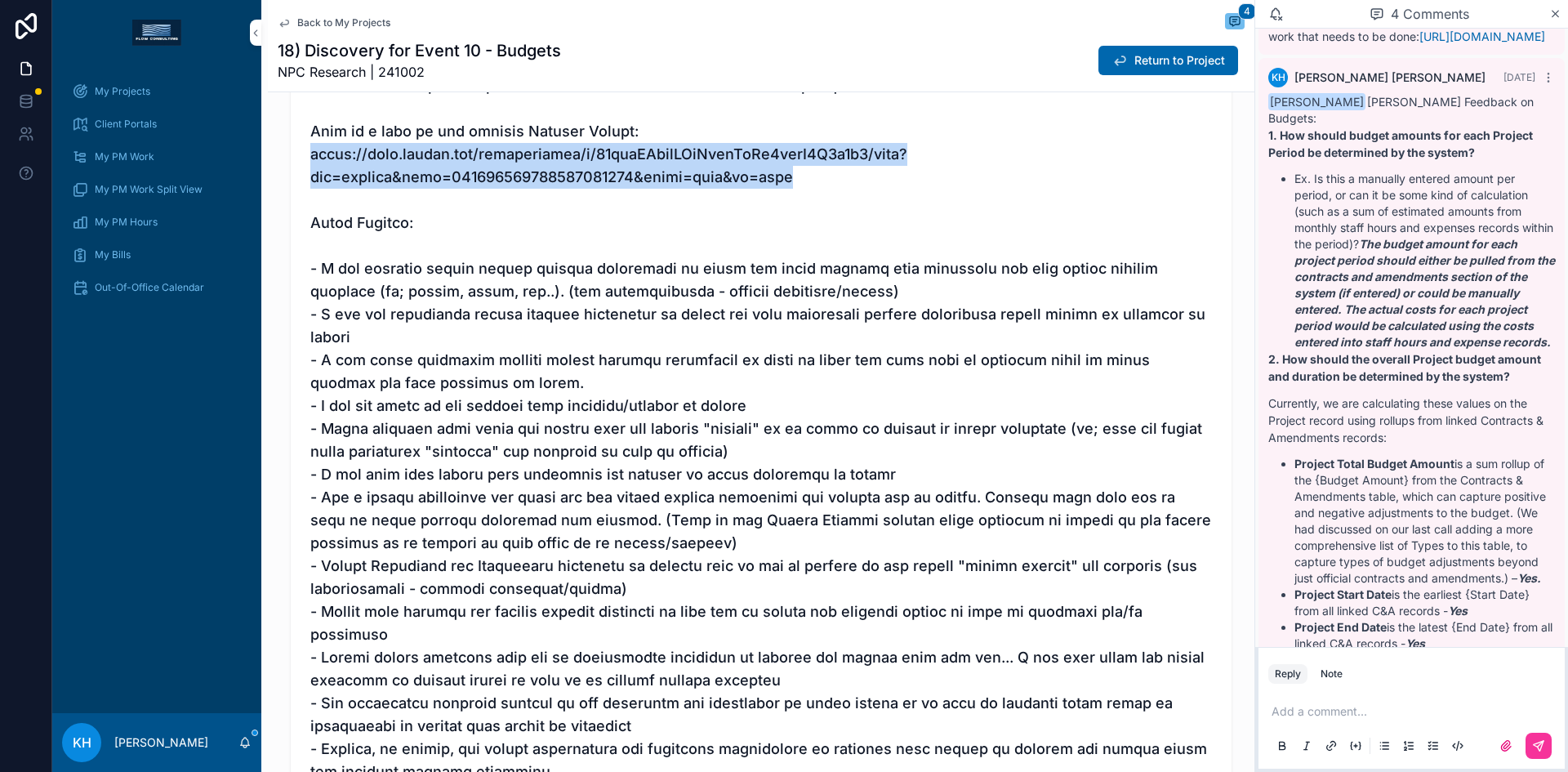
scroll to position [448, 0]
